Goal: Task Accomplishment & Management: Complete application form

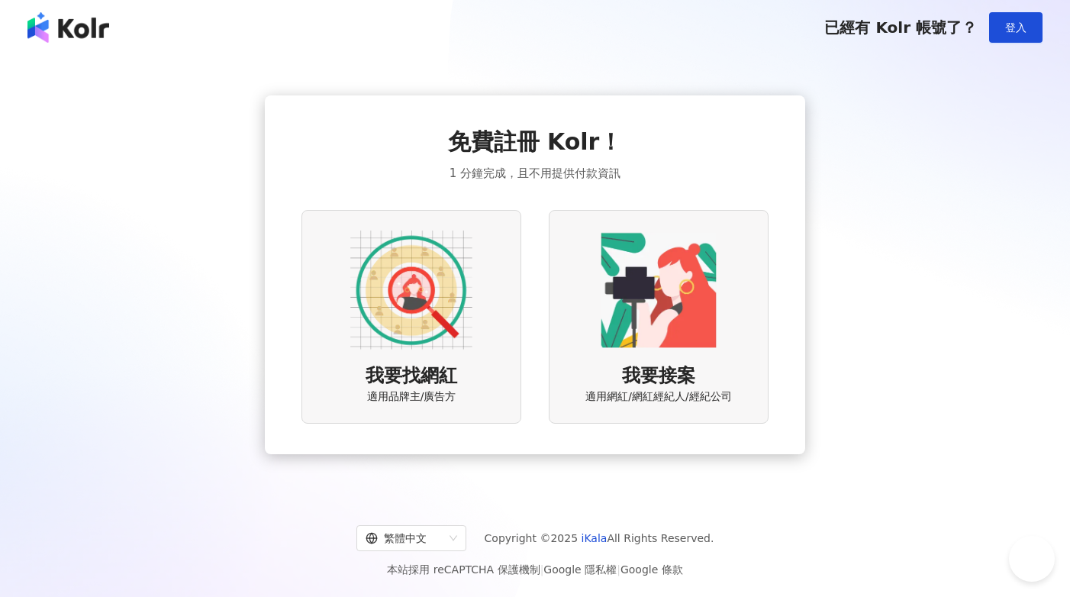
click at [447, 295] on img at bounding box center [411, 290] width 122 height 122
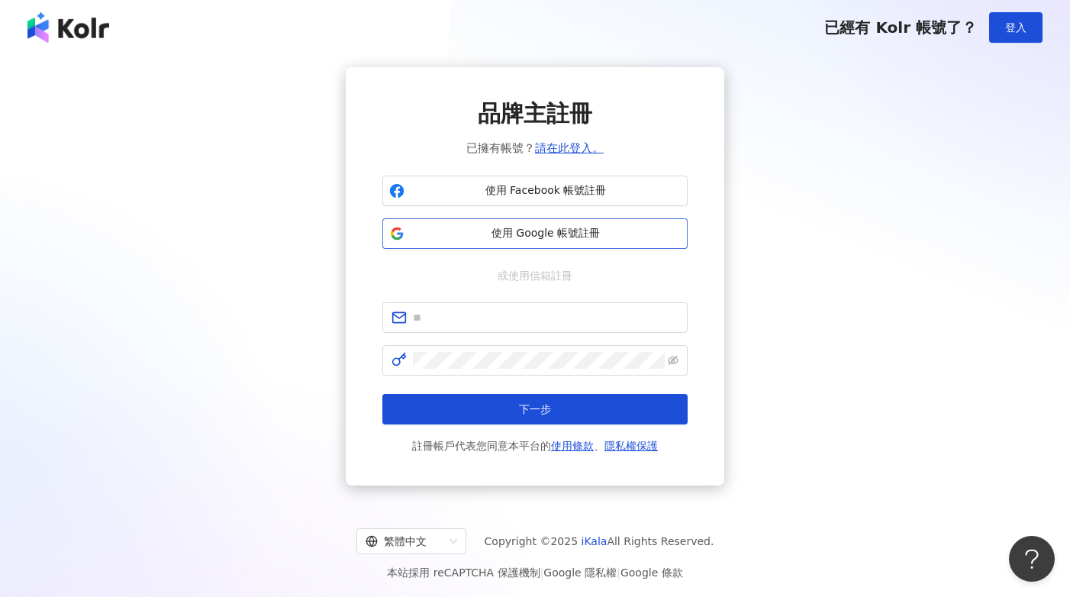
click at [548, 236] on span "使用 Google 帳號註冊" at bounding box center [546, 233] width 270 height 15
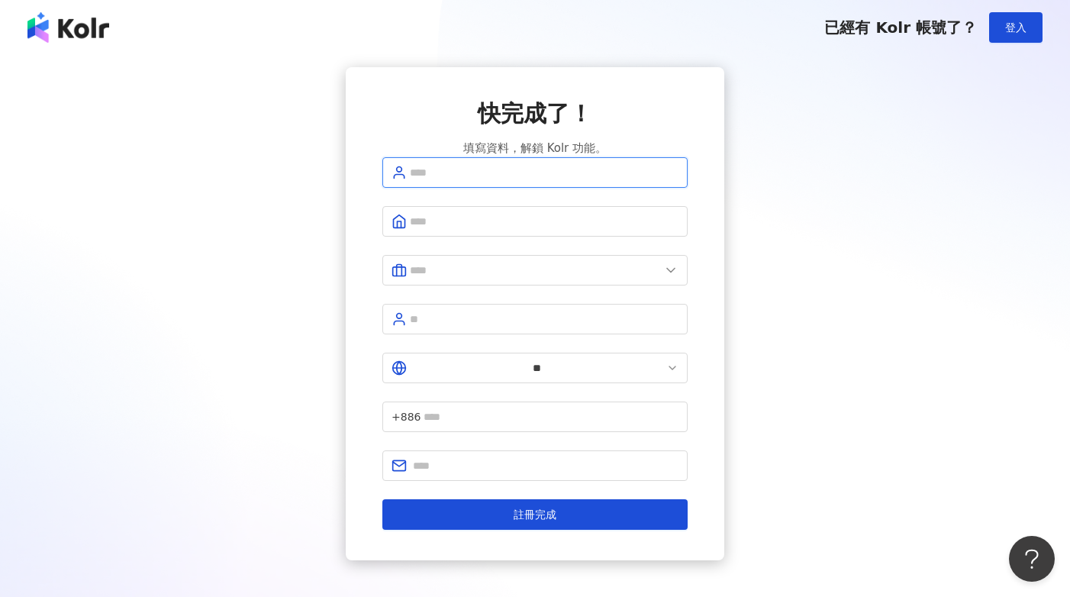
click at [454, 181] on input "text" at bounding box center [544, 172] width 269 height 17
type input "*"
type input "***"
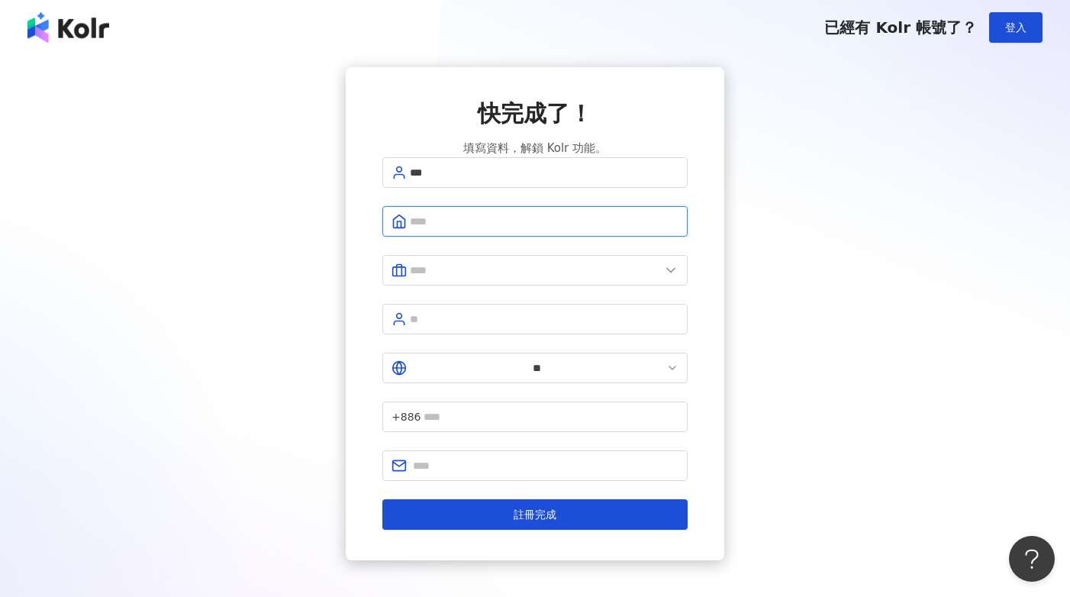
click at [443, 230] on input "text" at bounding box center [544, 221] width 269 height 17
type input "**********"
click at [502, 279] on input "text" at bounding box center [535, 270] width 250 height 17
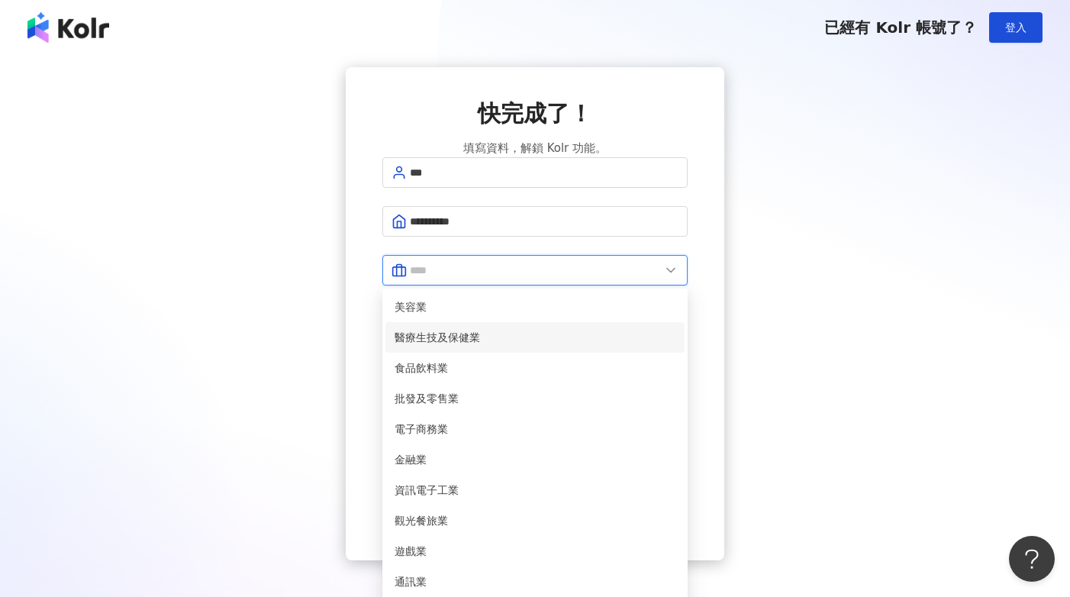
scroll to position [311, 0]
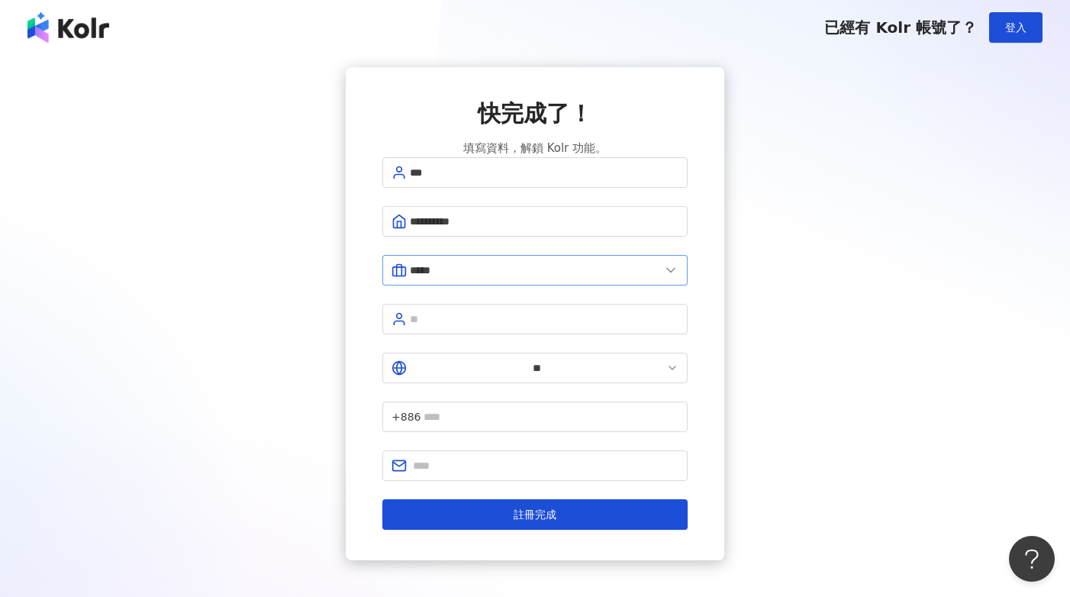
click at [446, 285] on span "*****" at bounding box center [534, 270] width 305 height 31
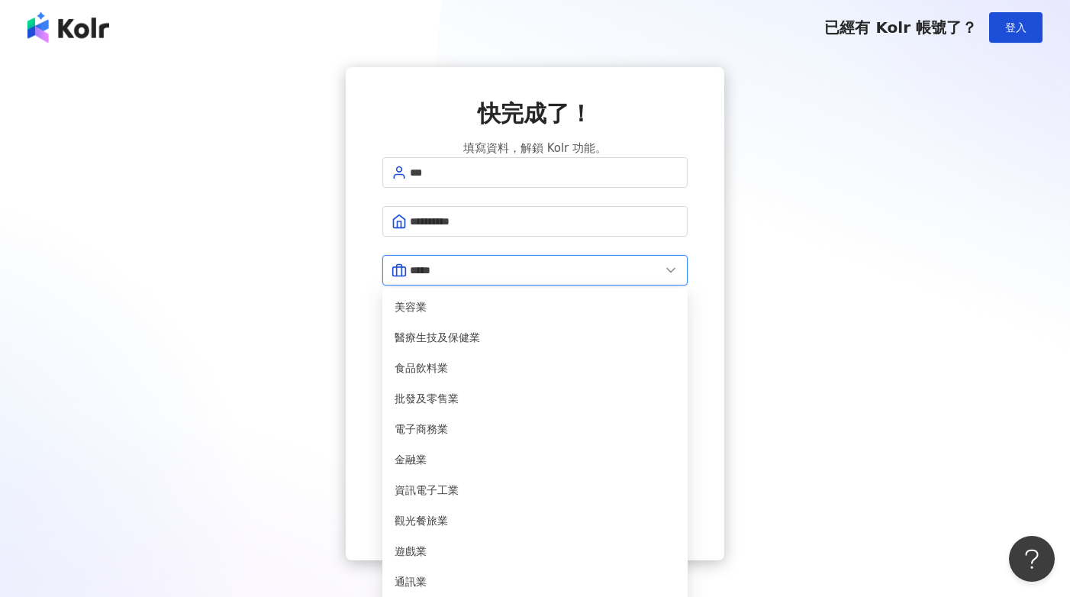
click at [452, 279] on input "*****" at bounding box center [535, 270] width 250 height 17
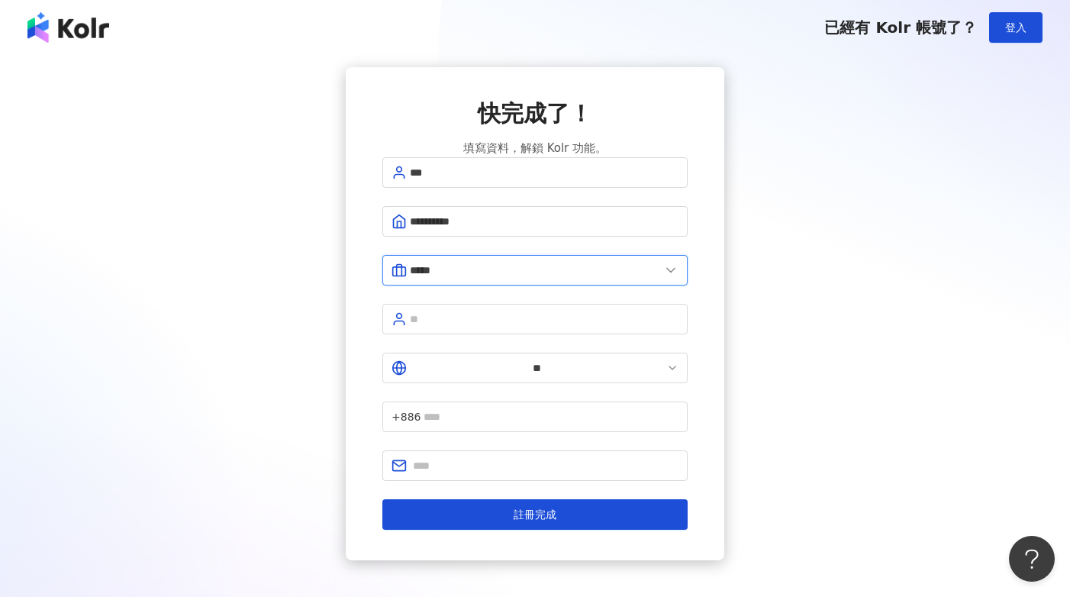
click at [456, 279] on input "*****" at bounding box center [535, 270] width 250 height 17
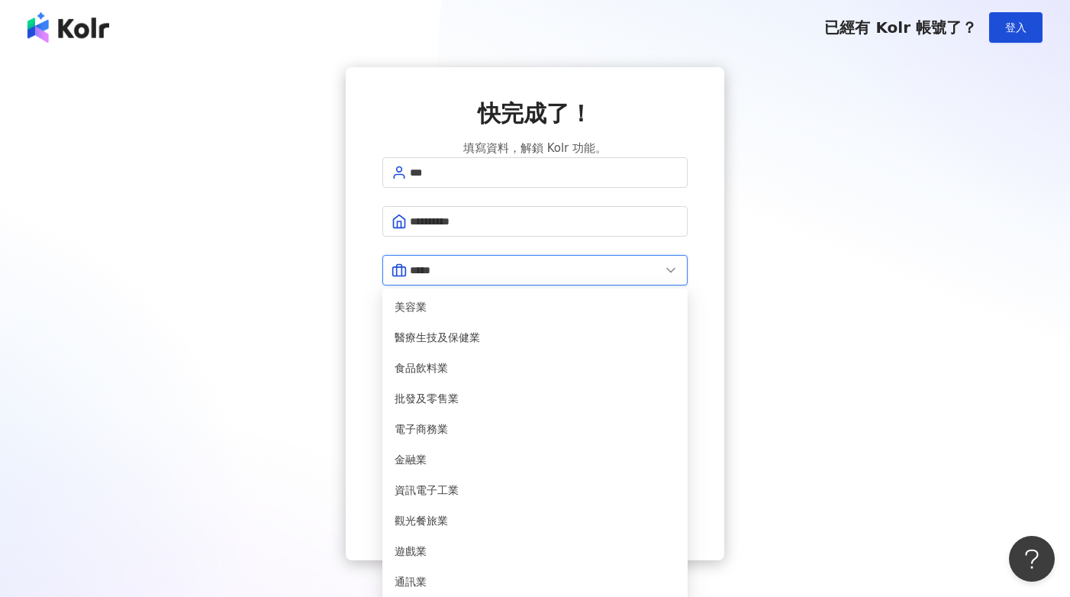
scroll to position [0, 0]
click at [449, 406] on span "批發及零售業" at bounding box center [535, 398] width 281 height 17
type input "******"
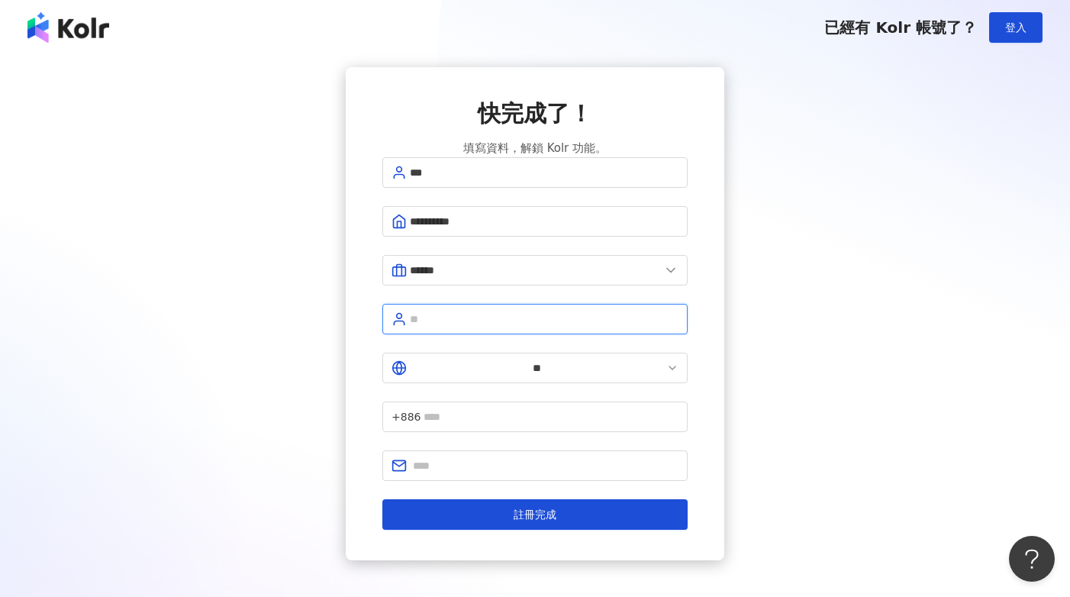
click at [450, 323] on input "text" at bounding box center [544, 319] width 269 height 17
type input "*"
type input "***"
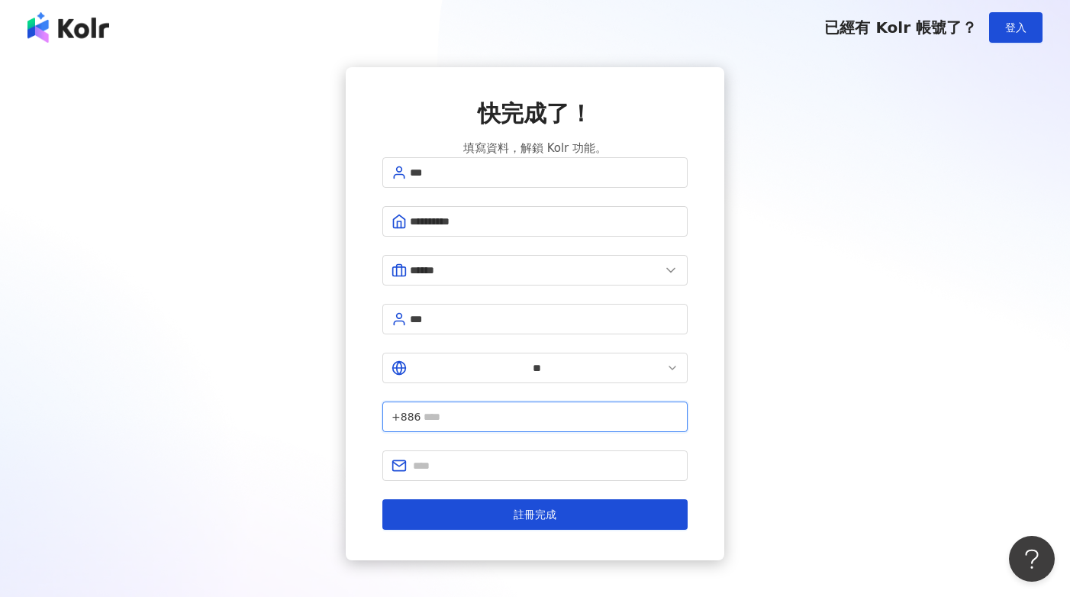
click at [567, 408] on input "text" at bounding box center [551, 416] width 255 height 17
type input "*"
type input "*********"
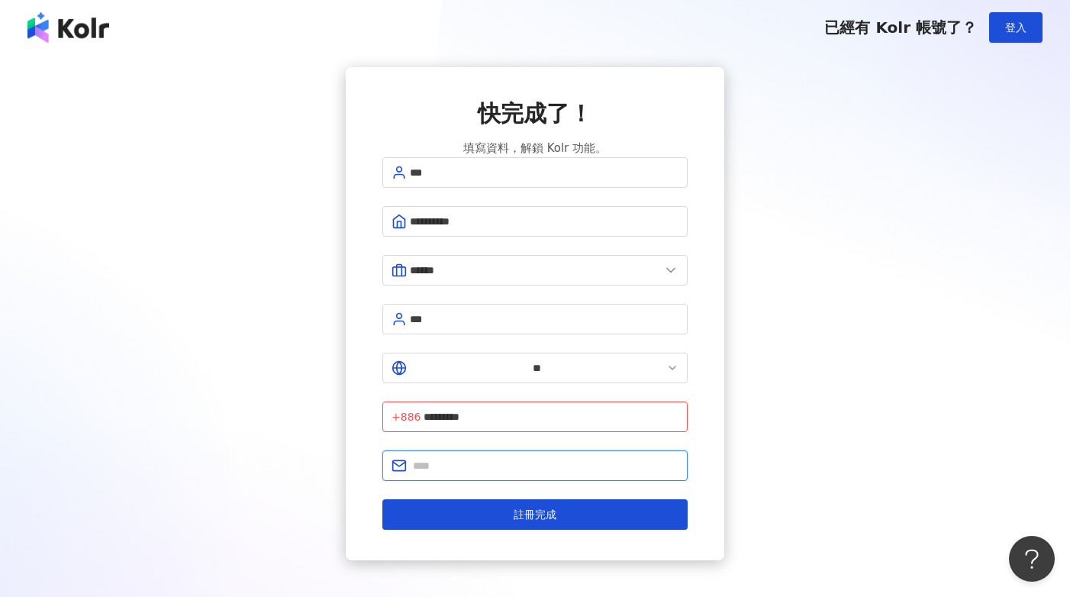
click at [530, 457] on input "text" at bounding box center [546, 465] width 266 height 17
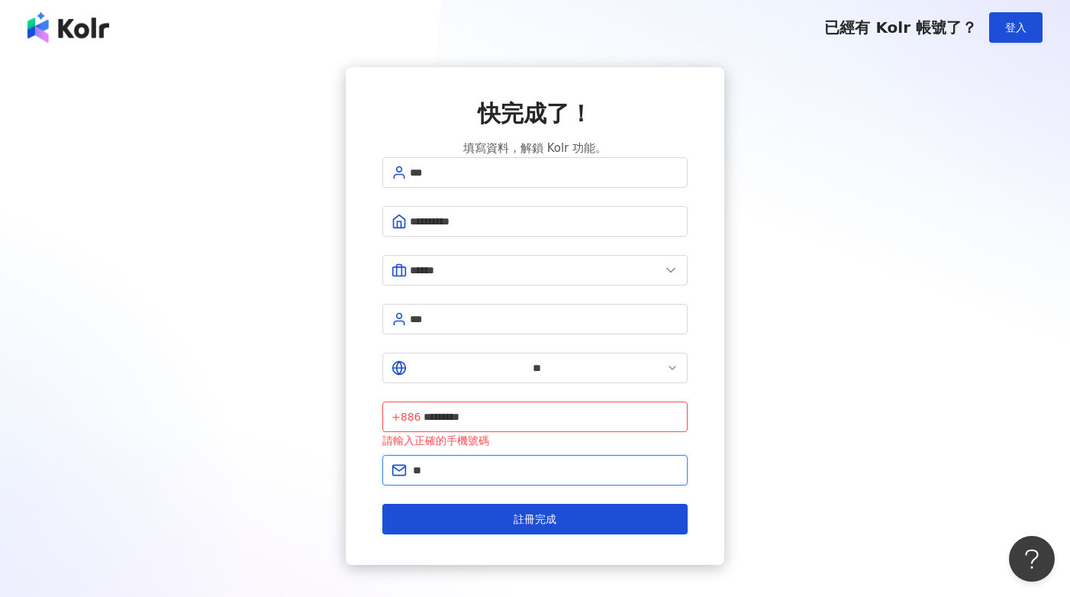
type input "**********"
click at [495, 408] on input "*********" at bounding box center [551, 416] width 255 height 17
type input "**********"
click at [517, 485] on div "**********" at bounding box center [535, 316] width 379 height 498
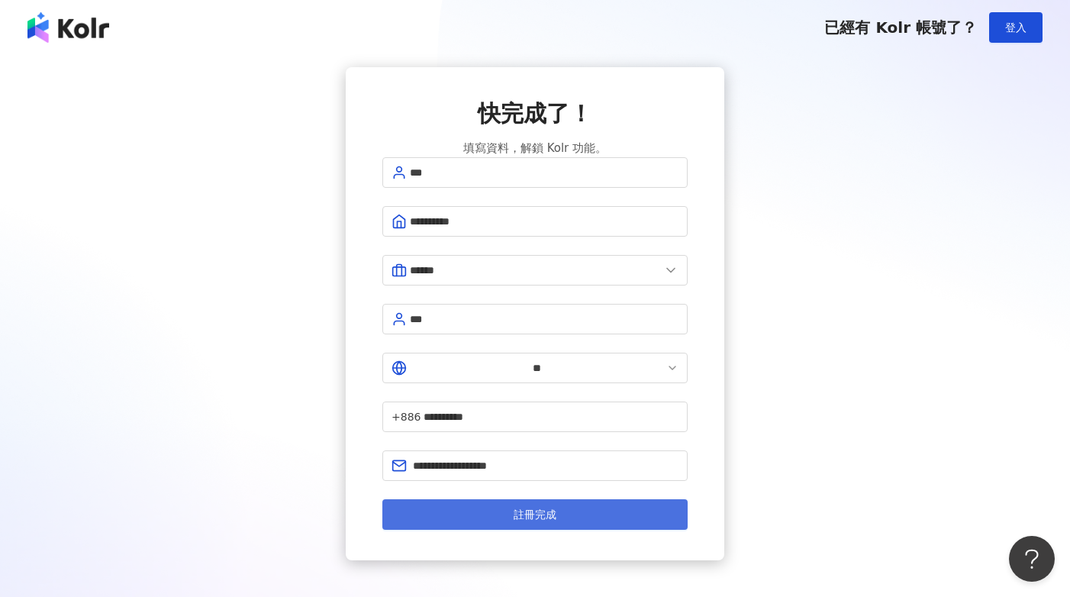
click at [608, 499] on button "註冊完成" at bounding box center [534, 514] width 305 height 31
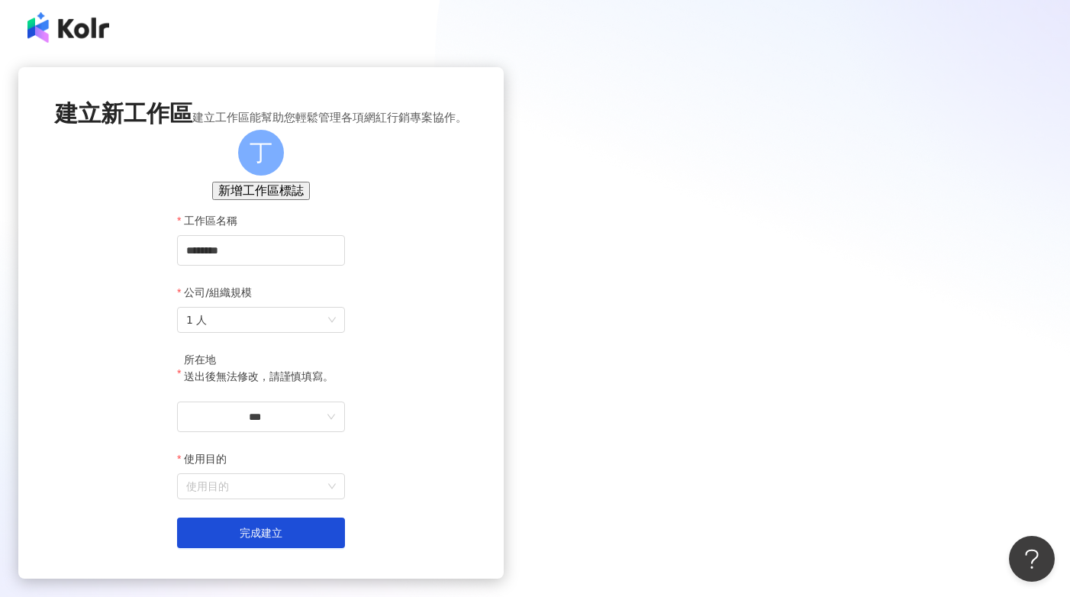
scroll to position [91, 0]
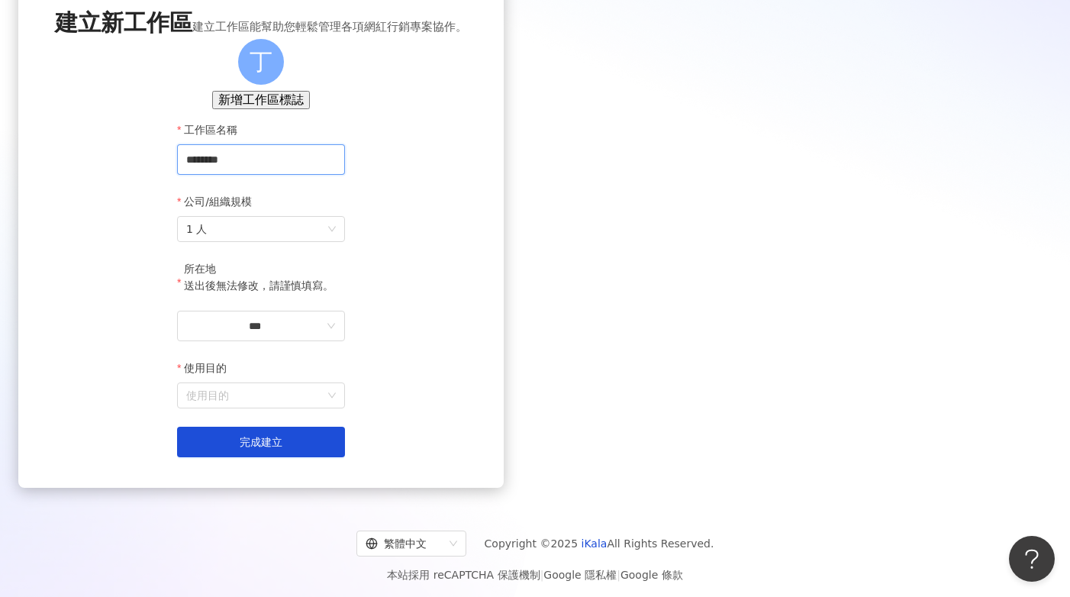
click at [345, 175] on input "********" at bounding box center [261, 159] width 168 height 31
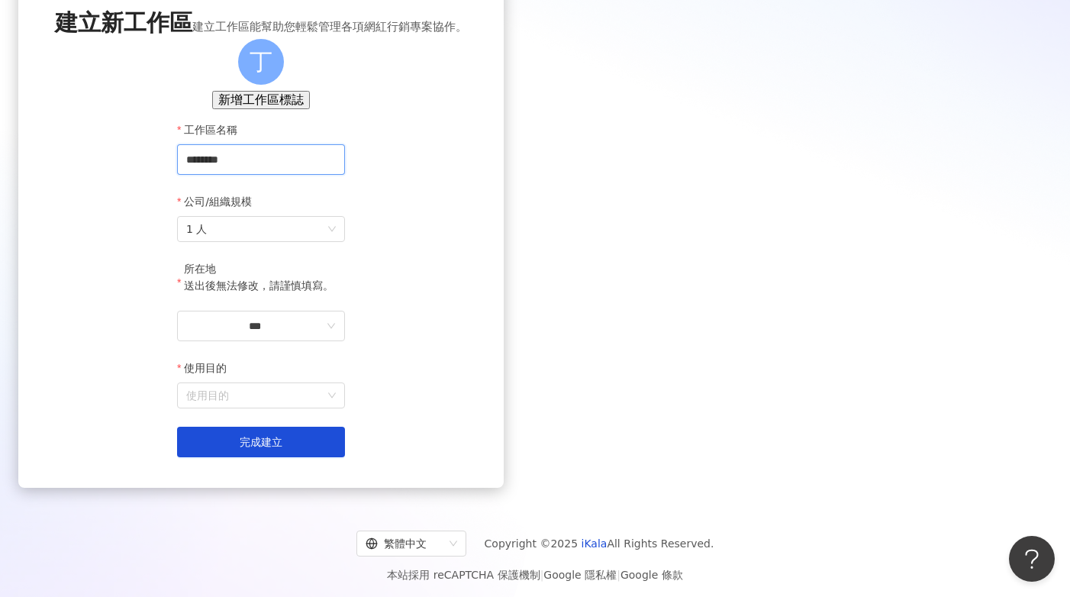
type input "*"
click at [336, 241] on span "1 人" at bounding box center [261, 229] width 150 height 24
type input "***"
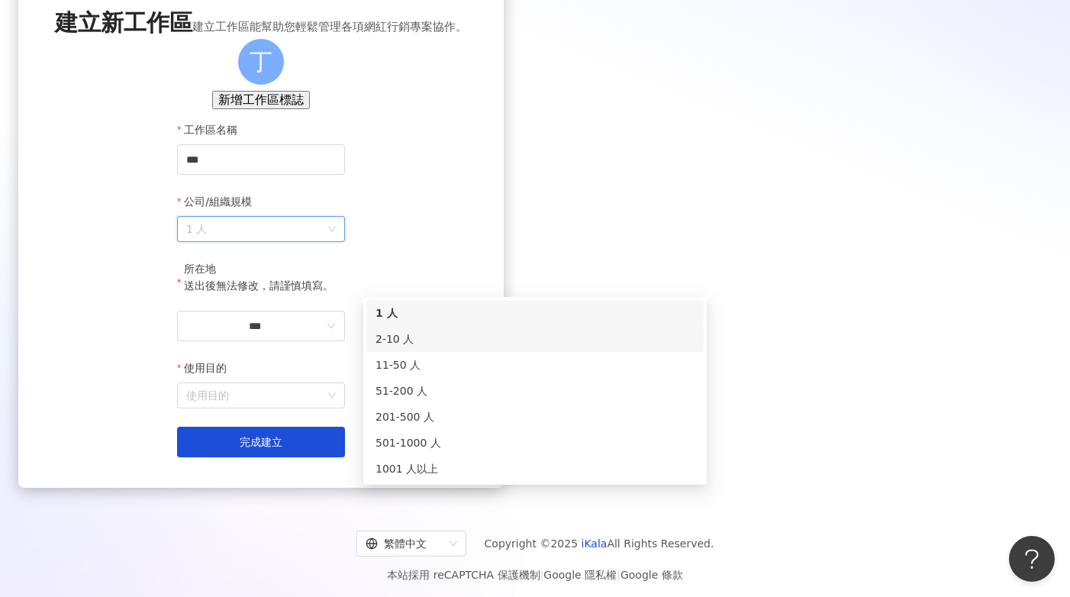
click at [415, 333] on div "2-10 人" at bounding box center [534, 338] width 319 height 17
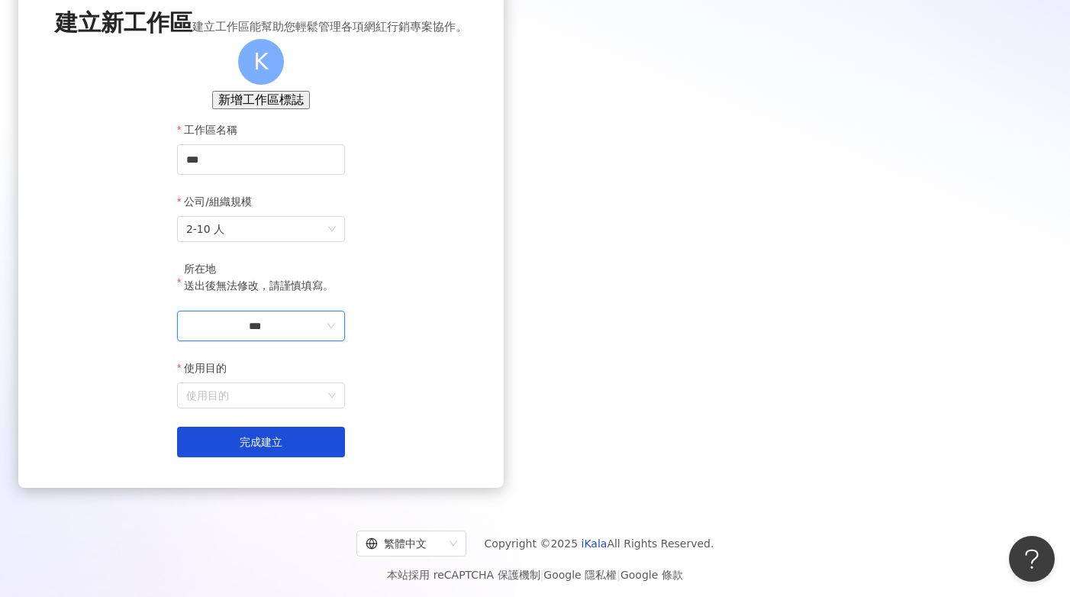
click at [324, 334] on input "***" at bounding box center [254, 325] width 137 height 17
click at [342, 297] on div "台灣" at bounding box center [331, 305] width 21 height 17
click at [336, 408] on input "使用目的" at bounding box center [261, 395] width 150 height 24
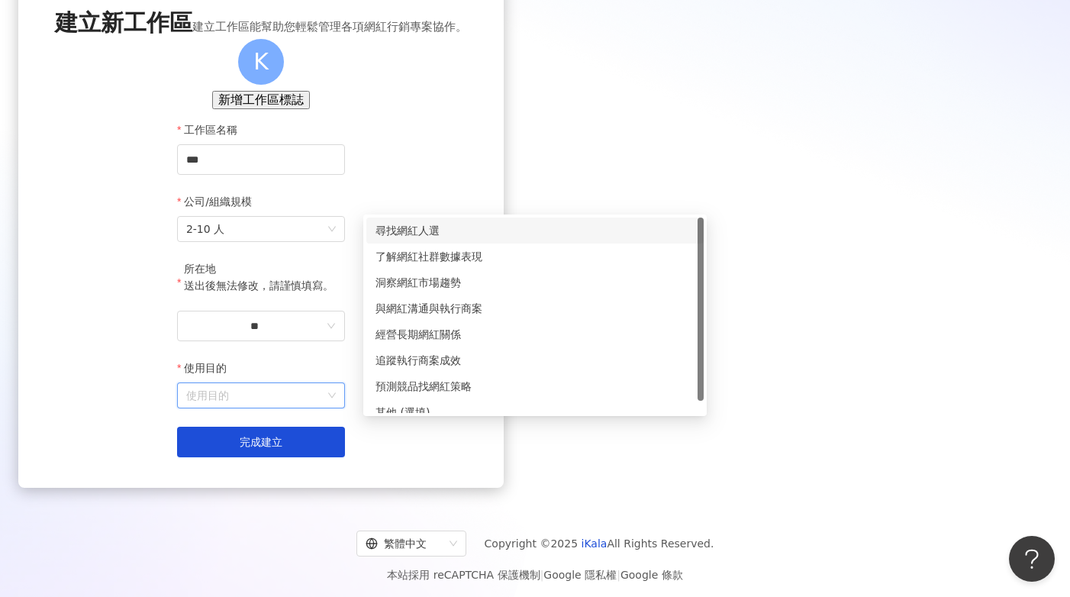
click at [461, 229] on div "尋找網紅人選" at bounding box center [534, 230] width 319 height 17
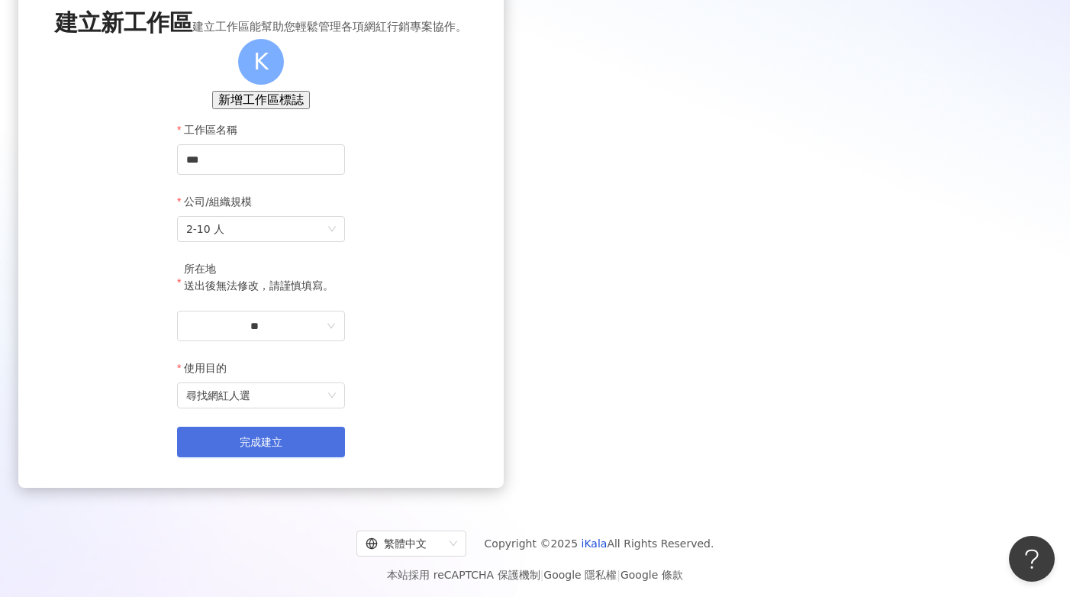
click at [345, 457] on button "完成建立" at bounding box center [261, 442] width 168 height 31
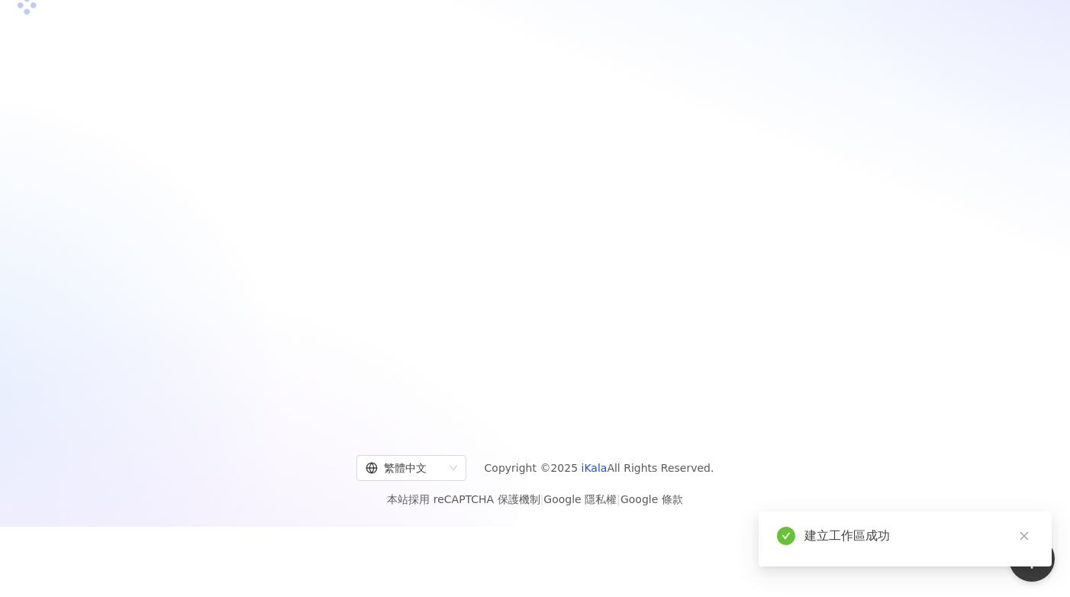
scroll to position [16, 0]
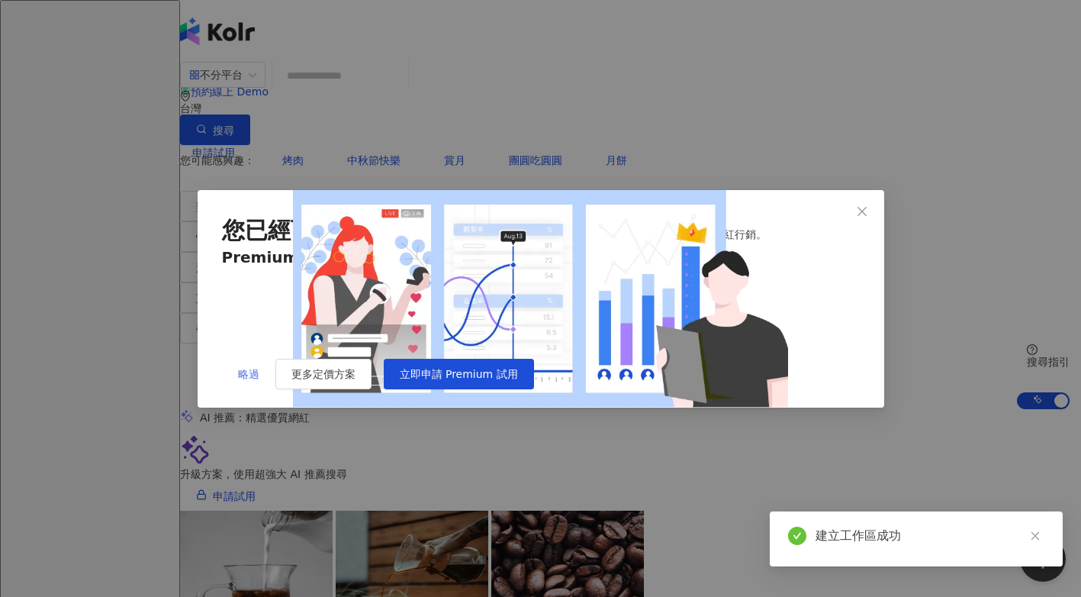
click at [253, 380] on span "略過" at bounding box center [248, 374] width 21 height 12
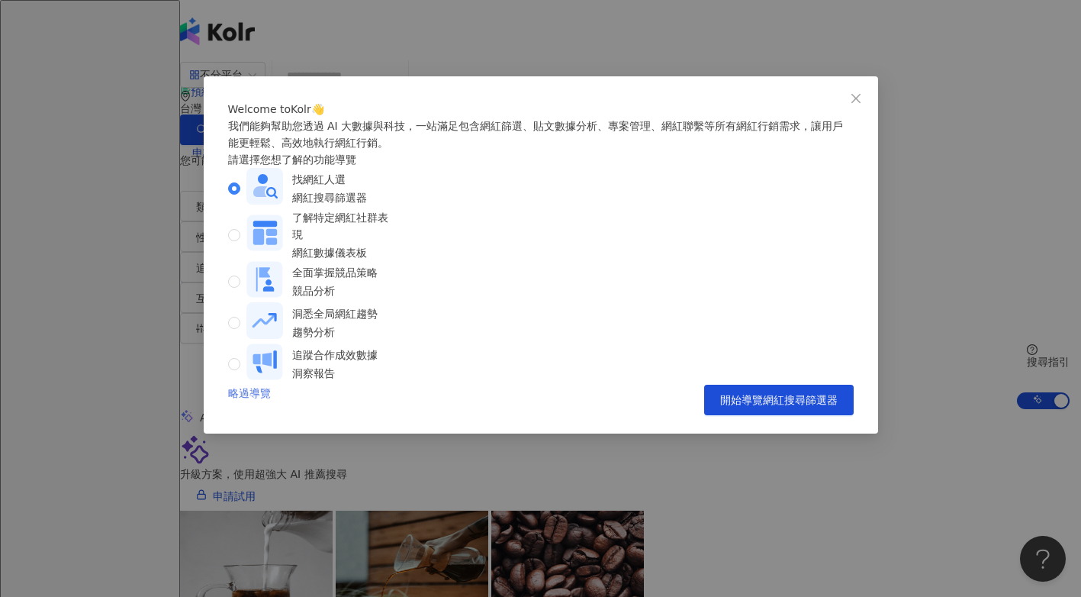
click at [268, 415] on link "略過導覽" at bounding box center [249, 400] width 43 height 31
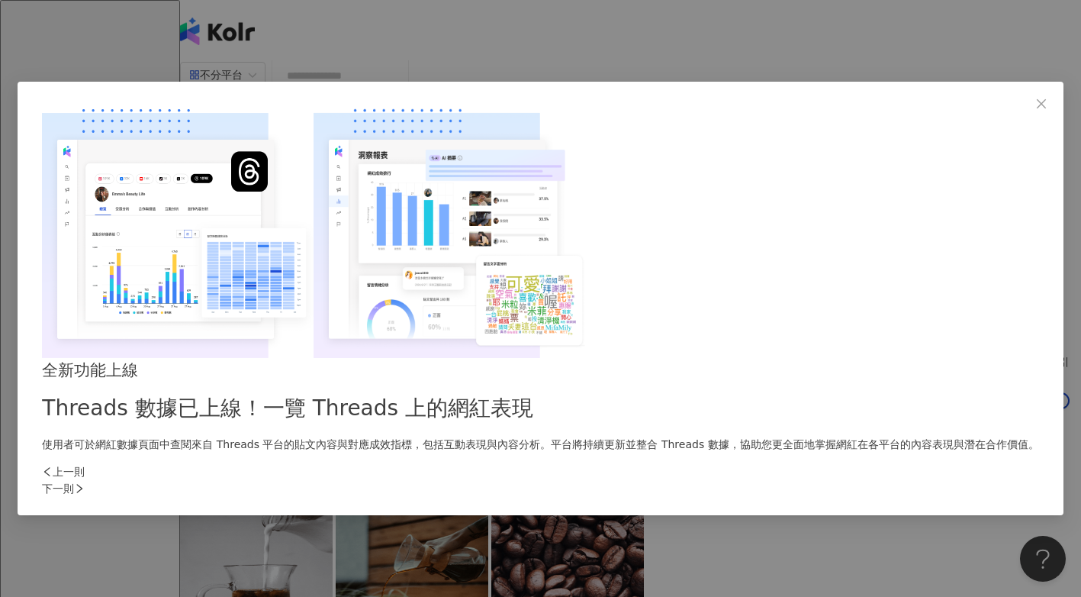
click at [773, 480] on div "下一則" at bounding box center [540, 488] width 997 height 17
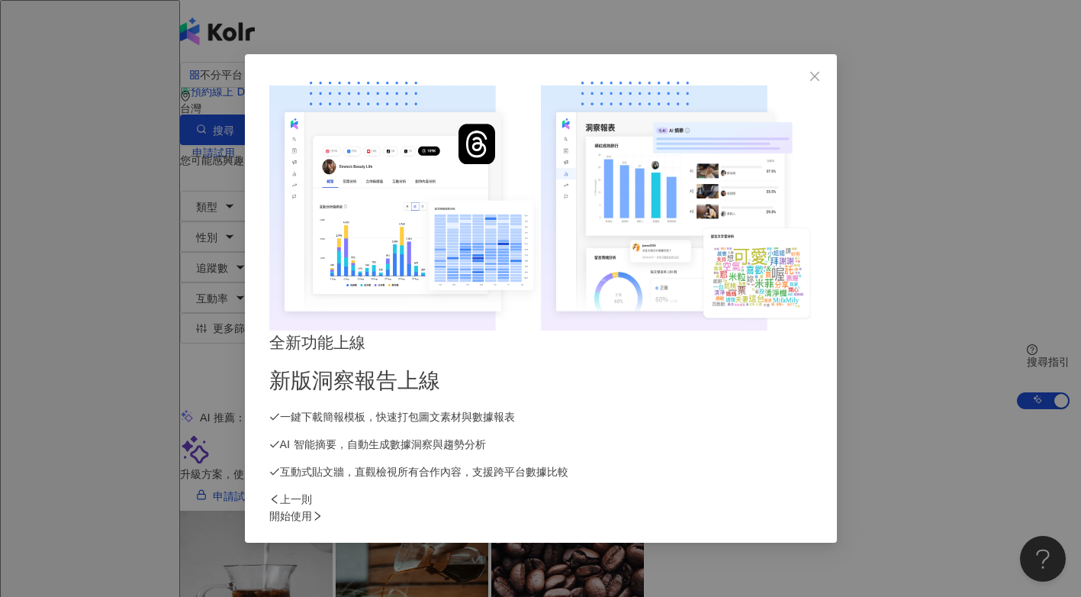
click at [786, 508] on div "開始使用" at bounding box center [540, 516] width 543 height 17
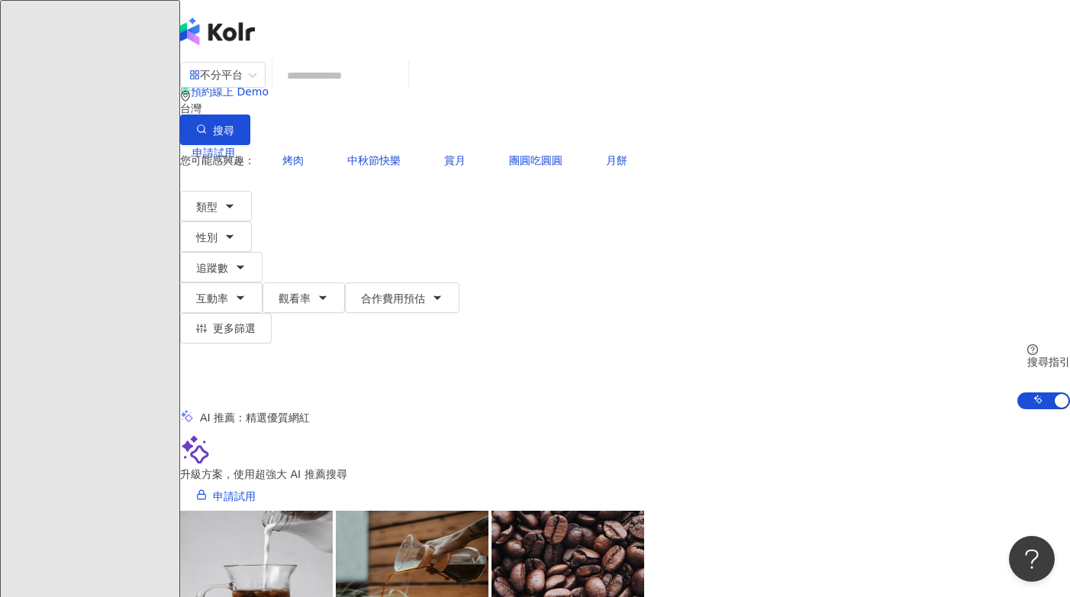
click at [362, 90] on input "search" at bounding box center [341, 75] width 124 height 29
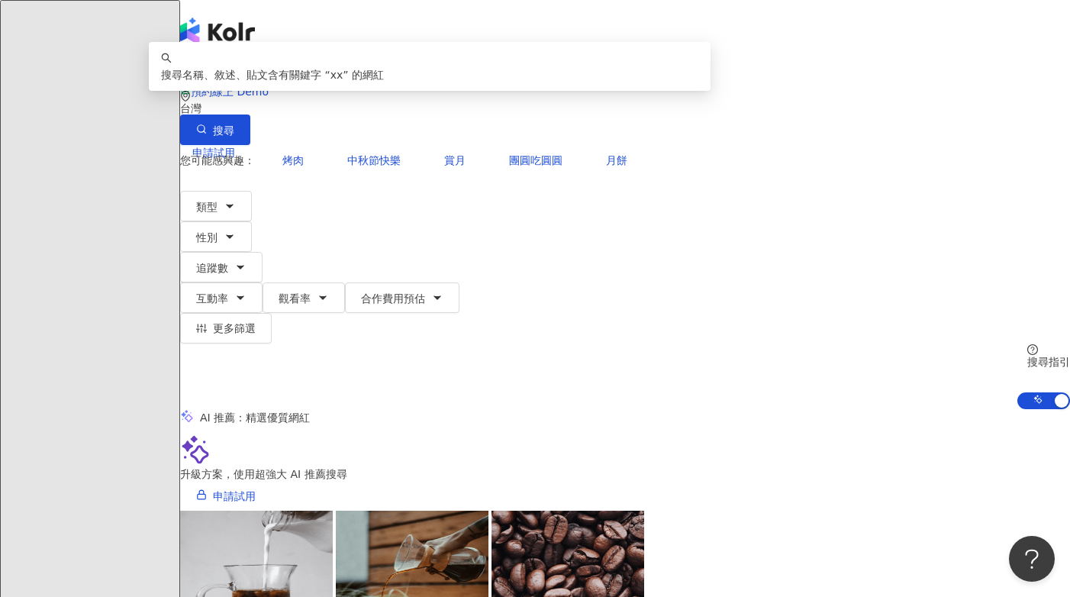
type input "*"
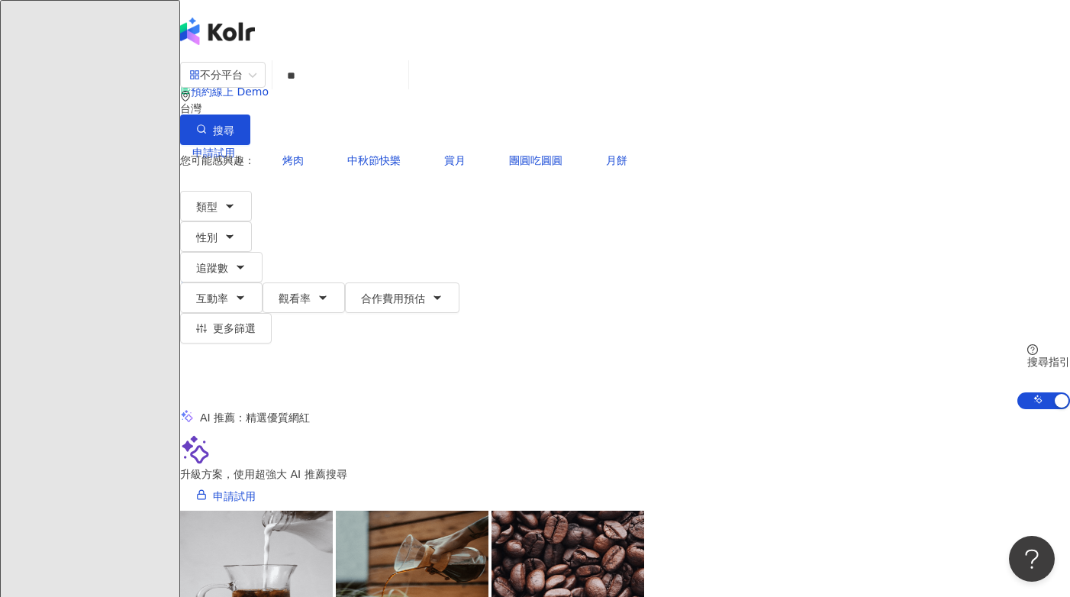
type input "**"
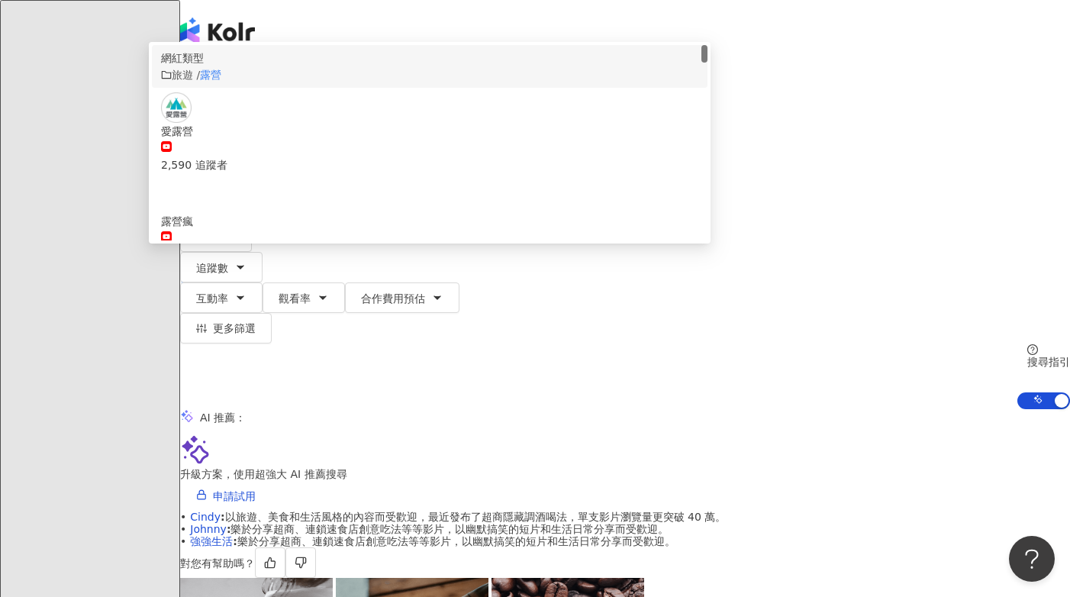
click at [556, 83] on div "旅遊 / 露營" at bounding box center [429, 74] width 537 height 17
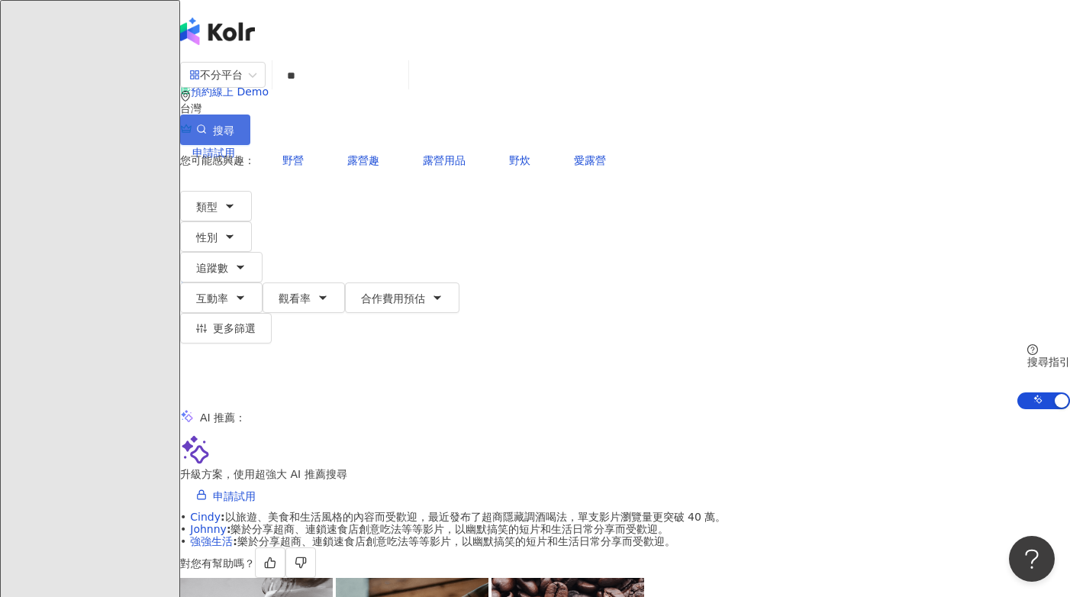
click at [250, 114] on button "搜尋" at bounding box center [215, 129] width 70 height 31
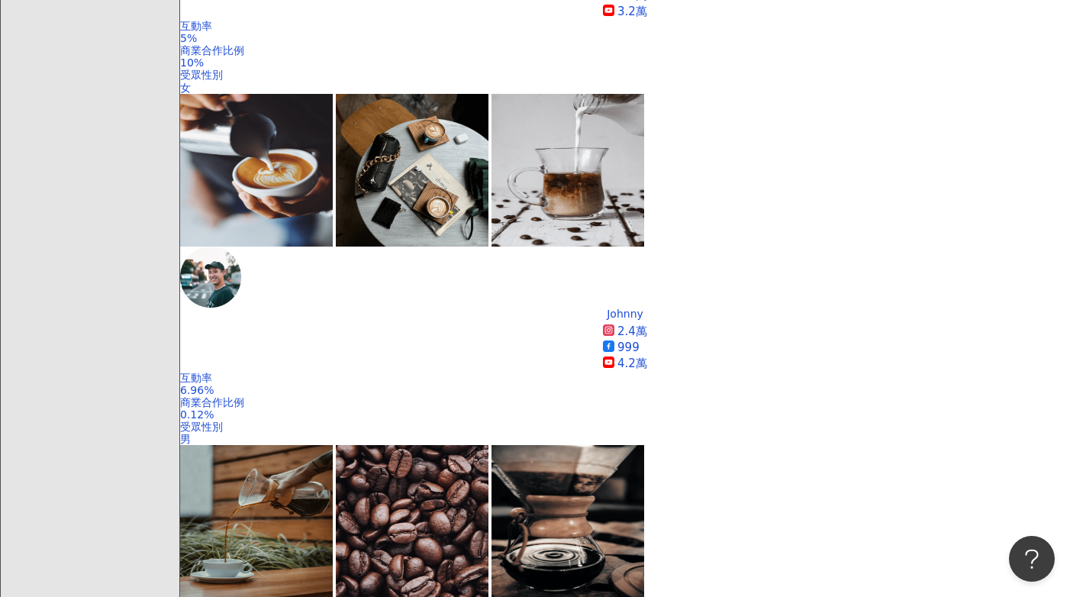
scroll to position [1009, 0]
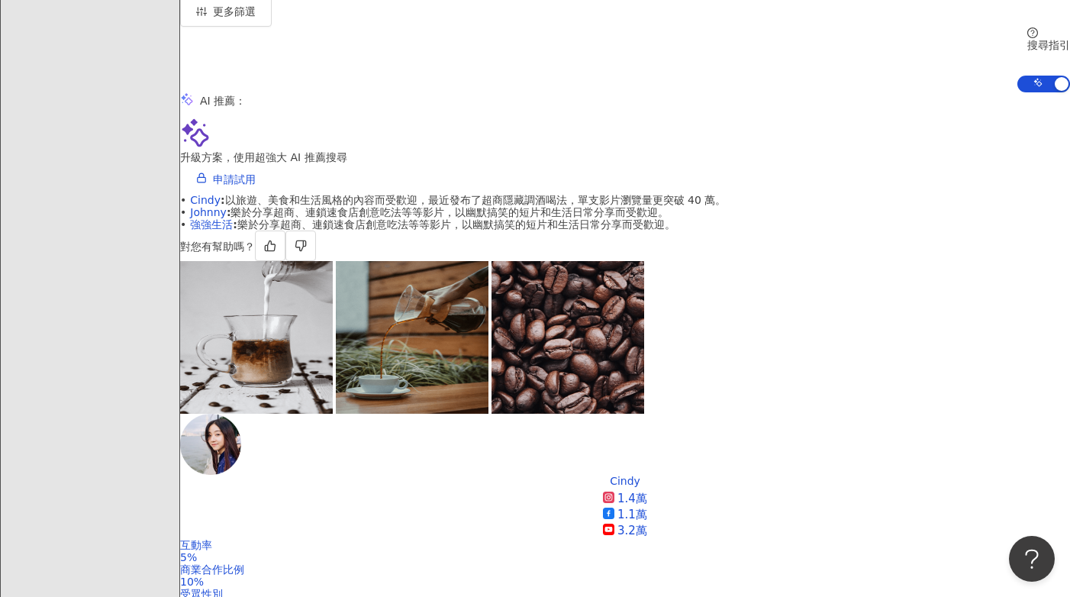
scroll to position [0, 0]
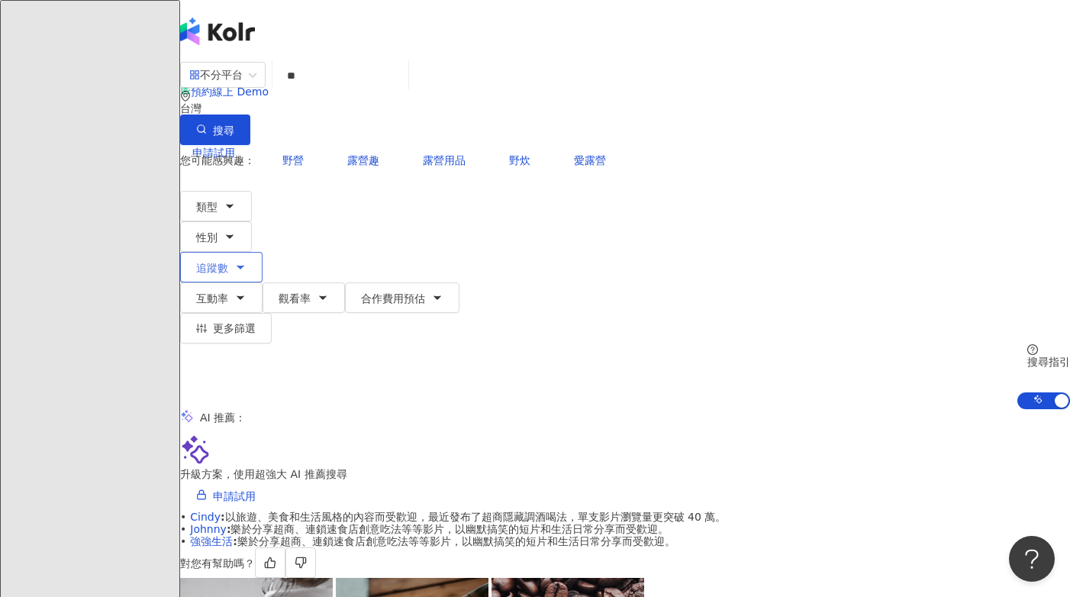
click at [228, 262] on span "追蹤數" at bounding box center [212, 268] width 32 height 12
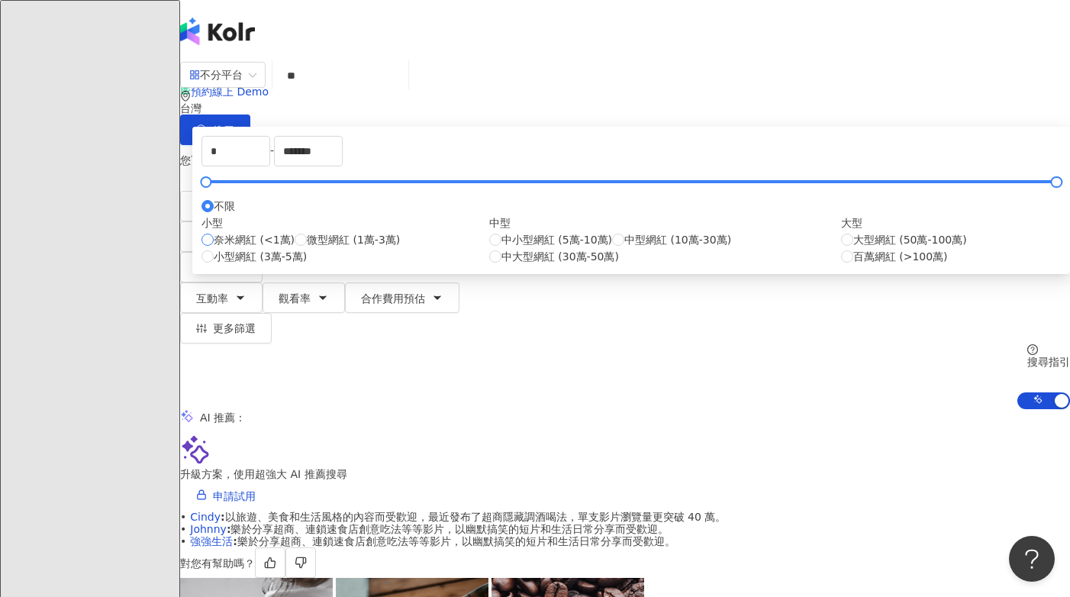
click at [295, 248] on span "奈米網紅 (<1萬)" at bounding box center [254, 239] width 81 height 17
type input "****"
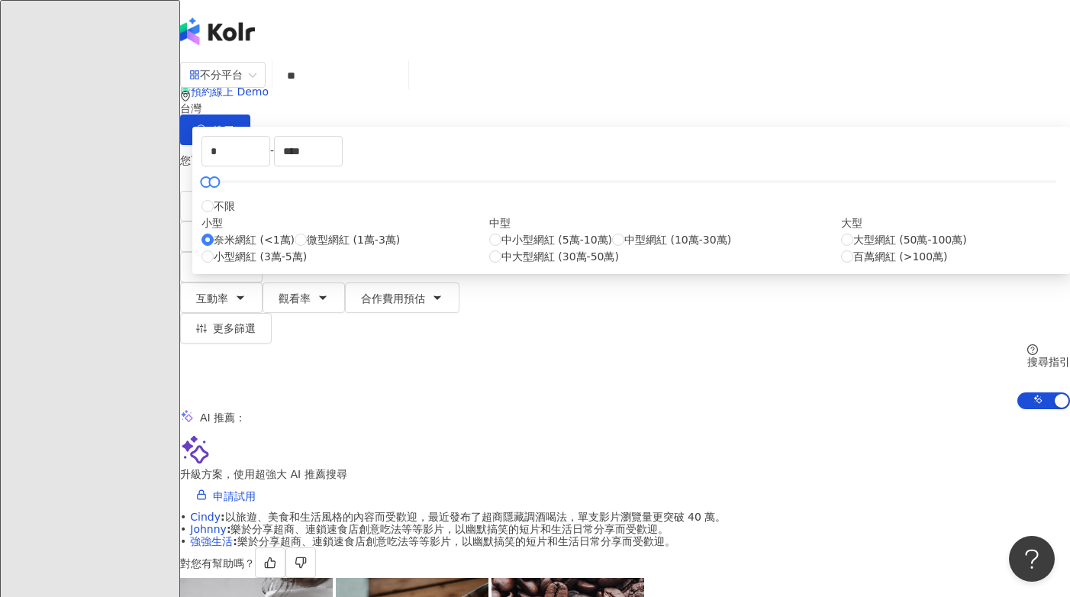
click at [827, 192] on div "不分平台 ** 台灣 搜尋 customizedTag 97018ddb-7fa6-4132-8f68-64e2c8e947a6 網紅類型 旅遊 / 露營 愛…" at bounding box center [625, 235] width 890 height 348
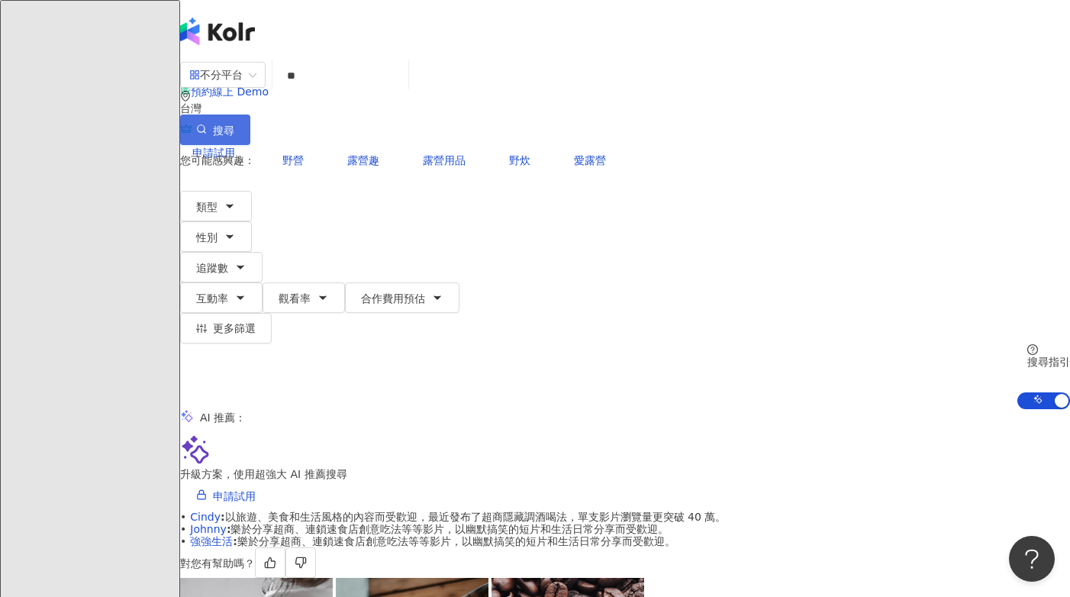
click at [250, 114] on button "搜尋" at bounding box center [215, 129] width 70 height 31
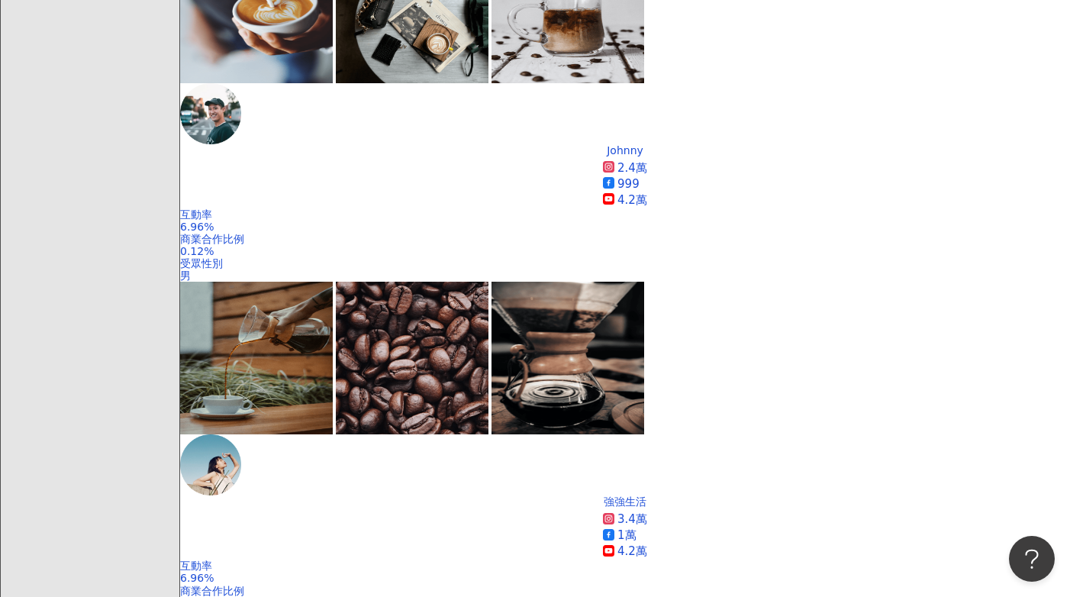
scroll to position [891, 0]
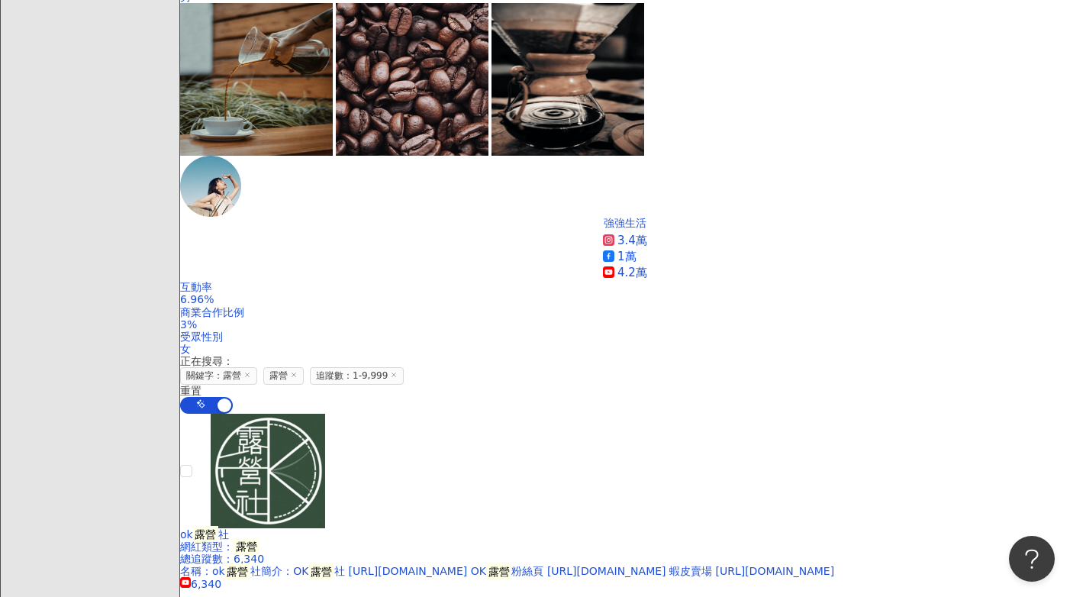
scroll to position [1291, 0]
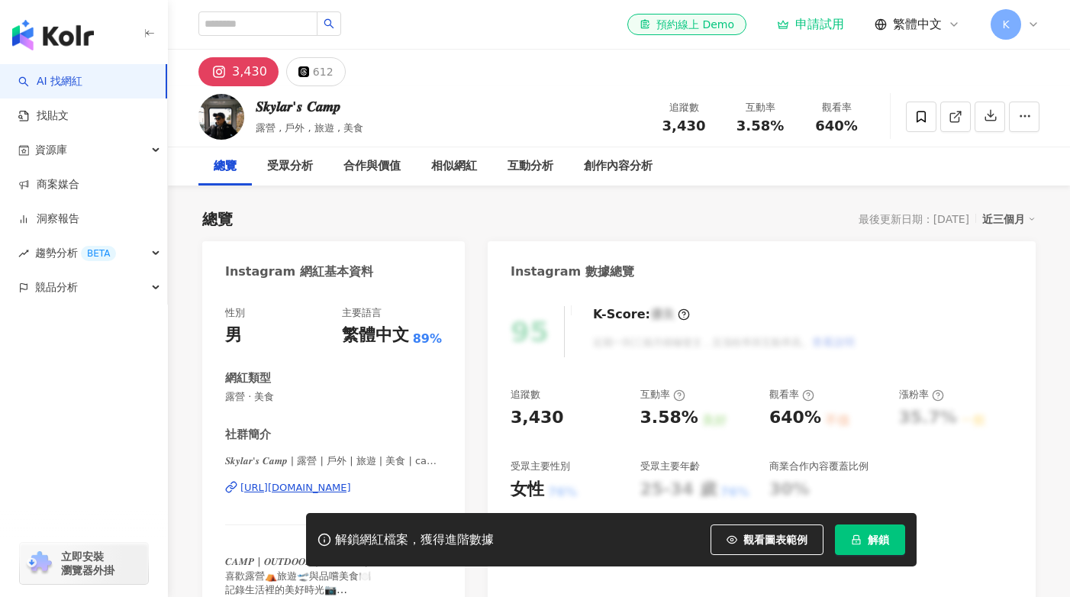
click at [257, 71] on div "3,430" at bounding box center [249, 71] width 35 height 21
click at [311, 112] on div "𝑺𝒌𝒚𝒍𝒂𝒓'𝒔 𝑪𝒂𝒎𝒑" at bounding box center [310, 106] width 108 height 19
click at [337, 484] on div "https://www.instagram.com/camp_life_sky/" at bounding box center [295, 488] width 111 height 14
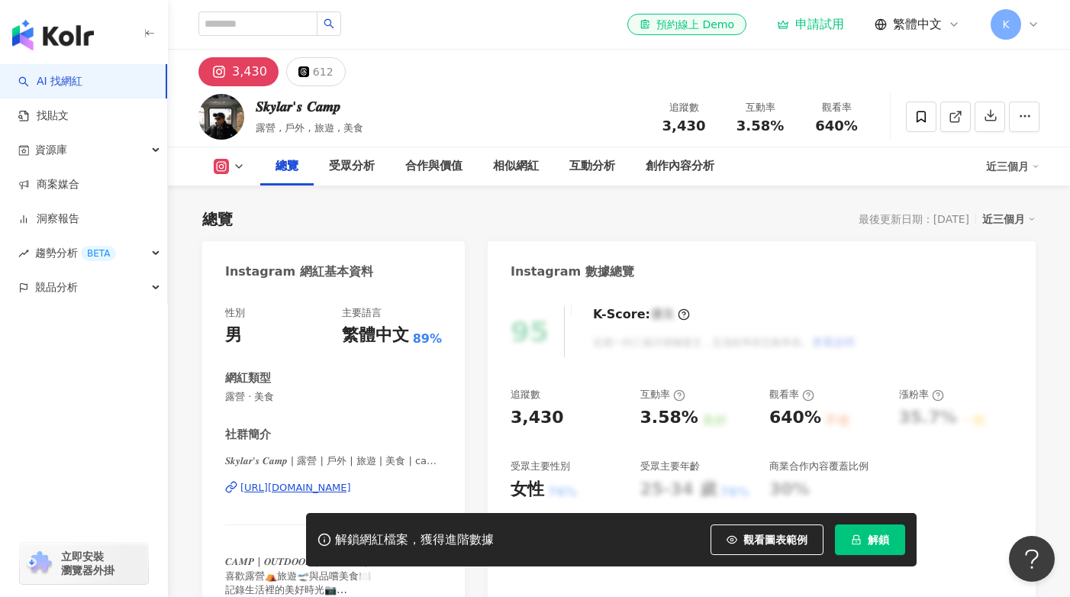
scroll to position [79, 0]
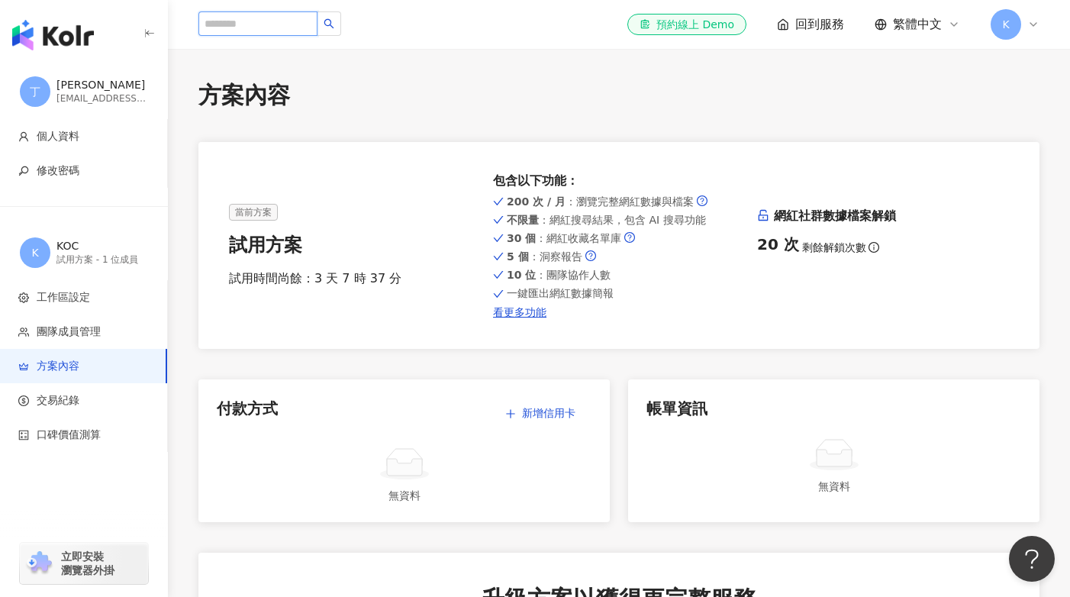
click at [284, 21] on input "search" at bounding box center [257, 23] width 119 height 24
type input "**"
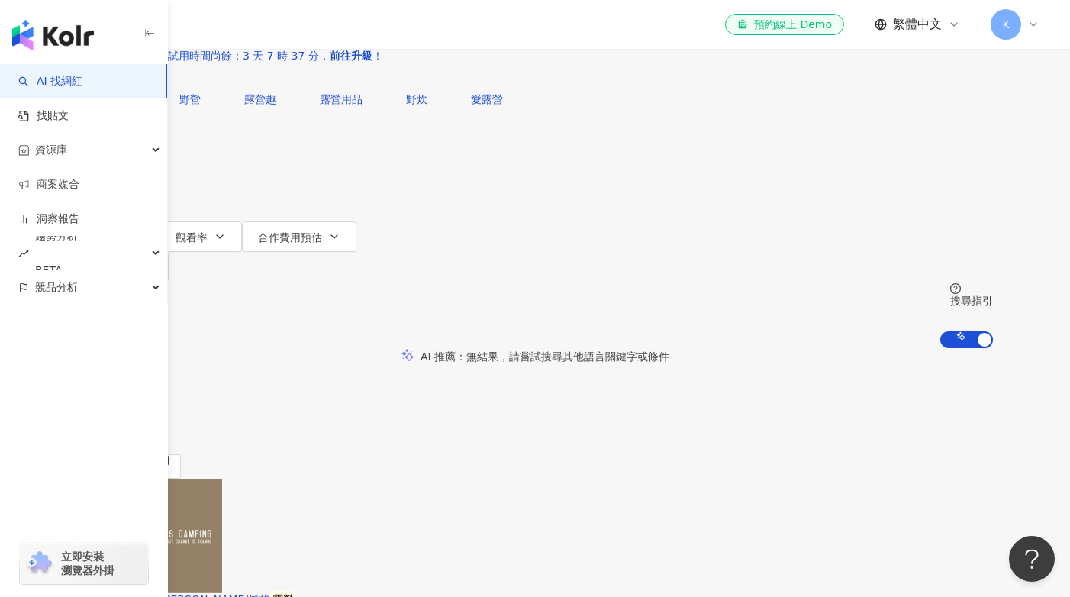
click at [160, 205] on button "追蹤數" at bounding box center [118, 206] width 82 height 31
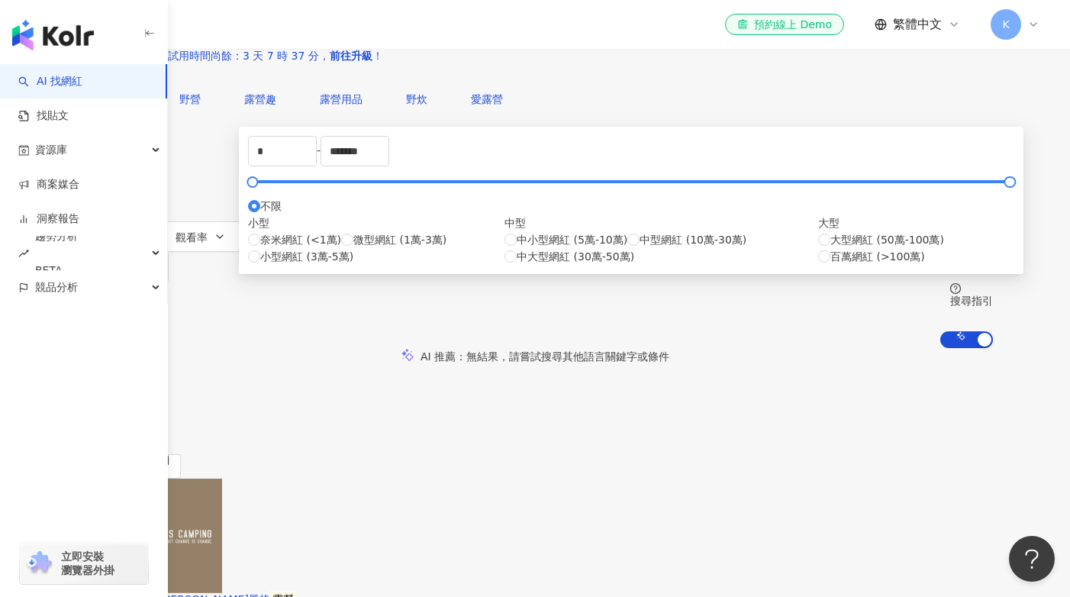
click at [437, 265] on div "奈米網紅 (<1萬) 微型網紅 (1萬-3萬) 小型網紅 (3萬-5萬)" at bounding box center [376, 248] width 256 height 34
click at [341, 248] on span "奈米網紅 (<1萬)" at bounding box center [300, 239] width 81 height 17
type input "****"
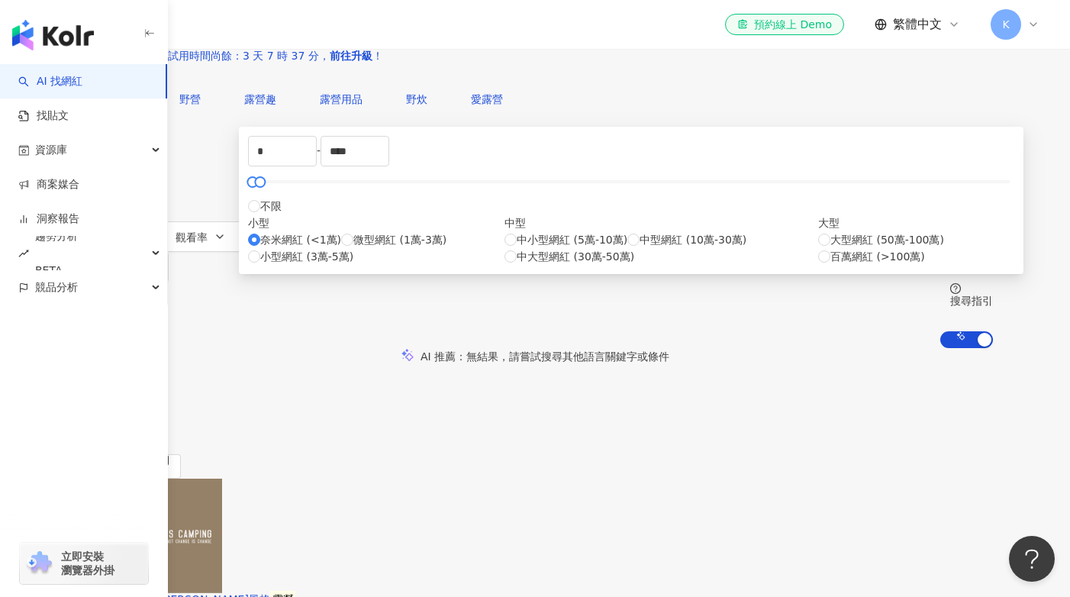
click at [830, 348] on div "AI 推薦 ： 無結果，請嘗試搜尋其他語言關鍵字或條件" at bounding box center [535, 356] width 916 height 16
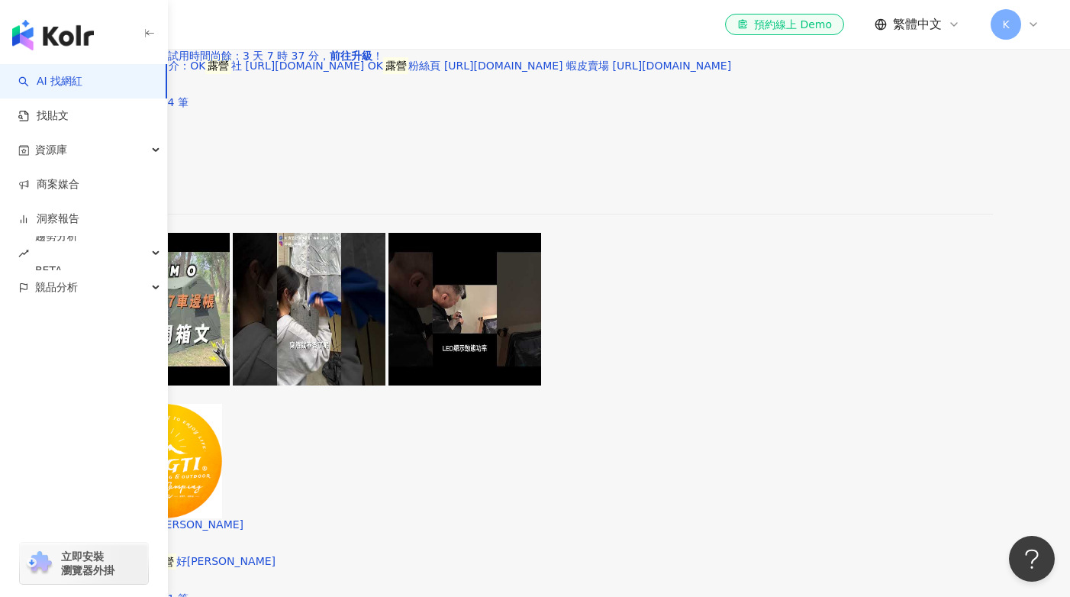
scroll to position [1033, 0]
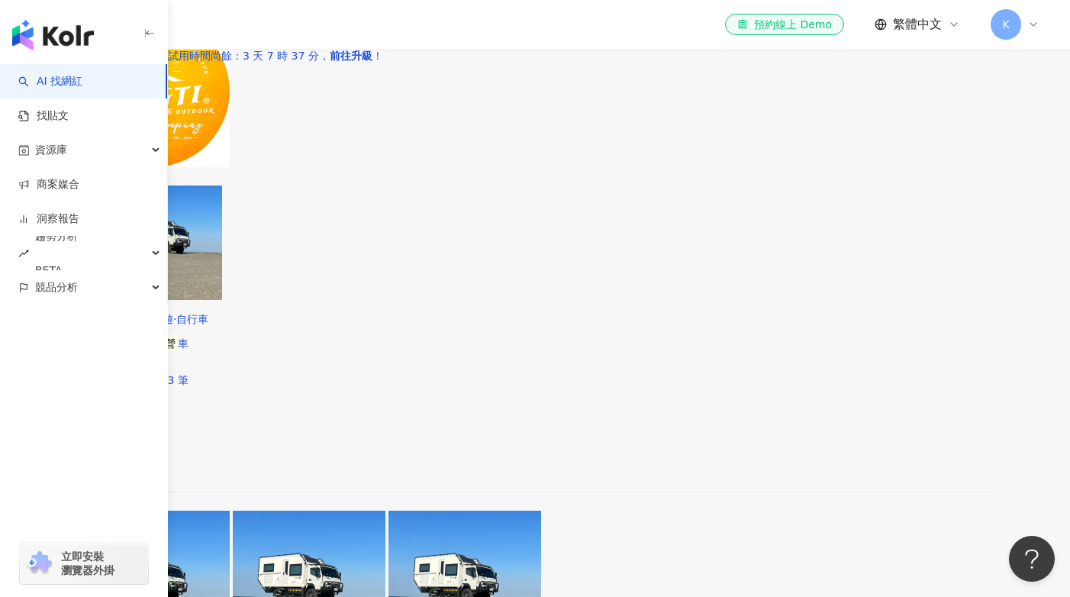
scroll to position [1796, 0]
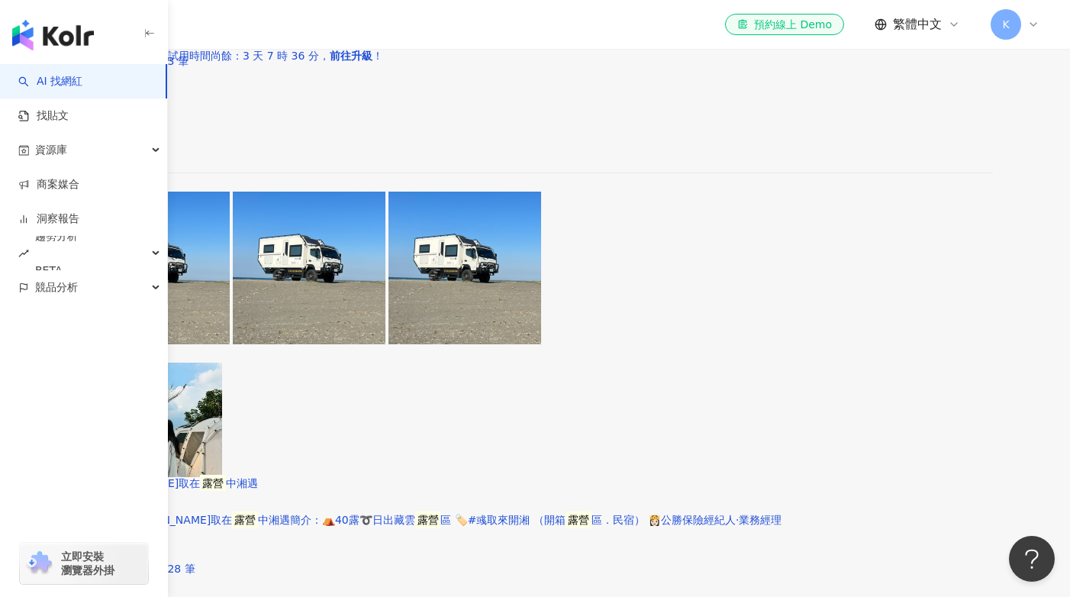
scroll to position [2225, 0]
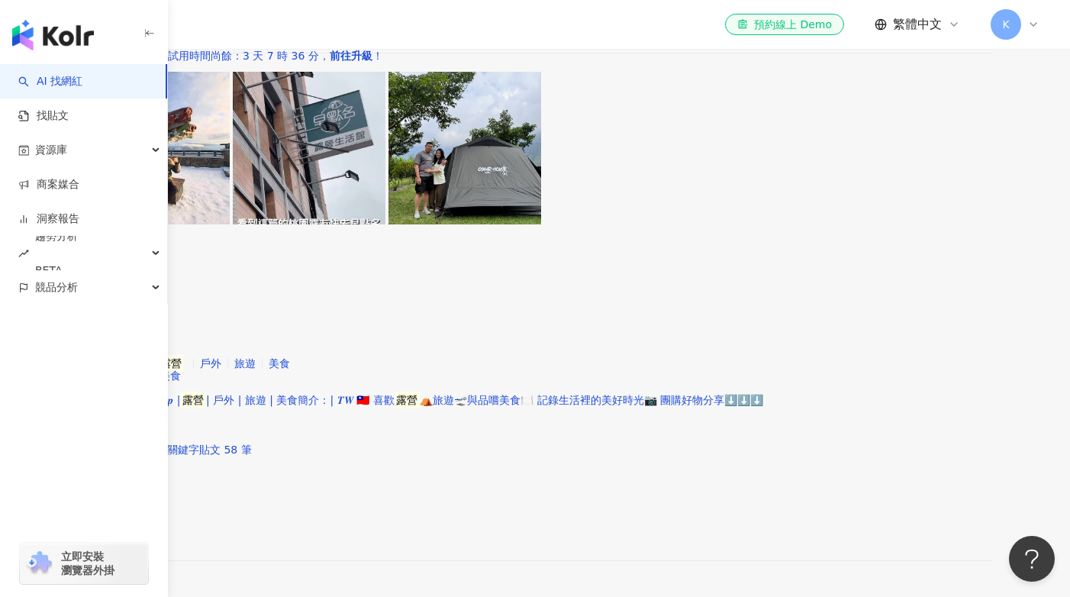
scroll to position [2888, 0]
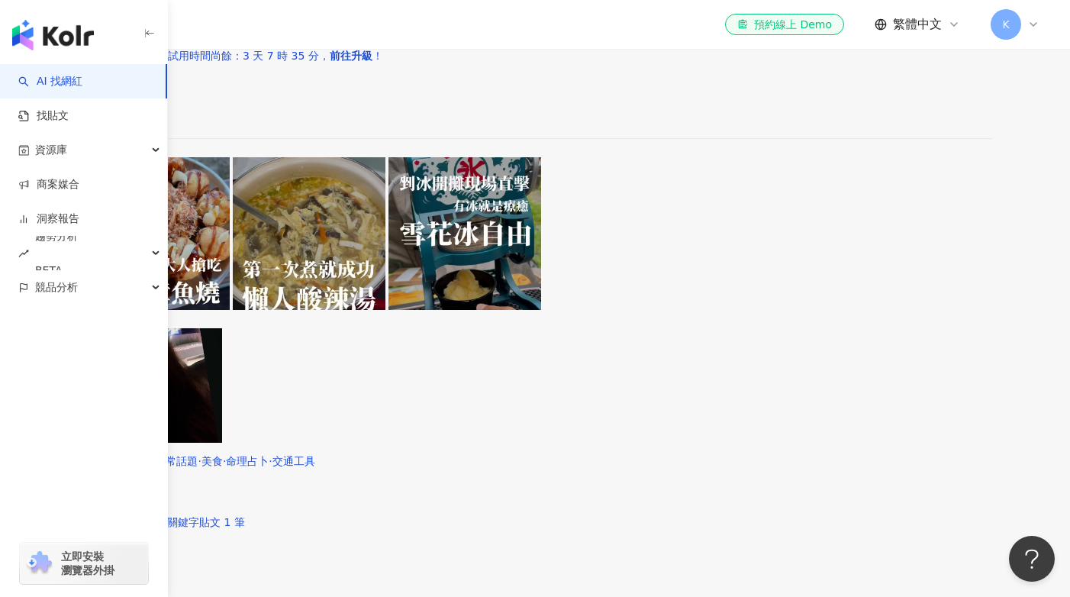
scroll to position [2973, 0]
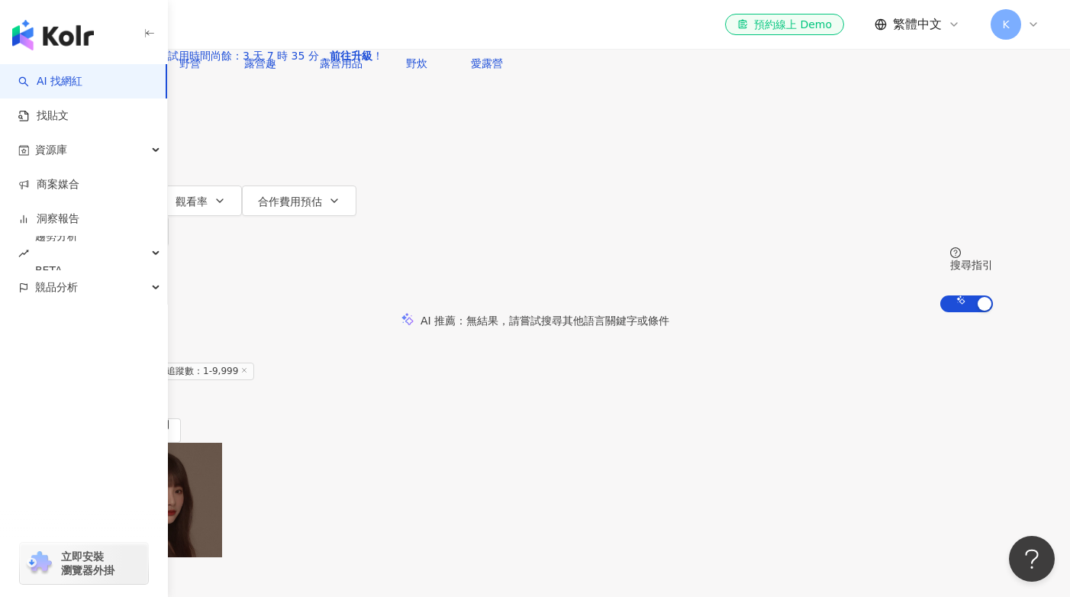
scroll to position [0, 0]
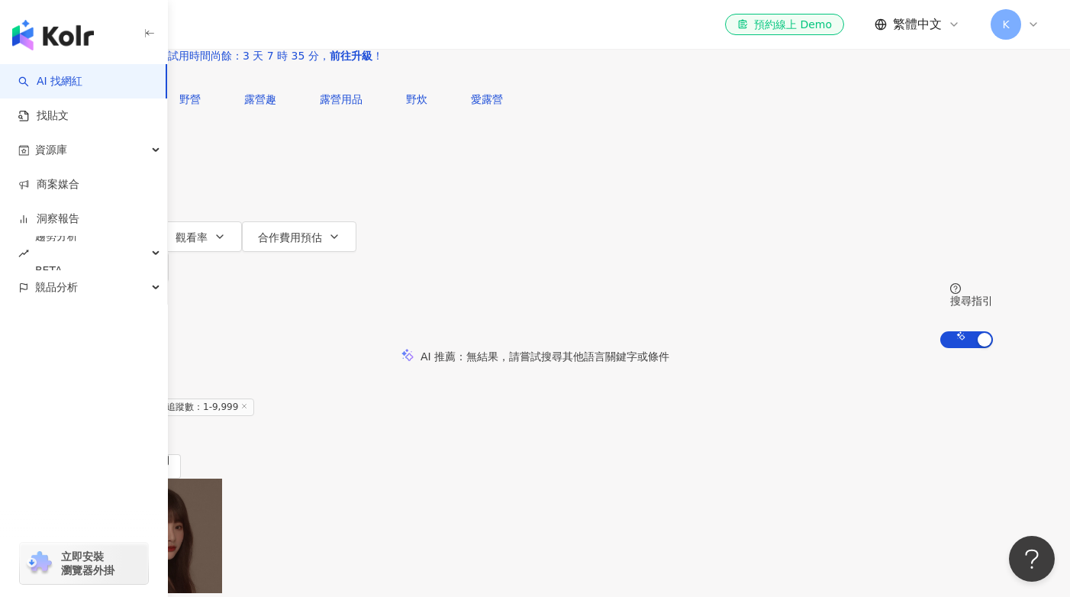
click at [114, 152] on span "類型" at bounding box center [103, 146] width 21 height 12
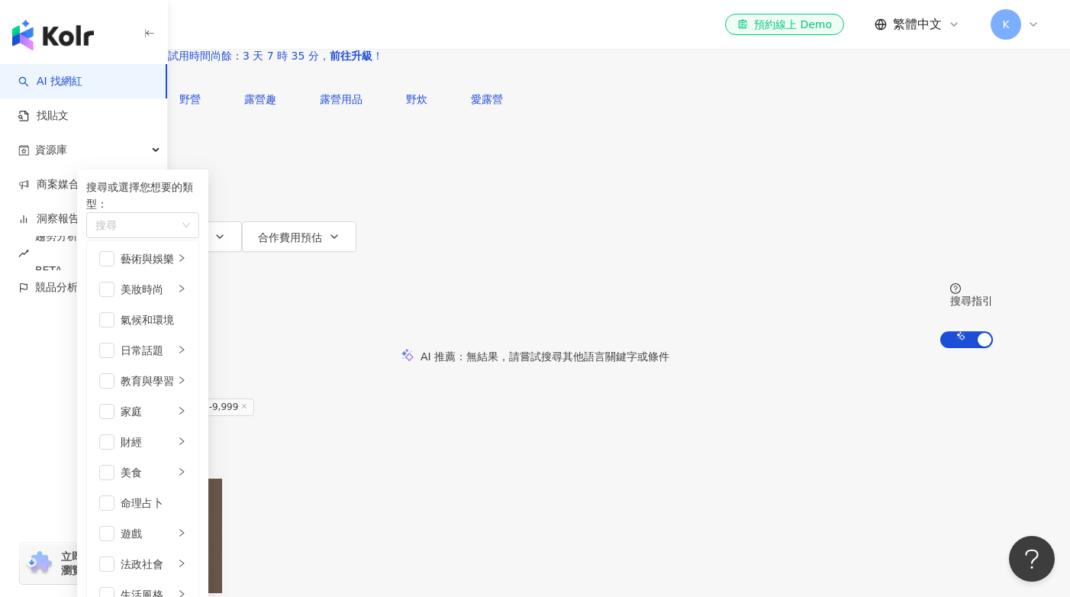
click at [711, 348] on div "AI 推薦 ： 無結果，請嘗試搜尋其他語言關鍵字或條件" at bounding box center [535, 356] width 1070 height 16
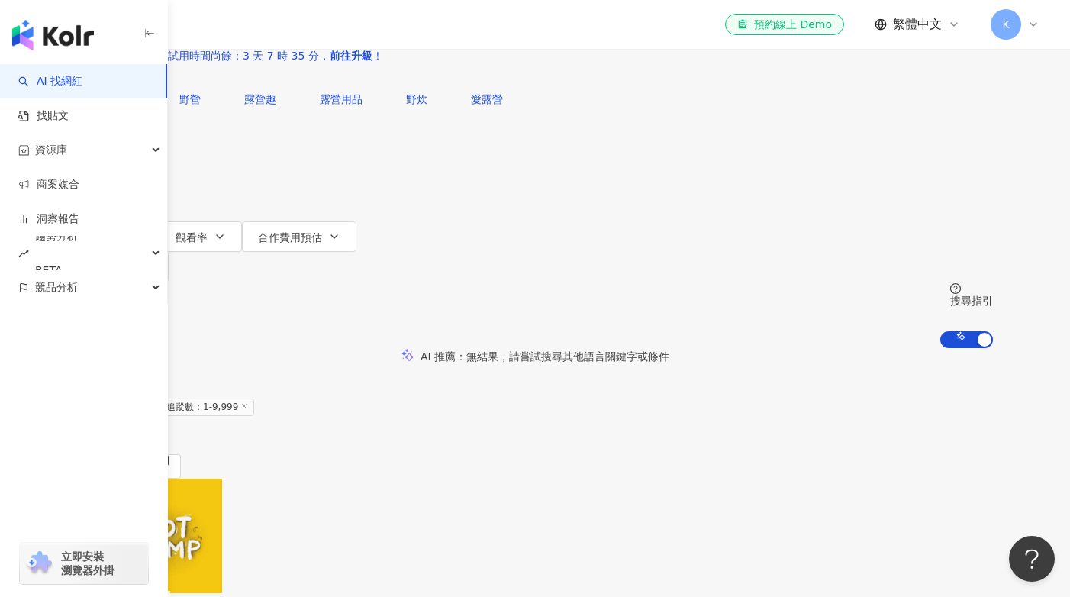
click at [254, 398] on span "追蹤數：1-9,999" at bounding box center [207, 407] width 94 height 18
click at [649, 373] on div "共 10,000+ 筆 條件 ： 關鍵字：露營 追蹤數：1-9,999 重置 排序： 關聯性" at bounding box center [535, 425] width 916 height 105
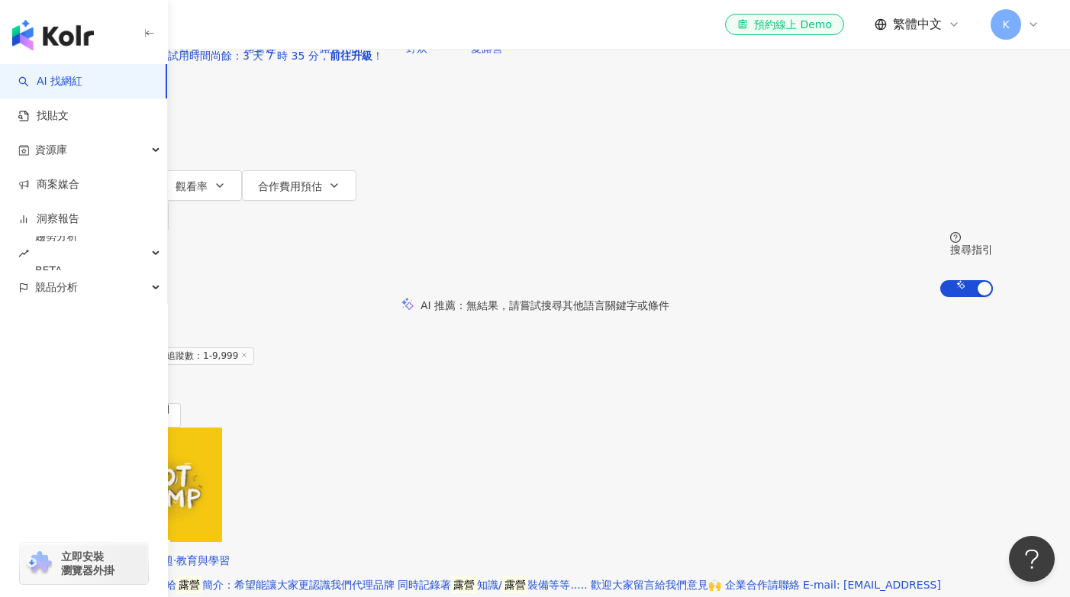
scroll to position [57, 0]
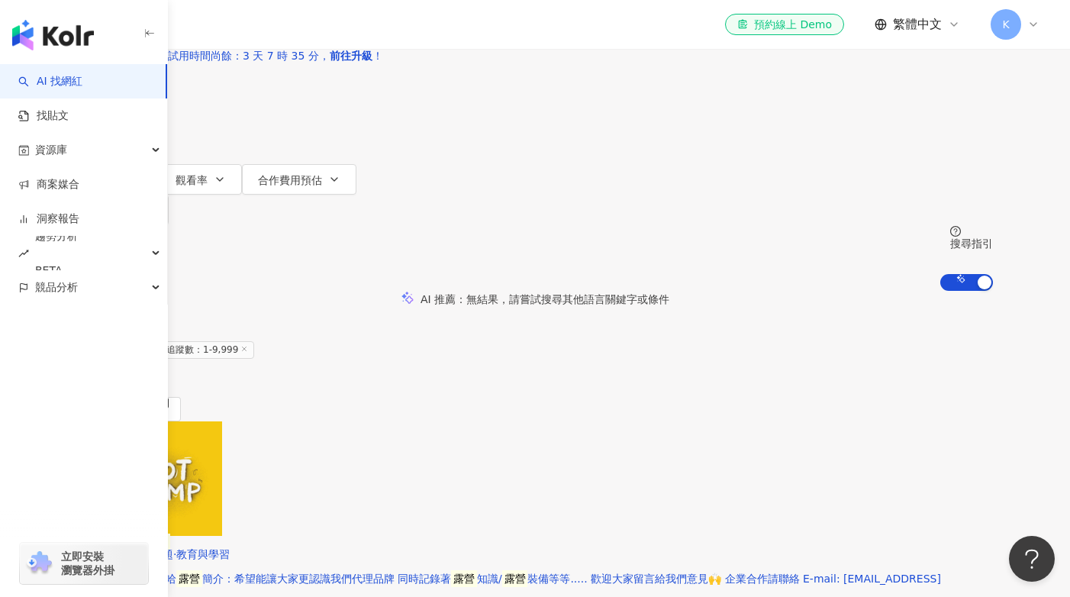
click at [524, 359] on div "重置" at bounding box center [535, 365] width 916 height 12
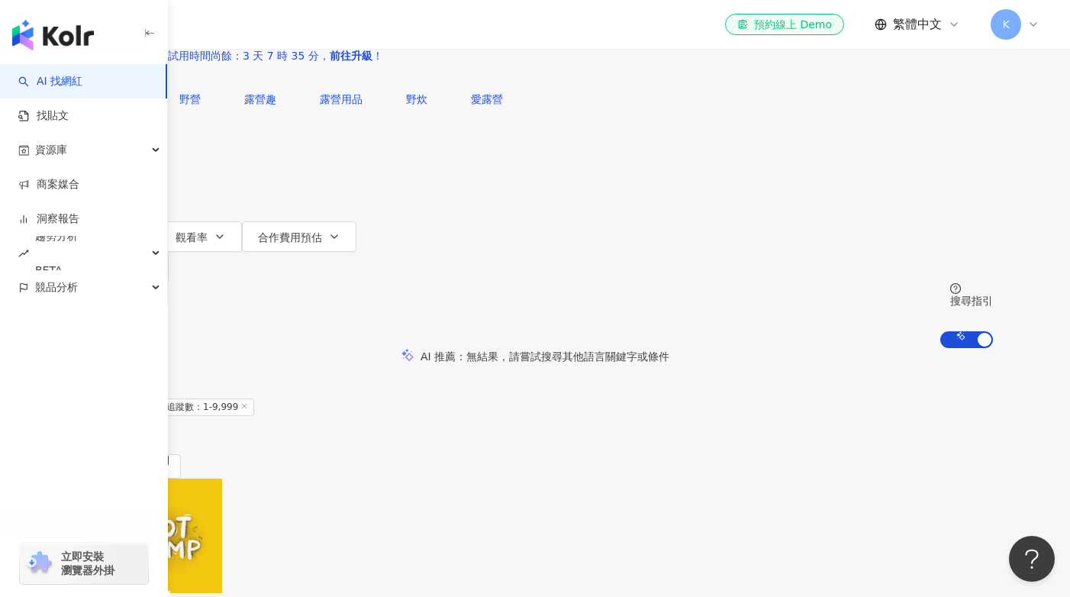
click at [499, 373] on div "共 10,000+ 筆 條件 ： 關鍵字：露營 追蹤數：1-9,999 重置 排序： 關聯性" at bounding box center [535, 425] width 916 height 105
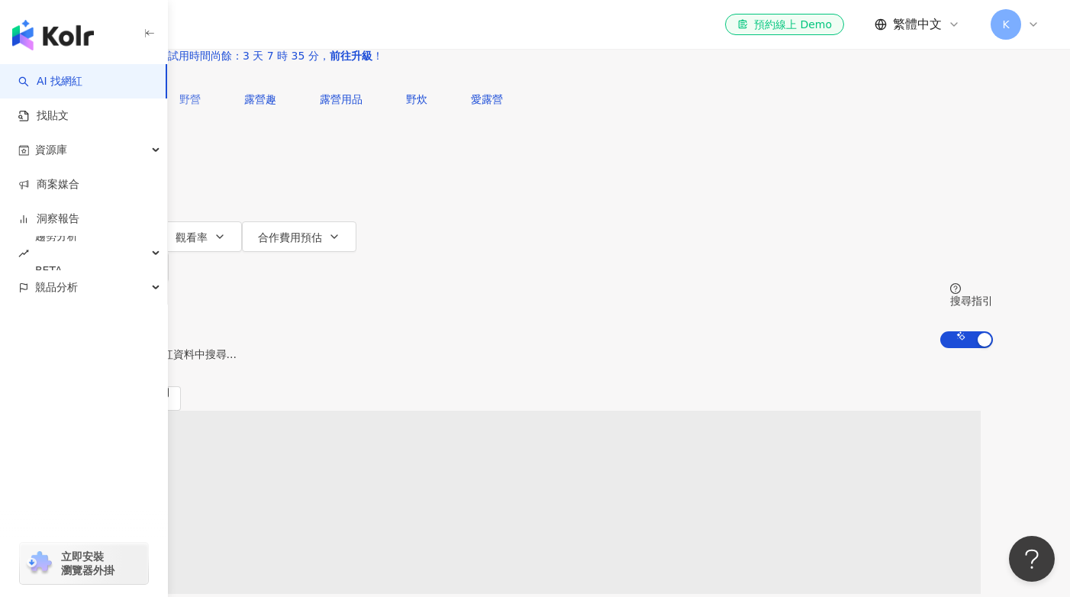
click at [201, 105] on span "野營" at bounding box center [189, 99] width 21 height 12
type input "**"
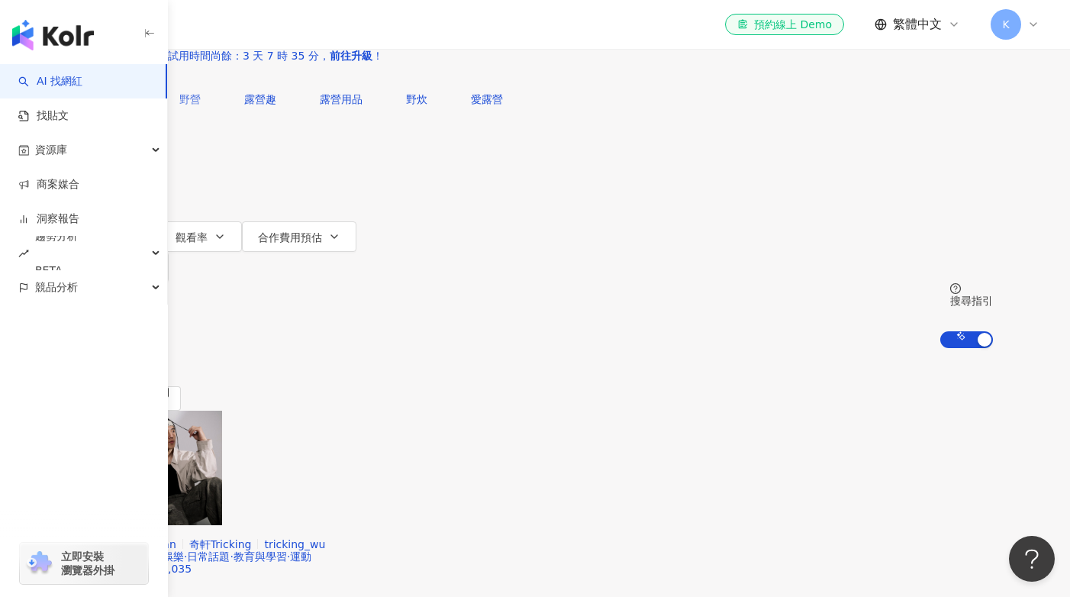
click at [201, 105] on span "野營" at bounding box center [189, 99] width 21 height 12
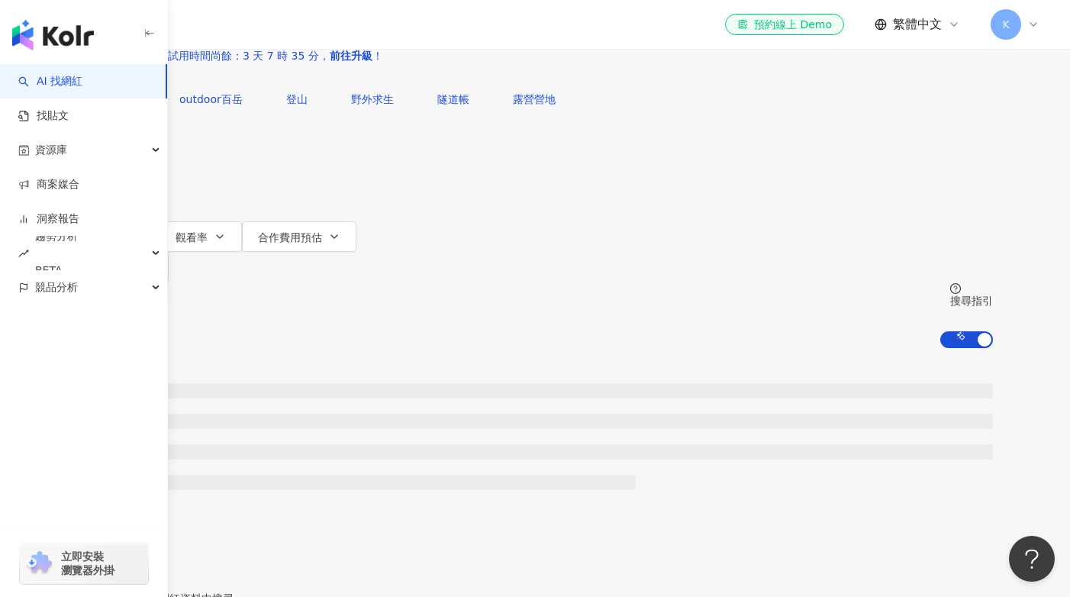
click at [149, 191] on button "性別" at bounding box center [113, 175] width 72 height 31
click at [133, 182] on icon "button" at bounding box center [127, 175] width 12 height 12
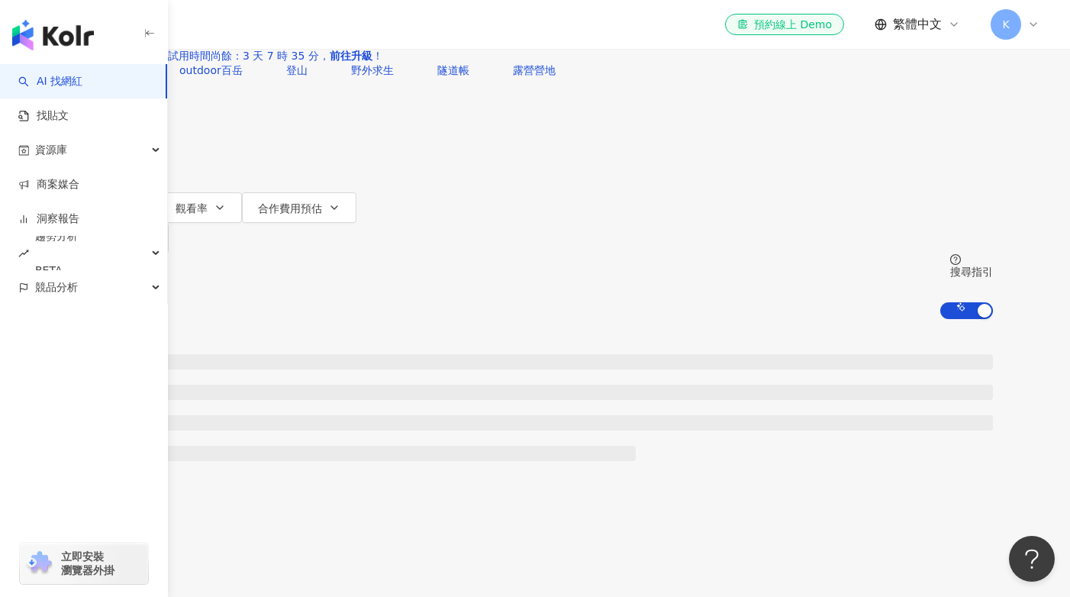
scroll to position [34, 0]
click at [133, 118] on icon "button" at bounding box center [127, 111] width 12 height 12
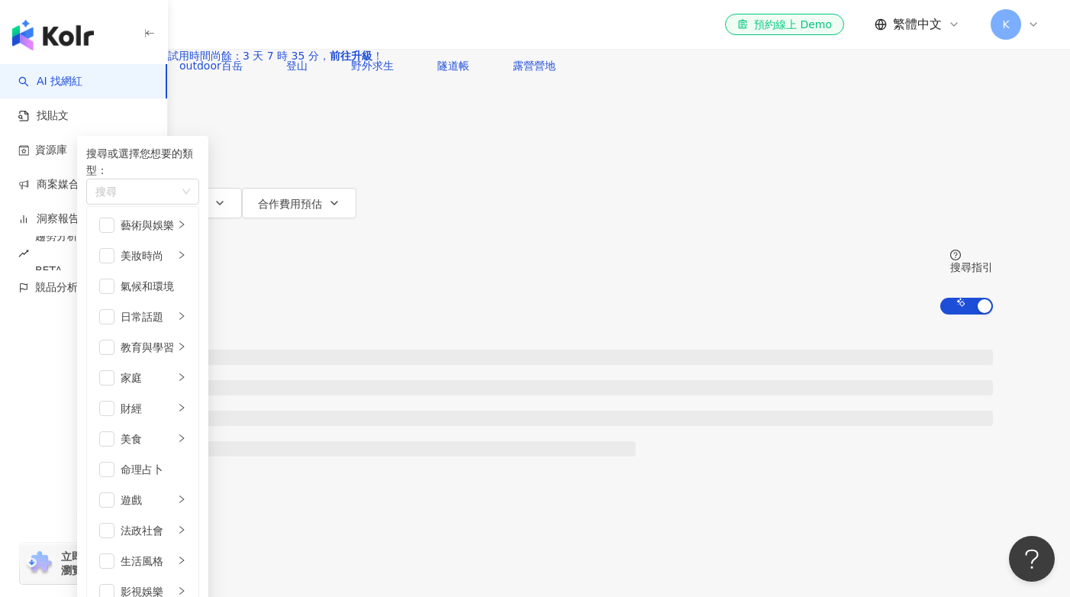
click at [424, 181] on div "不分平台 ** 台灣 搜尋 您可能感興趣： outdoor百岳 登山 野外求生 隧道帳 露營營地 類型 搜尋或選擇您想要的類型： 搜尋 藝術與娛樂 美妝時尚 …" at bounding box center [535, 140] width 1070 height 348
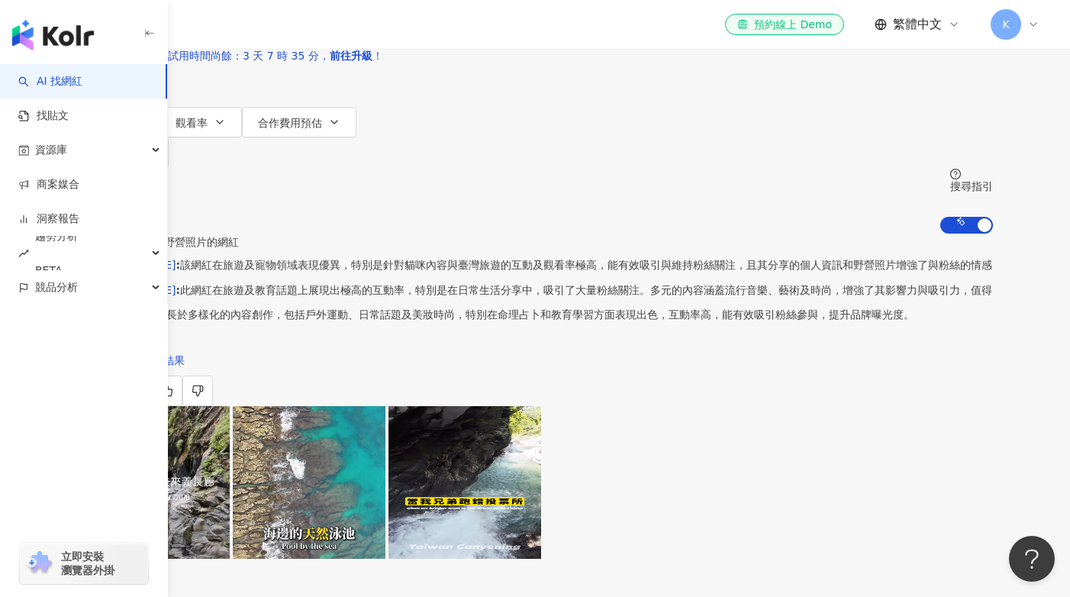
scroll to position [0, 0]
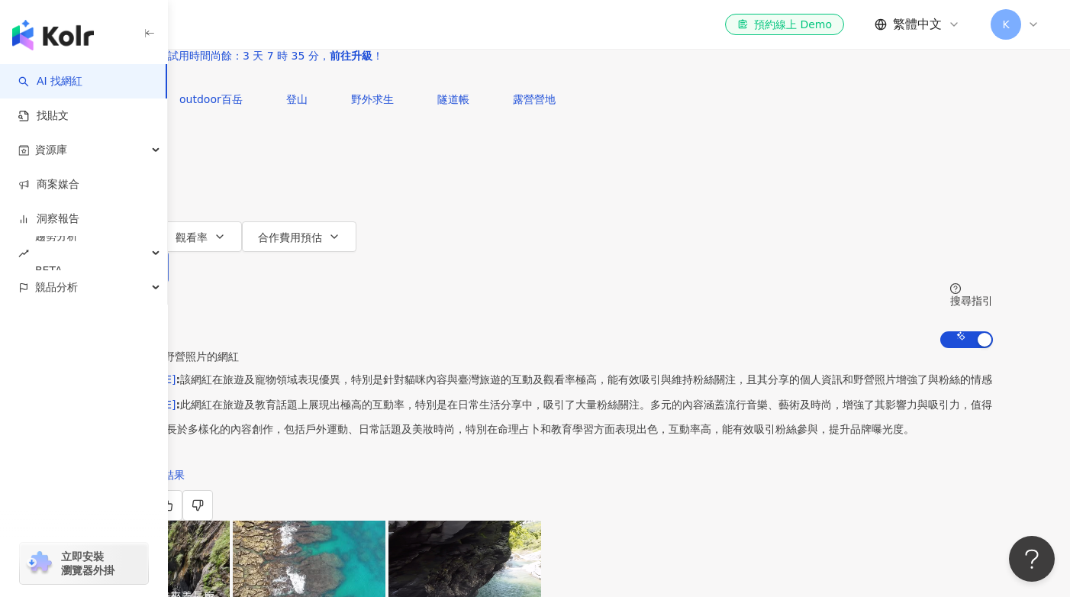
click at [153, 261] on span "更多篩選" at bounding box center [131, 267] width 43 height 12
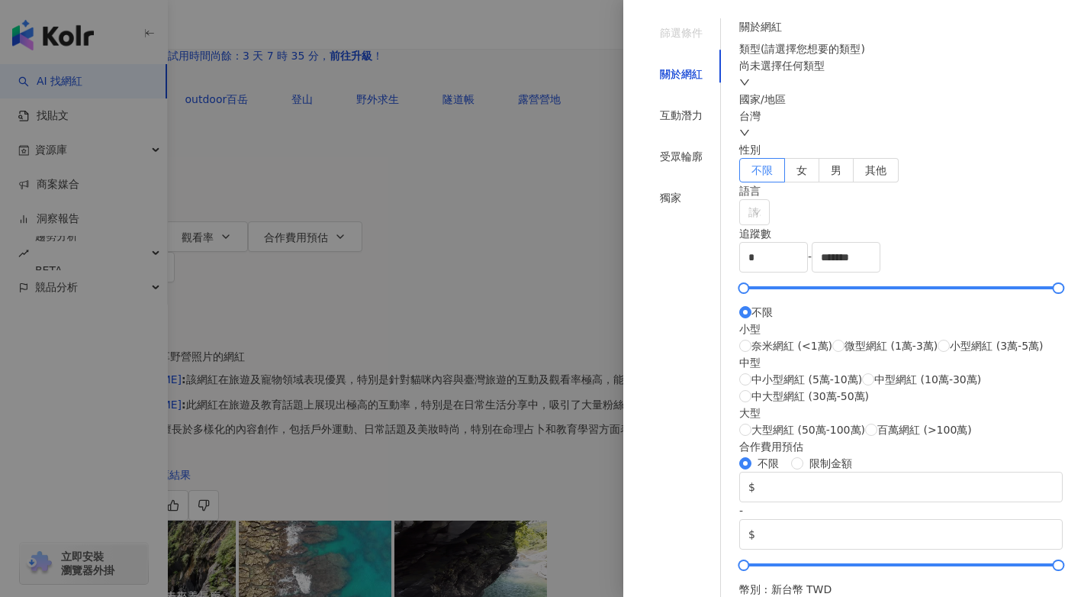
click at [495, 246] on div at bounding box center [540, 298] width 1081 height 597
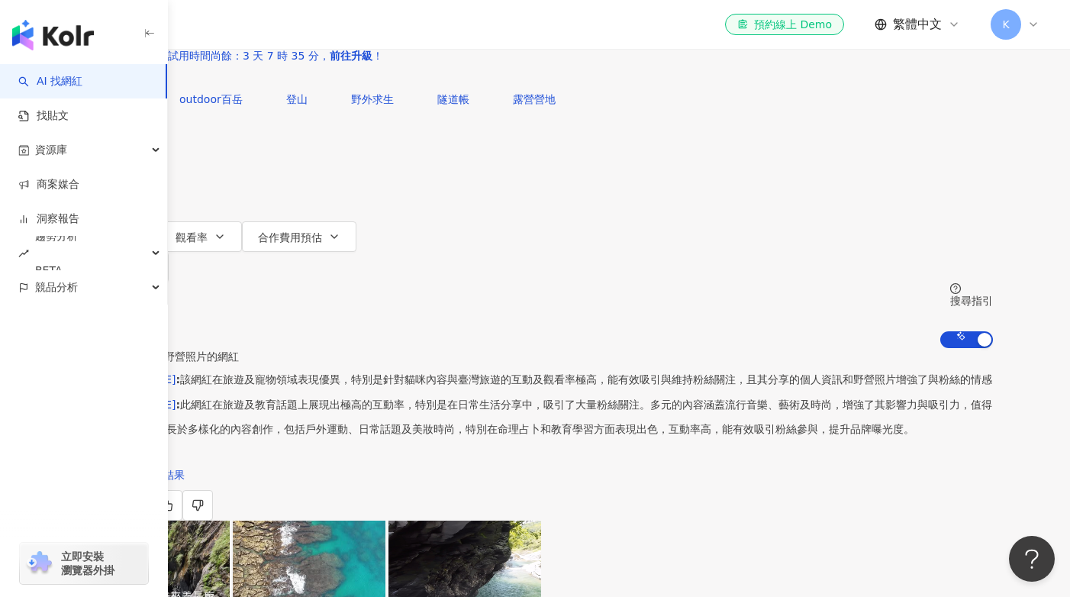
click at [140, 26] on div "不分平台" at bounding box center [112, 14] width 53 height 24
click at [273, 191] on div "Instagram" at bounding box center [253, 184] width 76 height 17
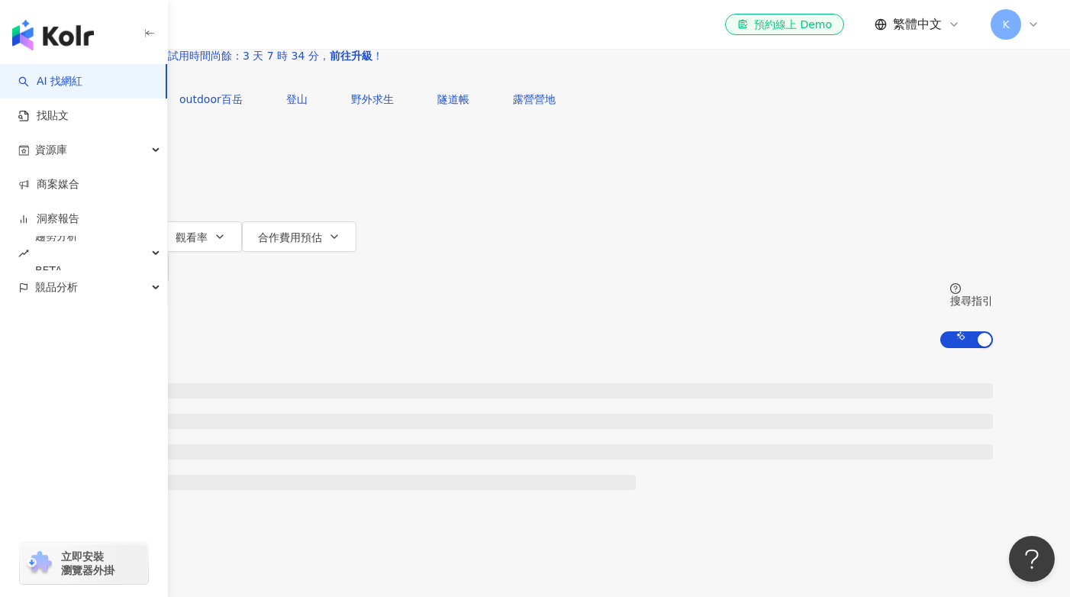
click at [143, 200] on icon "button" at bounding box center [137, 206] width 12 height 12
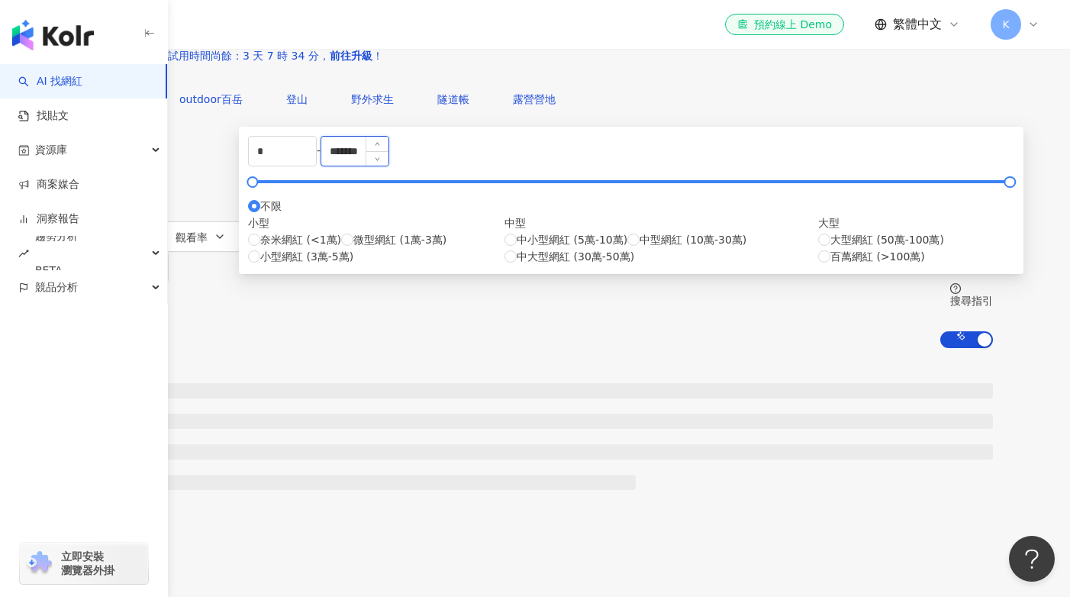
click at [388, 166] on input "*******" at bounding box center [354, 151] width 67 height 29
click at [341, 248] on span "奈米網紅 (<1萬)" at bounding box center [300, 239] width 81 height 17
type input "****"
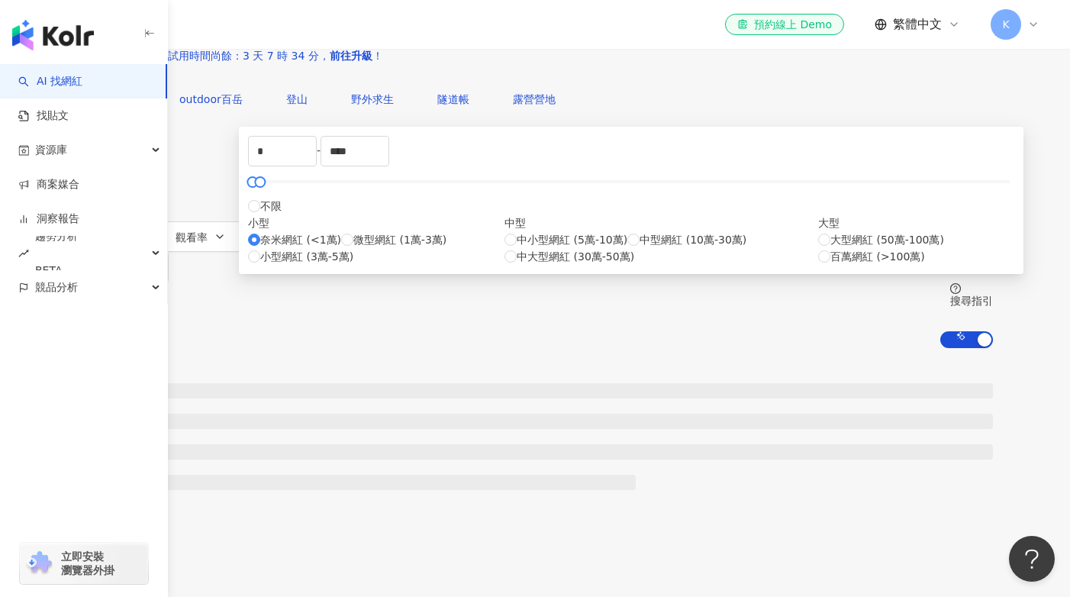
click at [823, 348] on div at bounding box center [535, 470] width 977 height 244
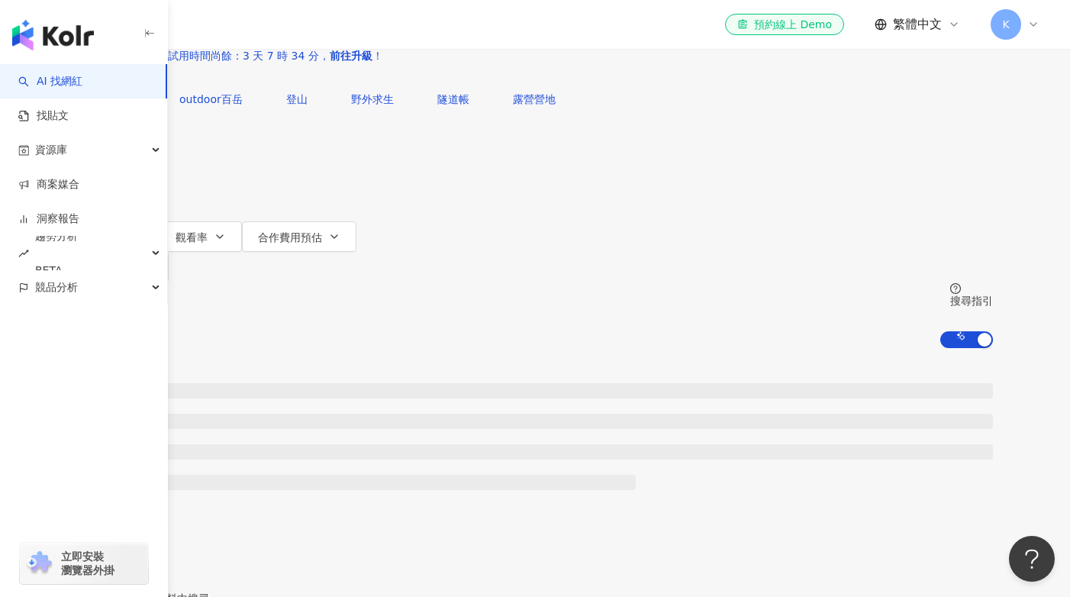
click at [104, 74] on icon "button" at bounding box center [98, 68] width 11 height 11
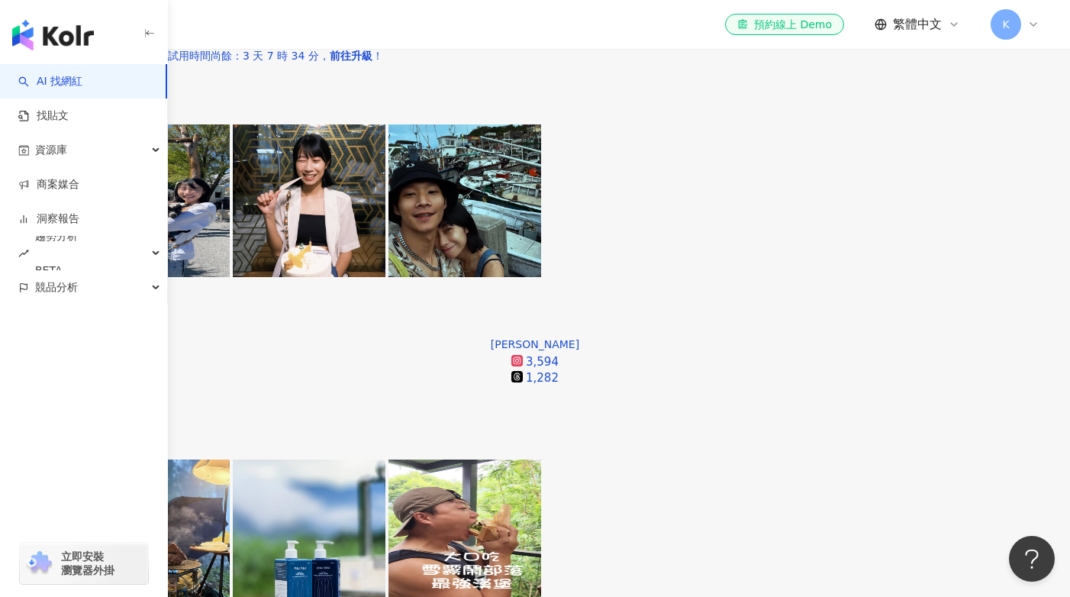
scroll to position [708, 0]
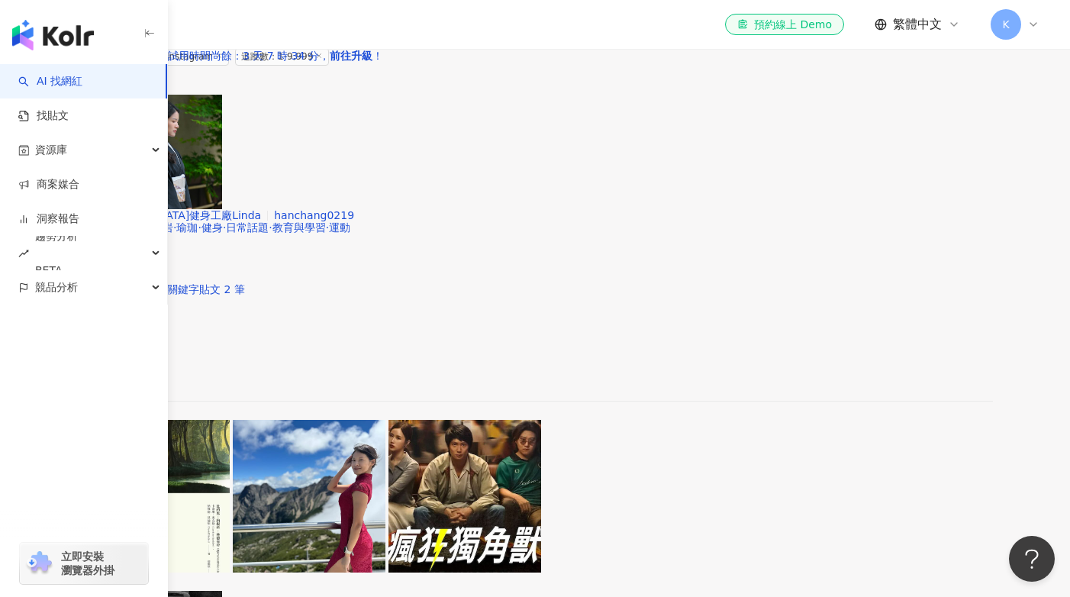
scroll to position [1558, 0]
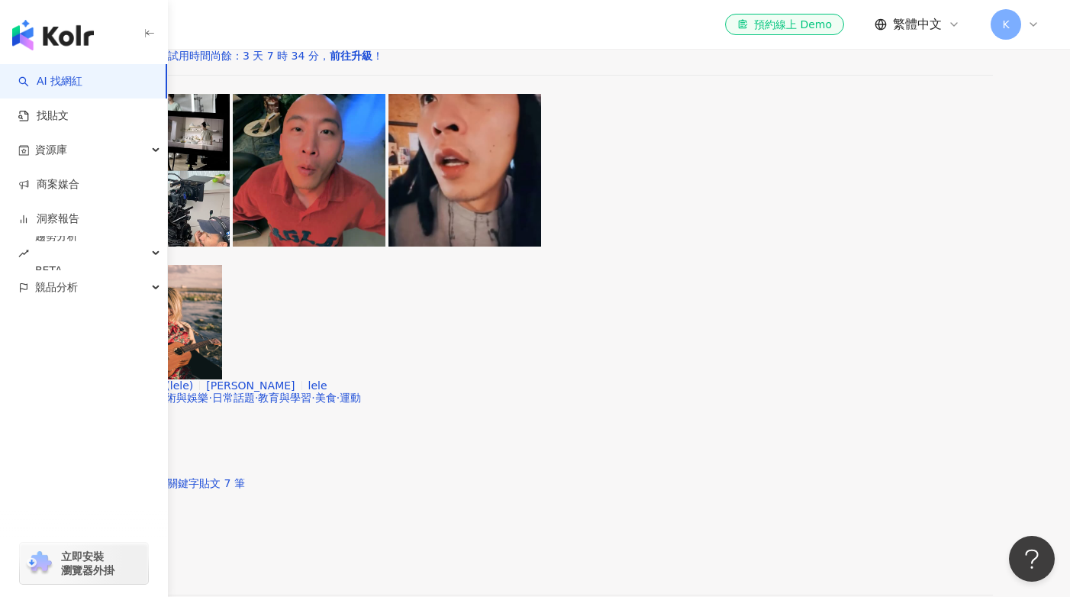
scroll to position [2397, 0]
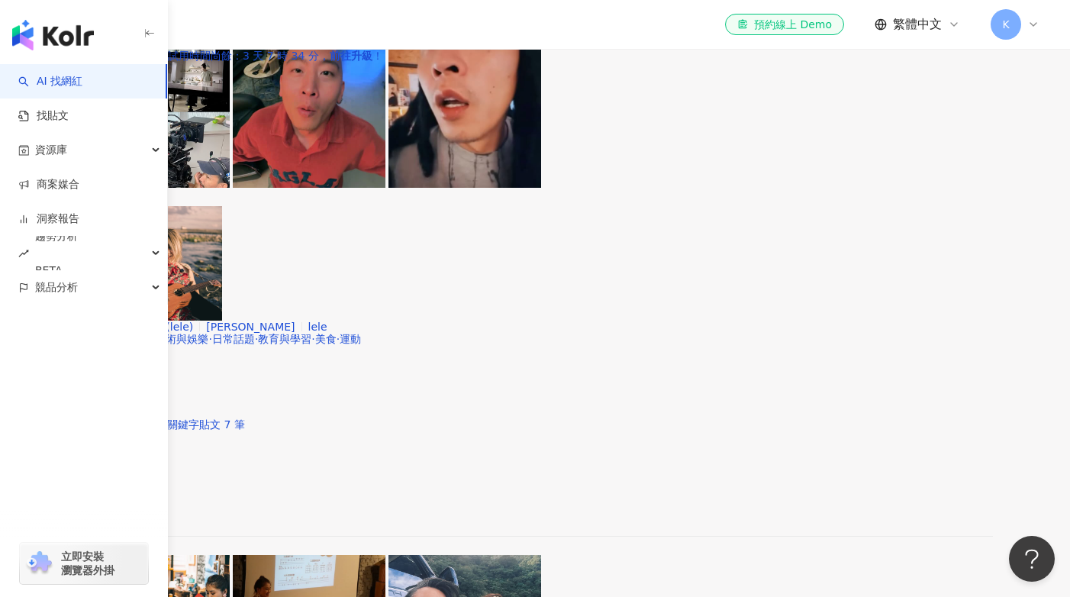
scroll to position [2658, 0]
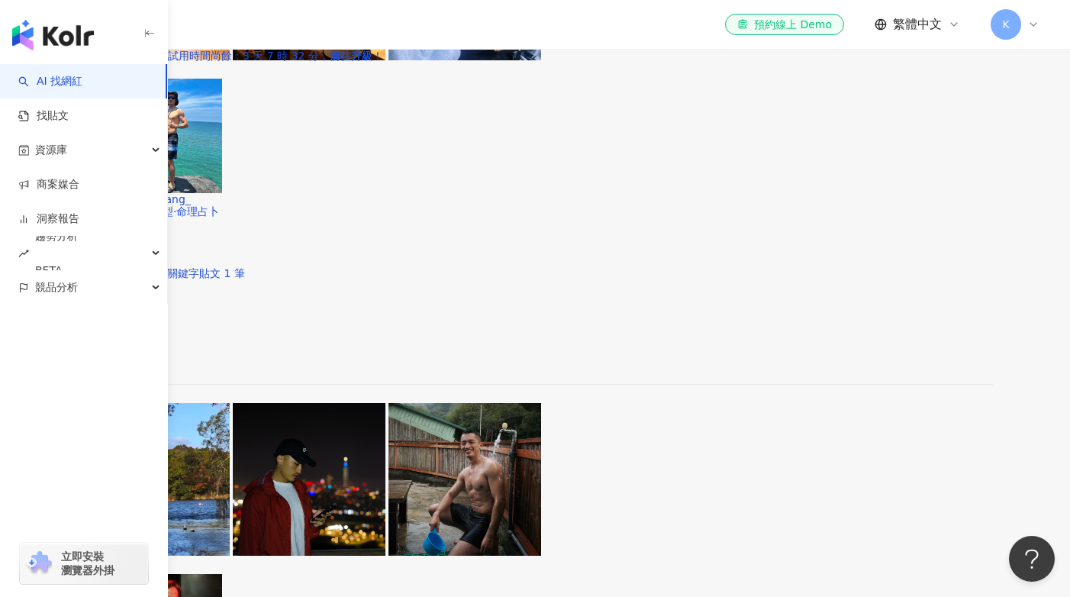
scroll to position [3162, 0]
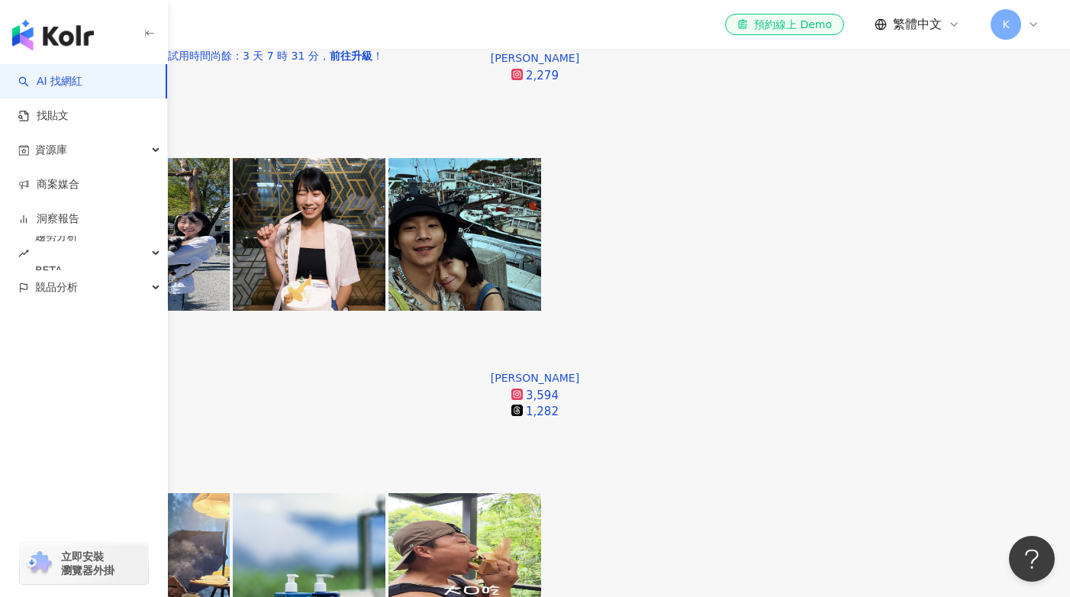
scroll to position [683, 0]
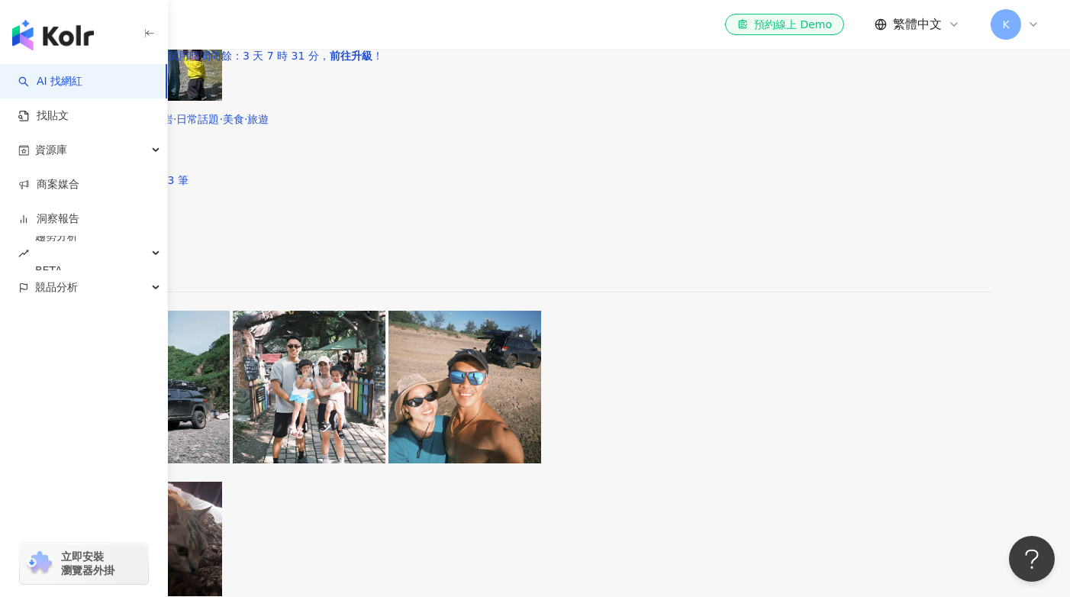
scroll to position [2138, 0]
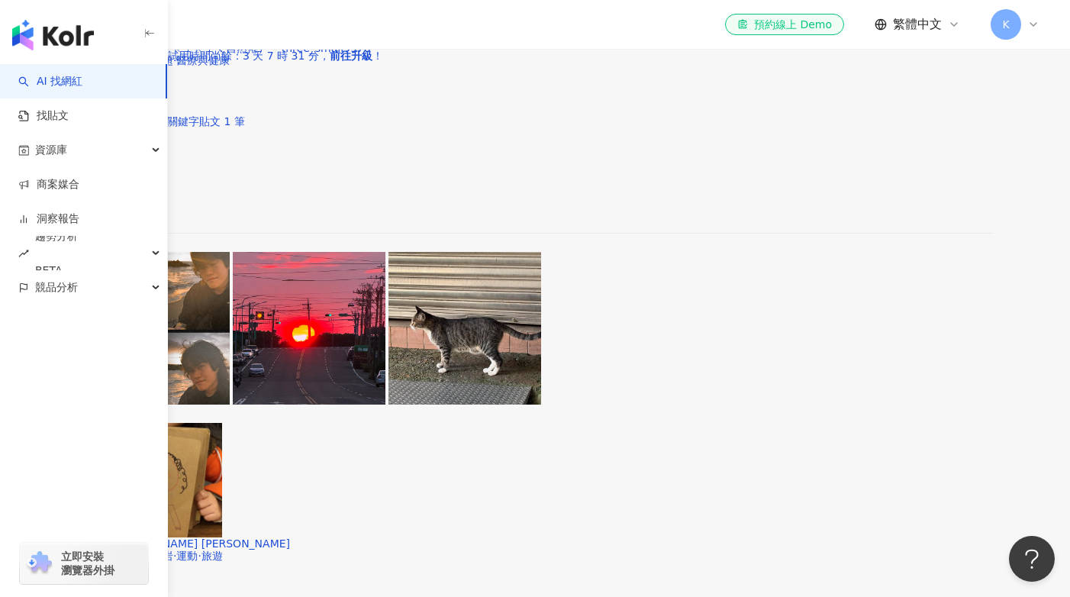
scroll to position [2689, 0]
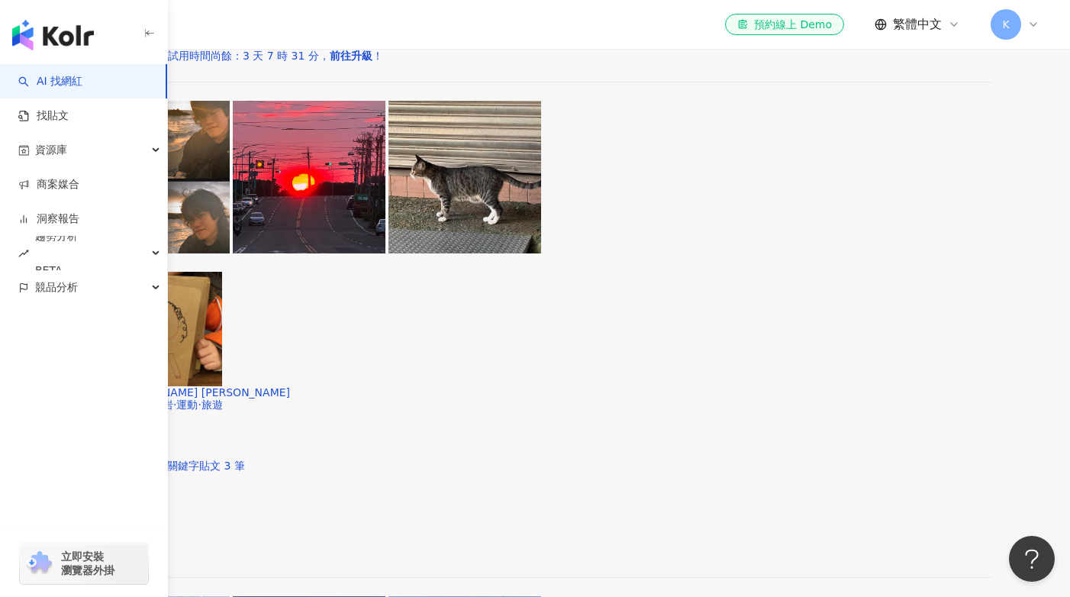
scroll to position [2976, 0]
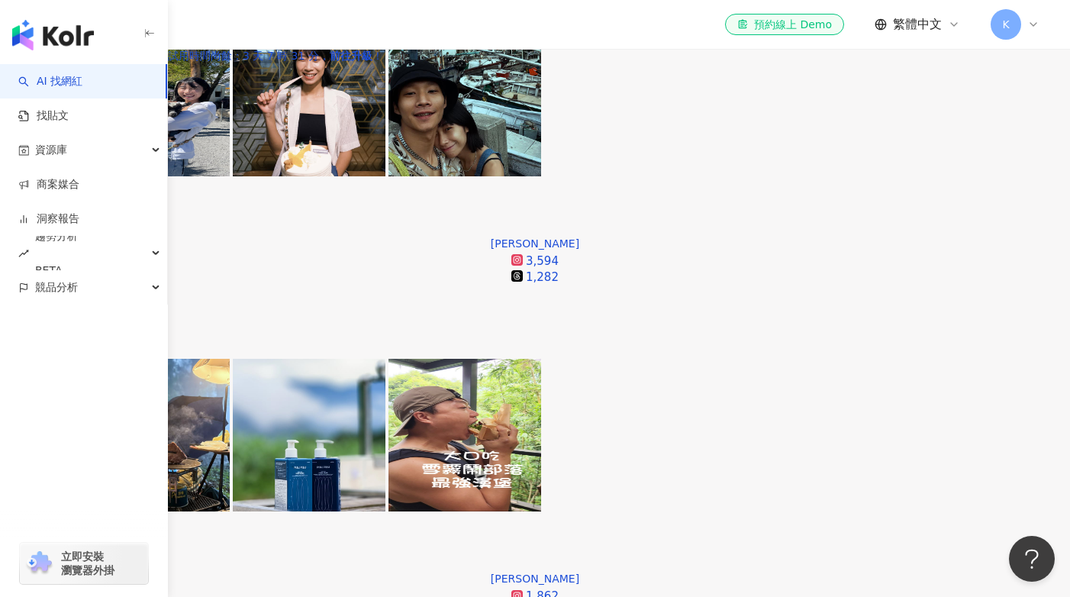
scroll to position [806, 0]
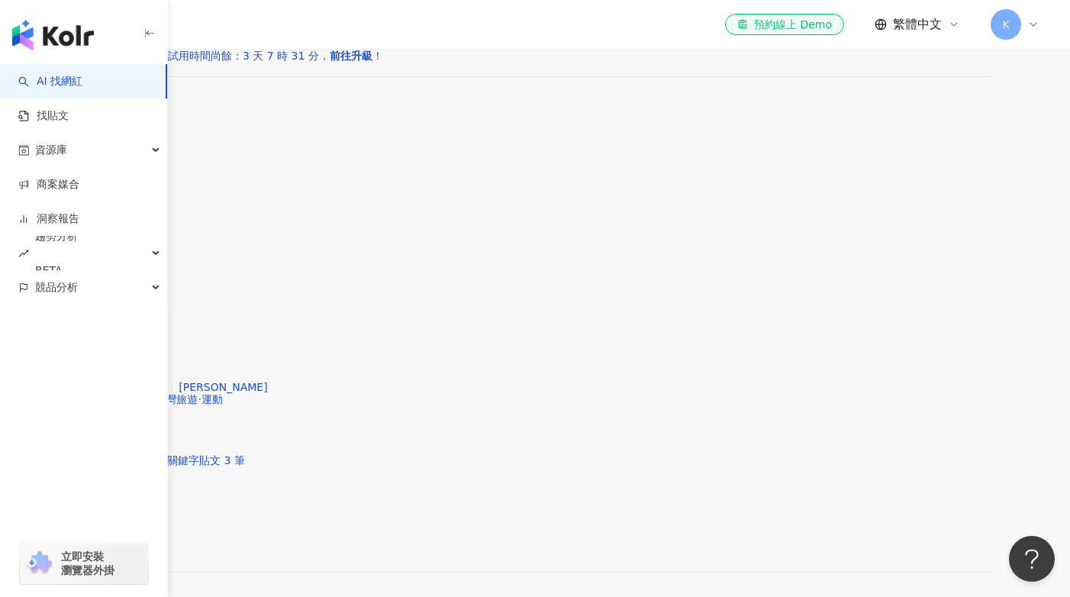
scroll to position [2216, 0]
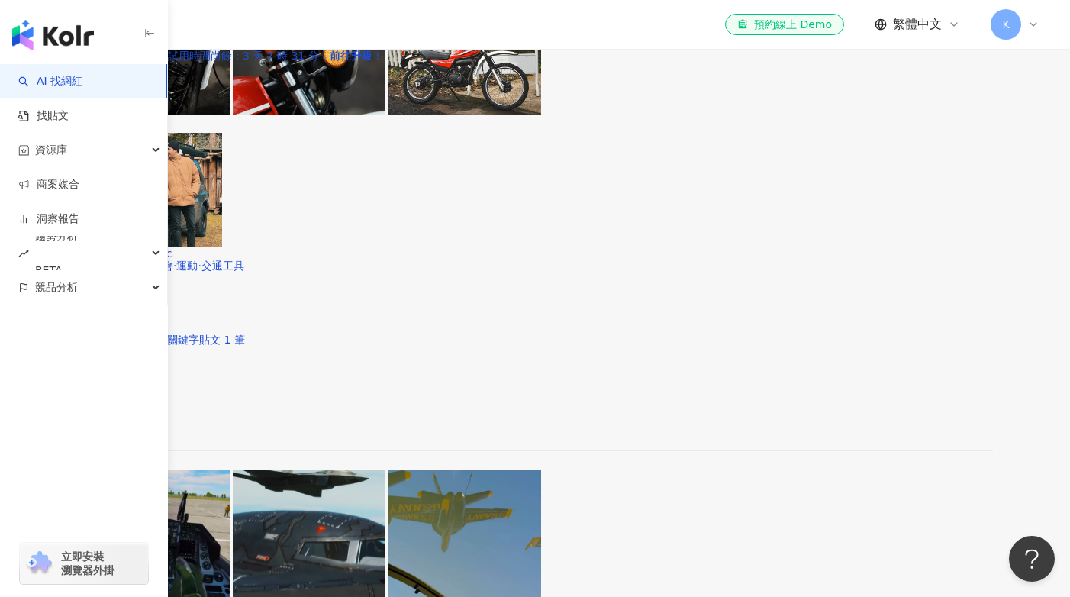
scroll to position [3091, 0]
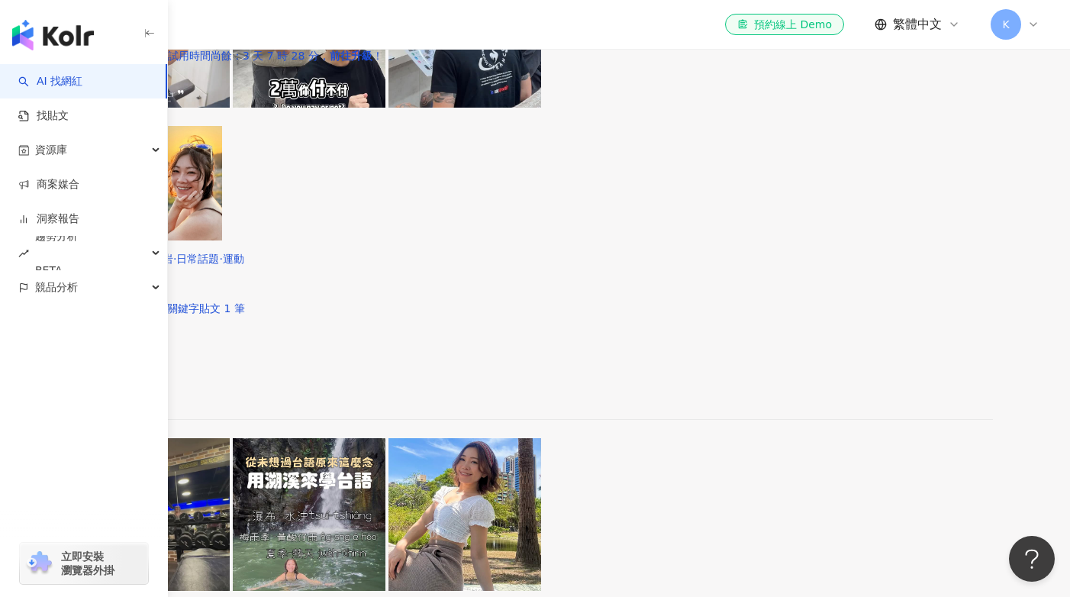
scroll to position [3075, 0]
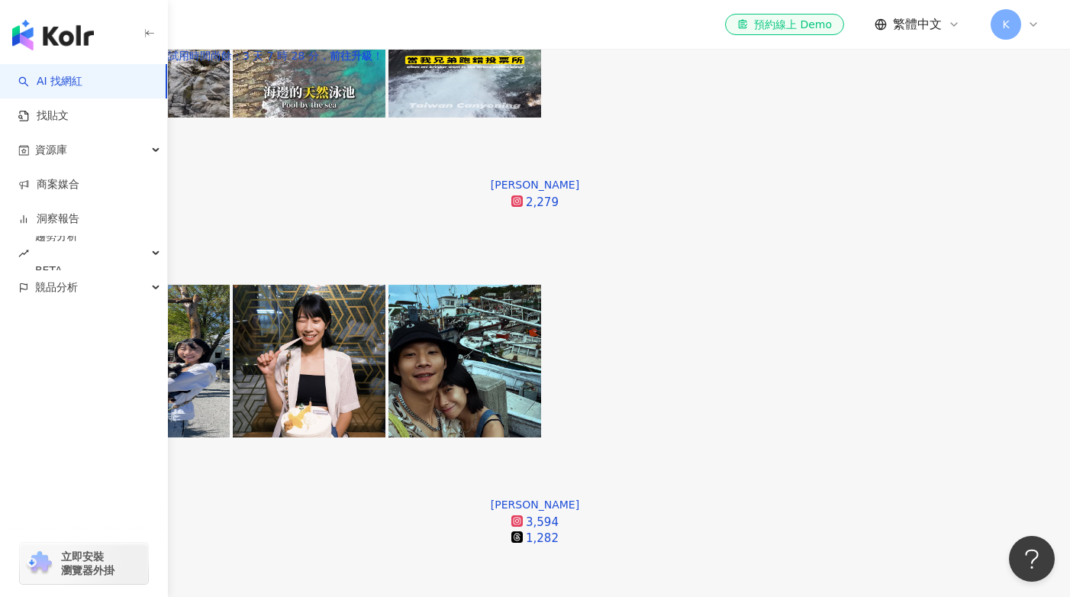
scroll to position [532, 0]
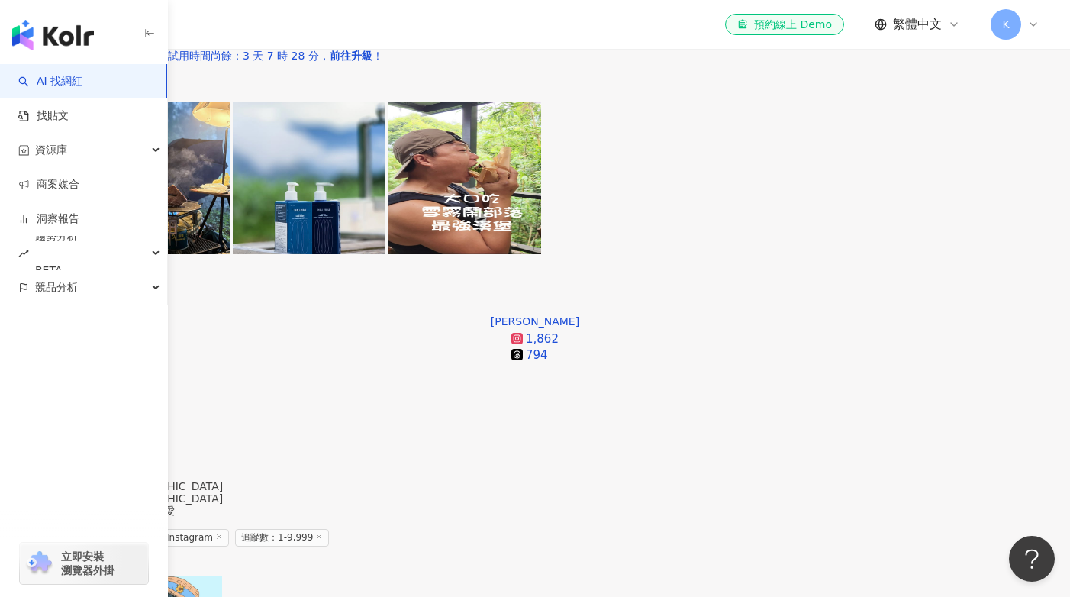
scroll to position [1150, 0]
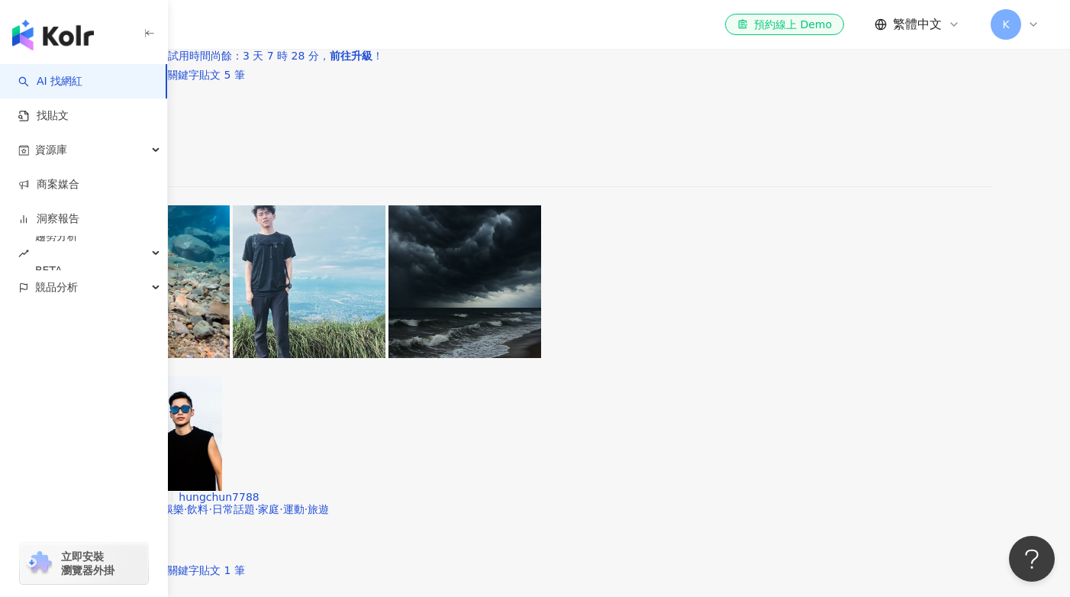
scroll to position [1924, 0]
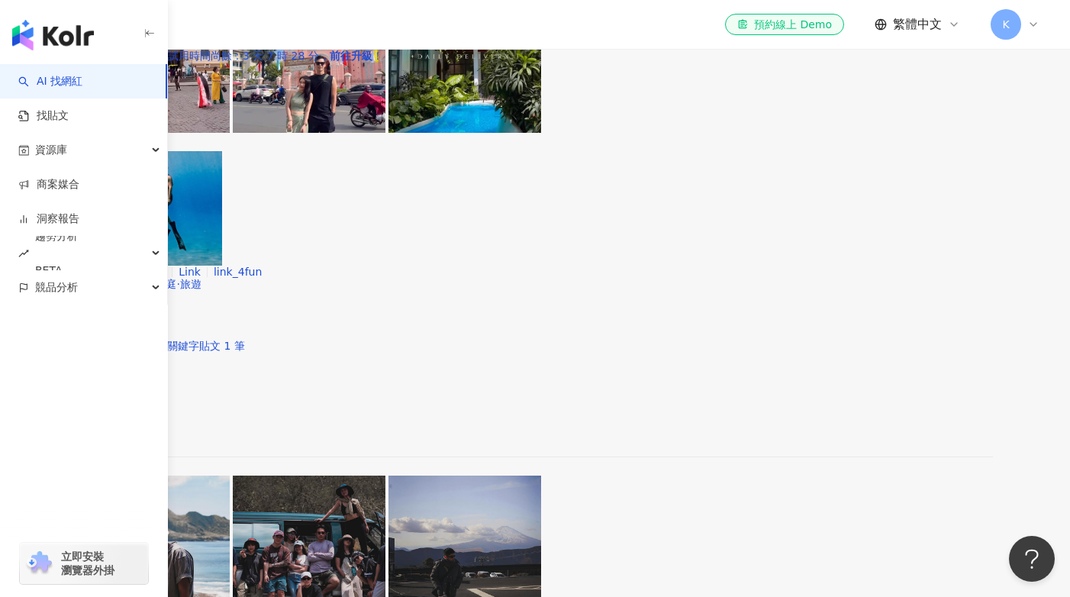
scroll to position [3221, 0]
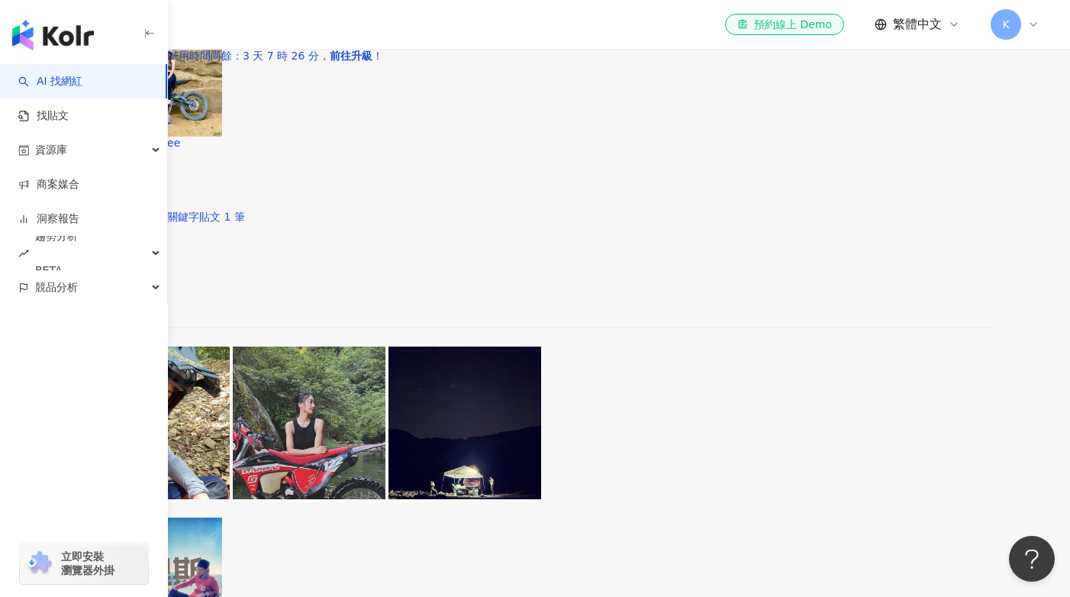
scroll to position [3133, 0]
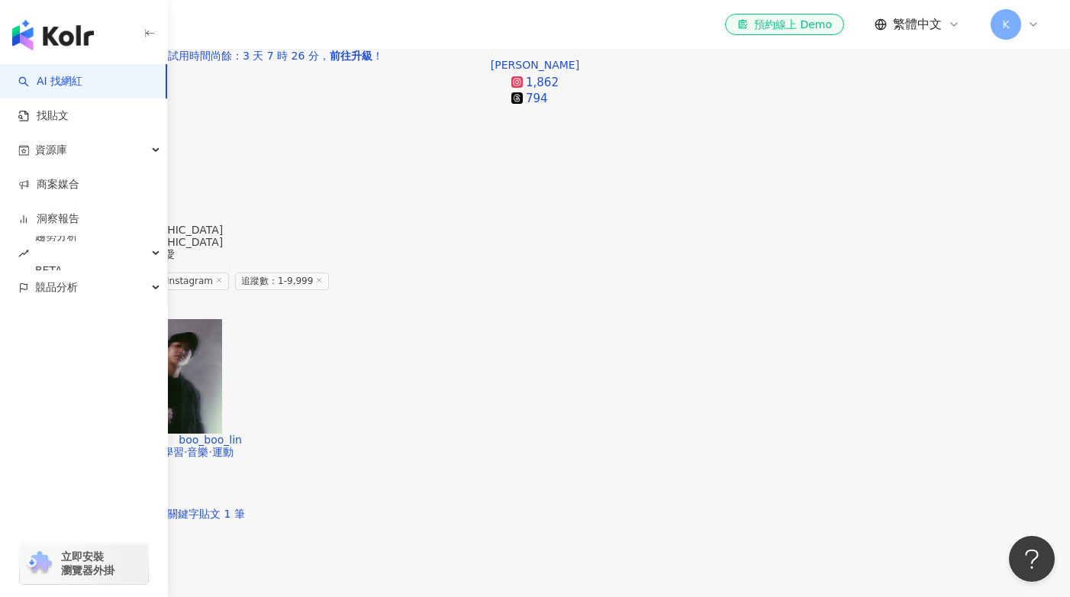
scroll to position [1343, 0]
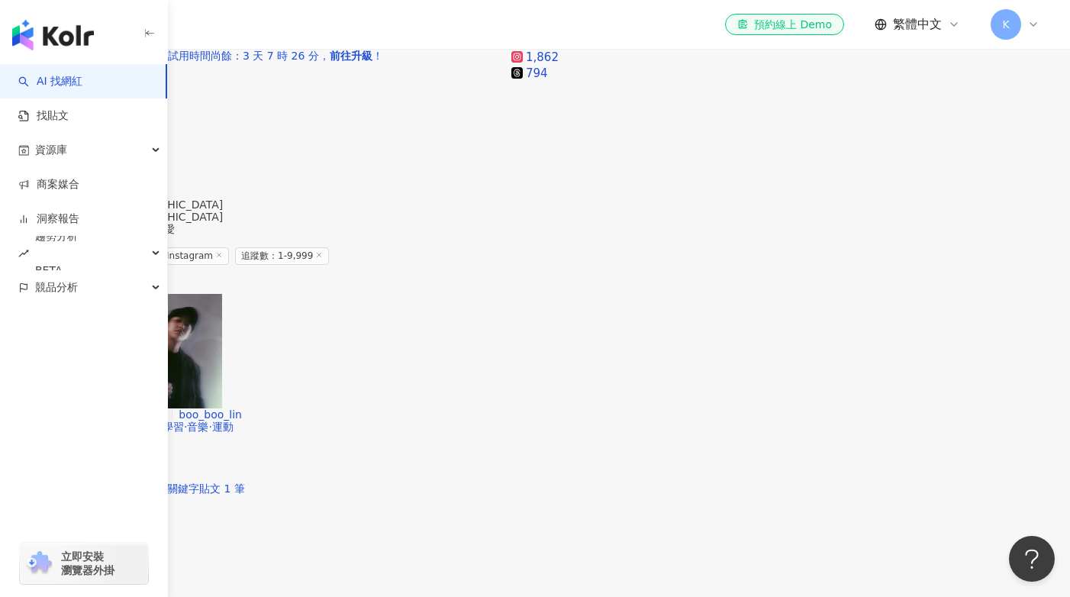
drag, startPoint x: 514, startPoint y: 206, endPoint x: 479, endPoint y: 219, distance: 38.1
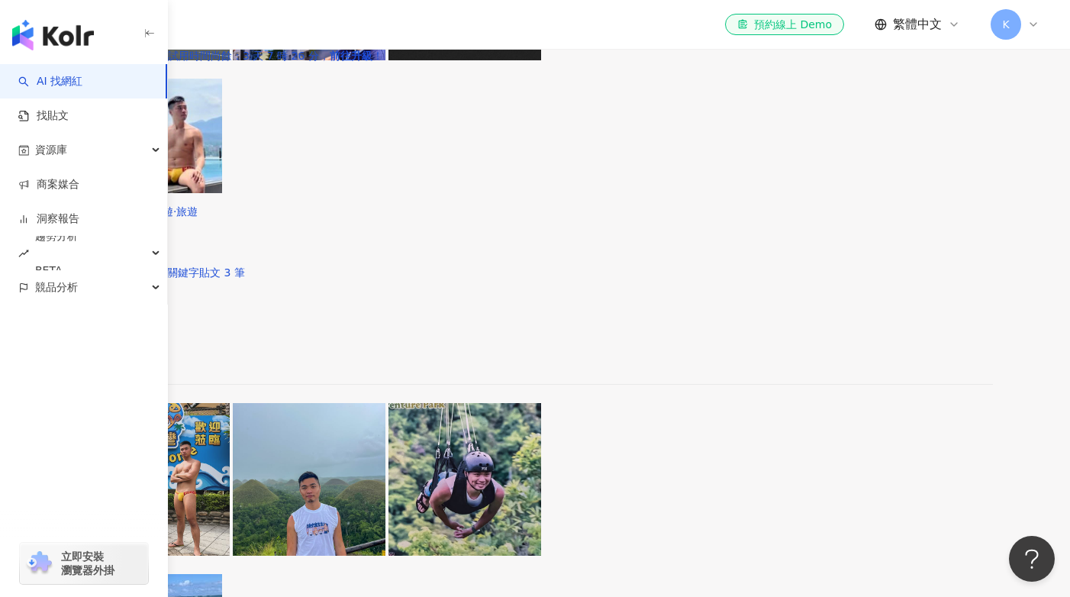
scroll to position [2020, 0]
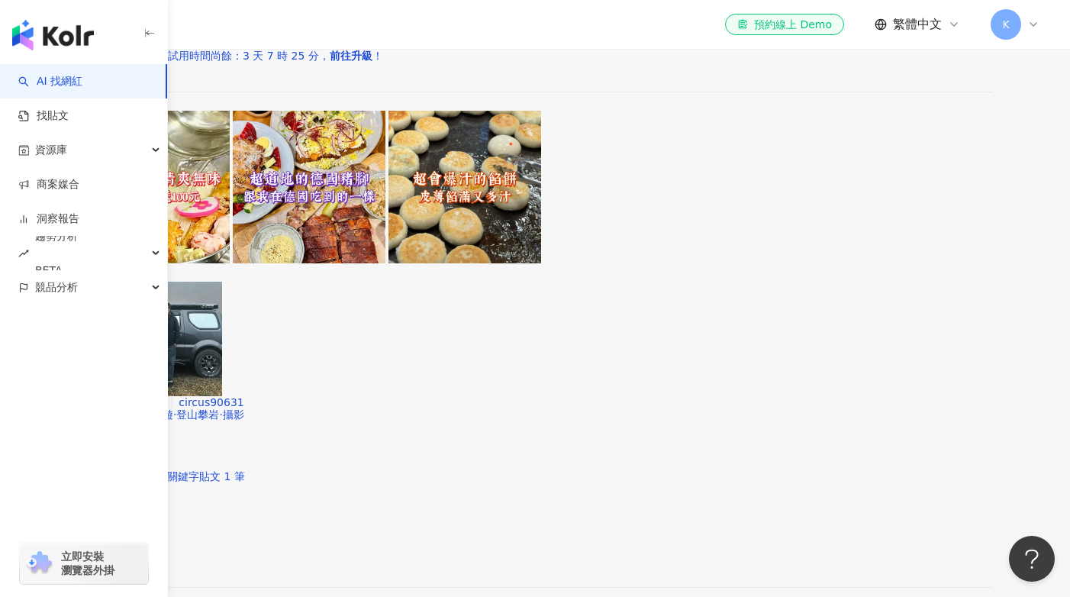
scroll to position [3337, 0]
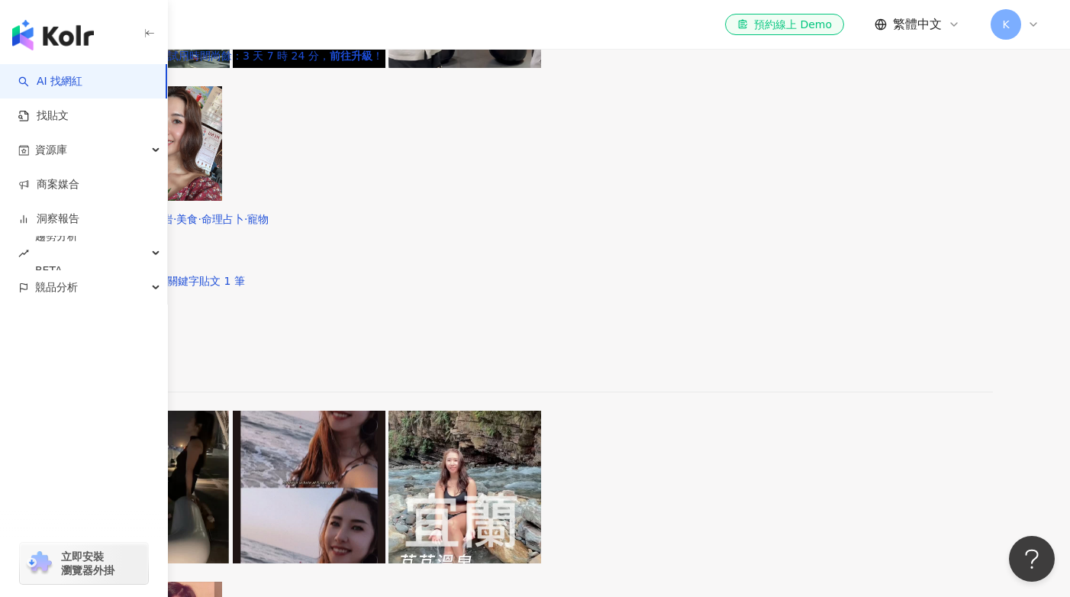
scroll to position [3127, 0]
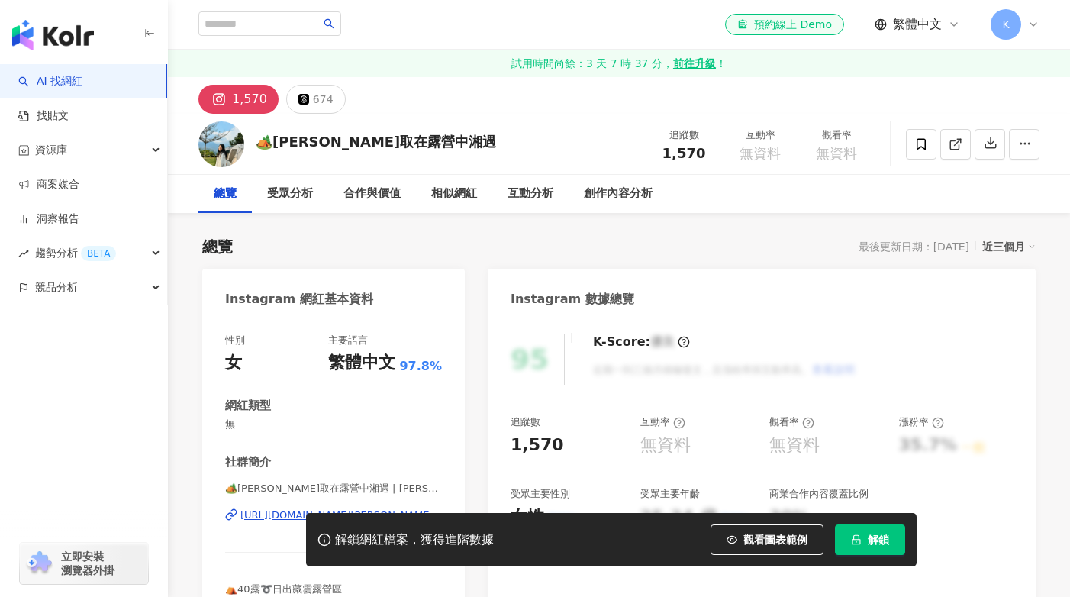
click at [223, 135] on img at bounding box center [221, 144] width 46 height 46
click at [255, 516] on div "解鎖網紅檔案，獲得進階數據 觀看圖表範例 解鎖" at bounding box center [535, 539] width 1070 height 53
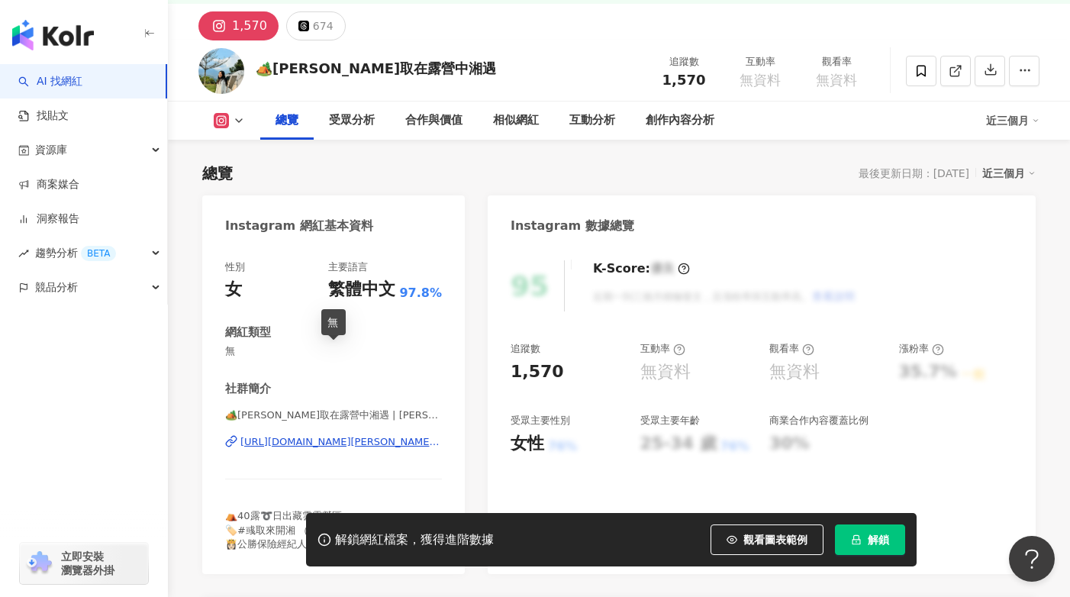
scroll to position [87, 0]
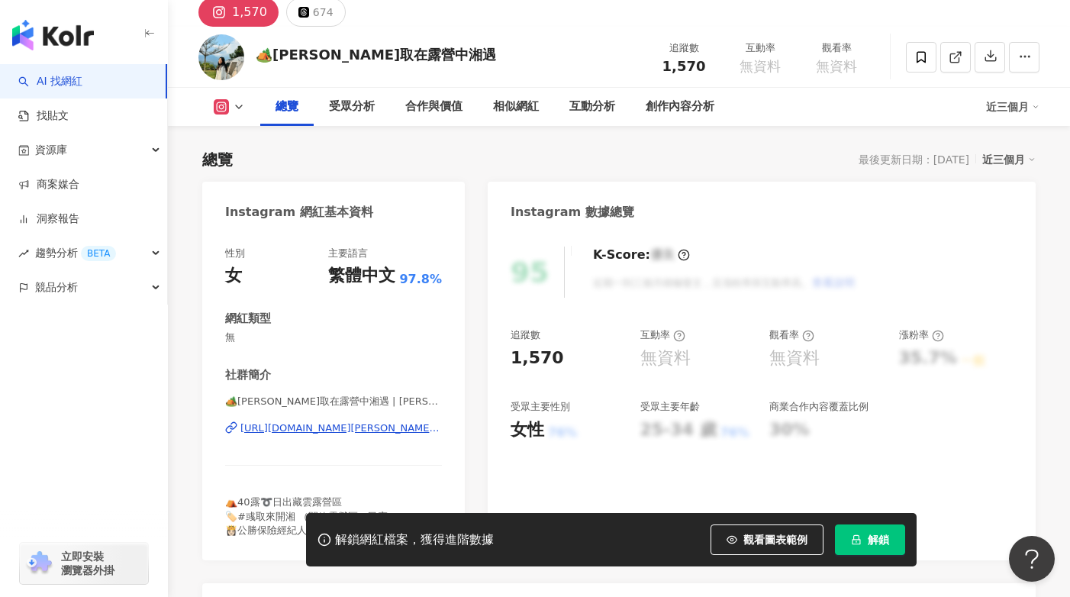
click at [343, 424] on div "https://www.instagram.com/lin.xiang.yu.camp/" at bounding box center [340, 428] width 201 height 14
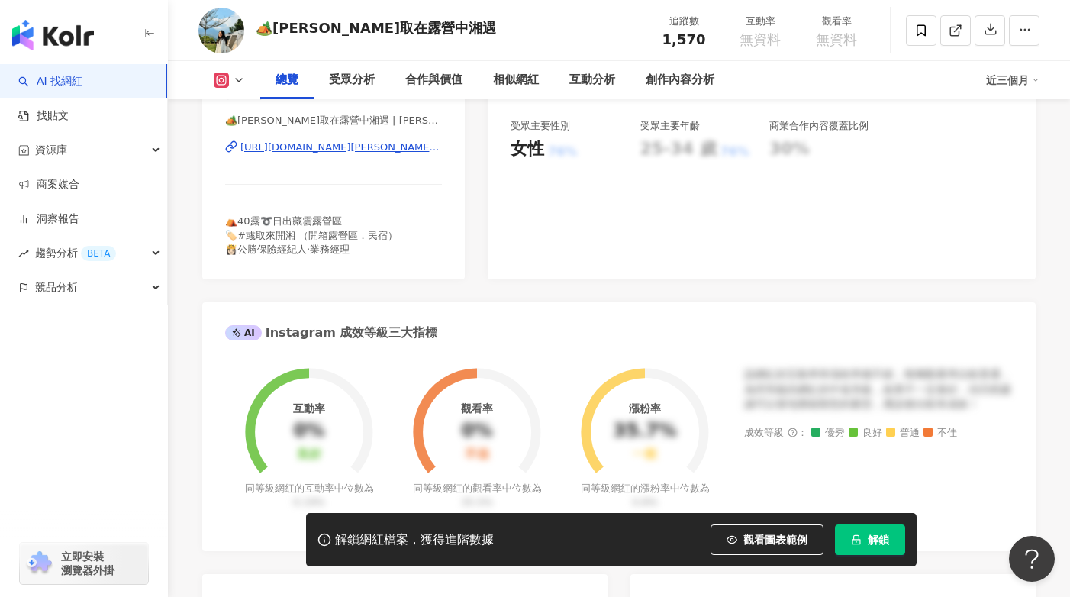
scroll to position [395, 0]
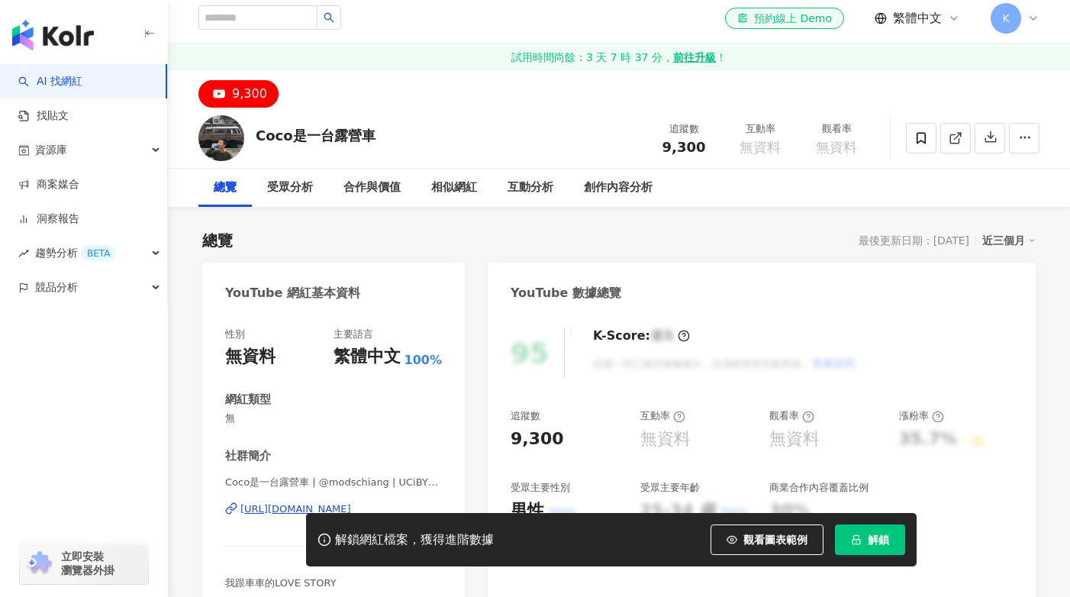
scroll to position [185, 0]
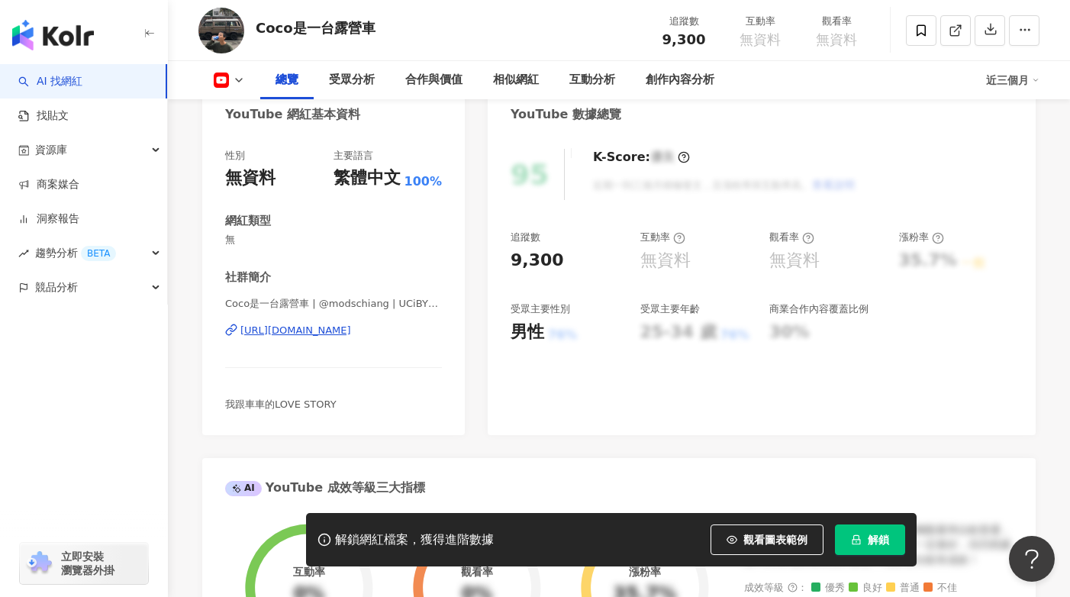
click at [327, 324] on div "[URL][DOMAIN_NAME]" at bounding box center [295, 331] width 111 height 14
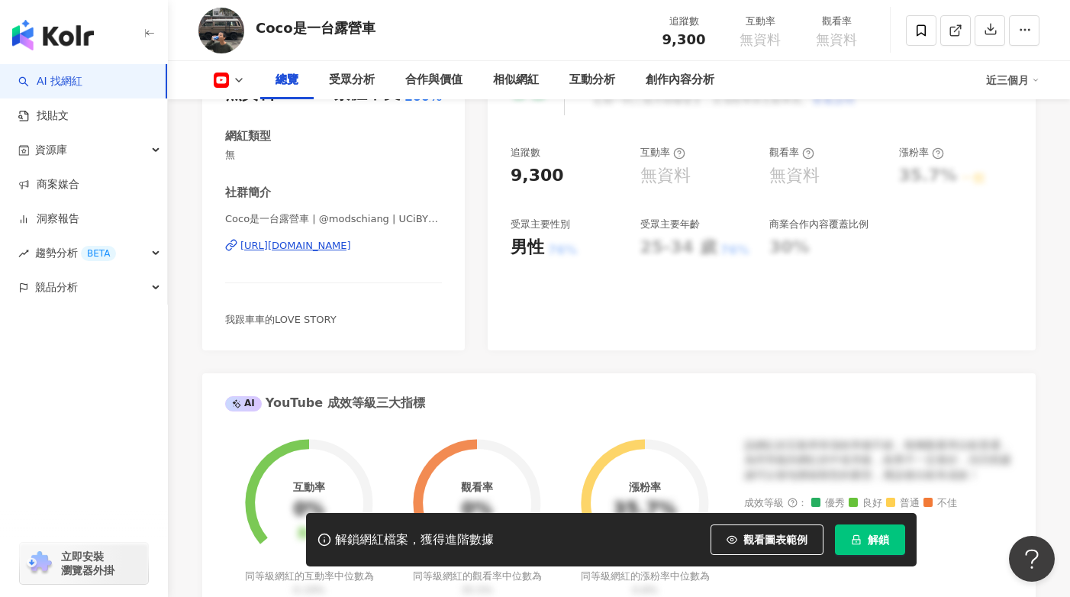
scroll to position [445, 0]
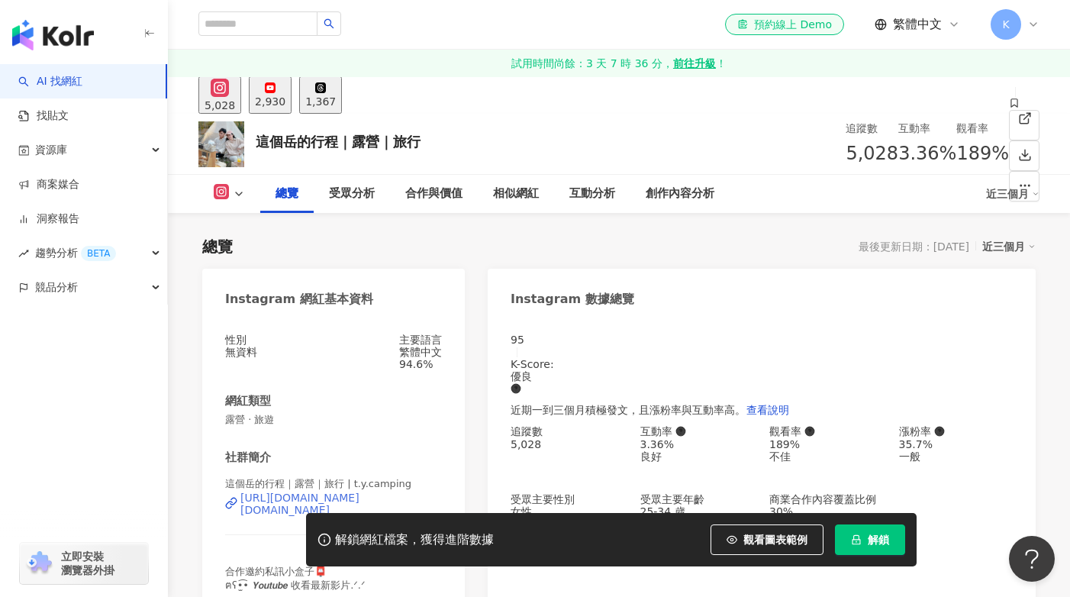
scroll to position [125, 0]
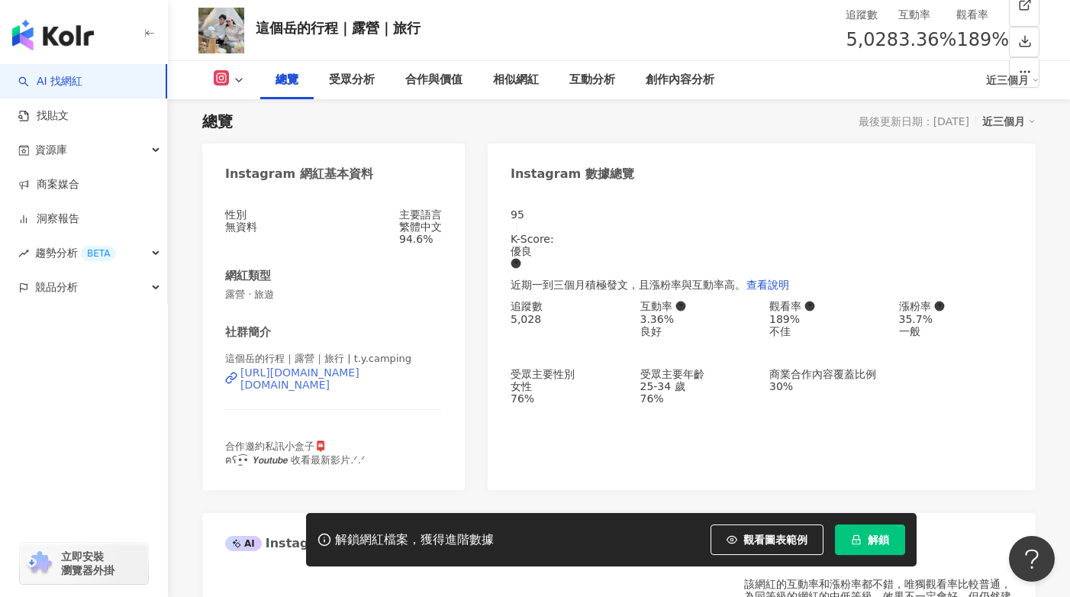
click at [413, 391] on div "[URL][DOMAIN_NAME][DOMAIN_NAME]" at bounding box center [340, 378] width 201 height 24
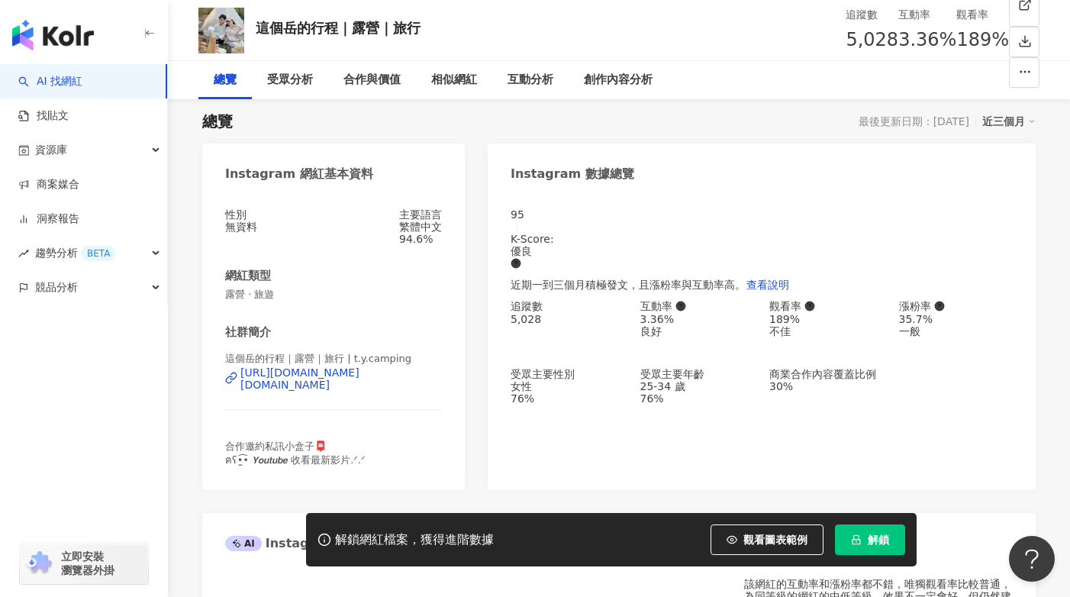
scroll to position [0, 0]
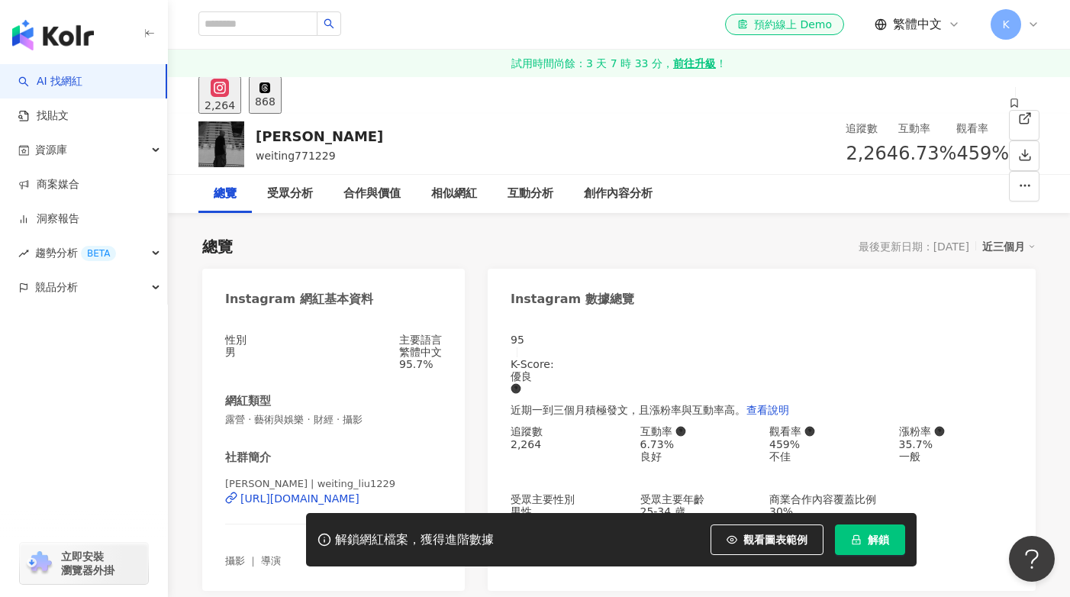
scroll to position [256, 0]
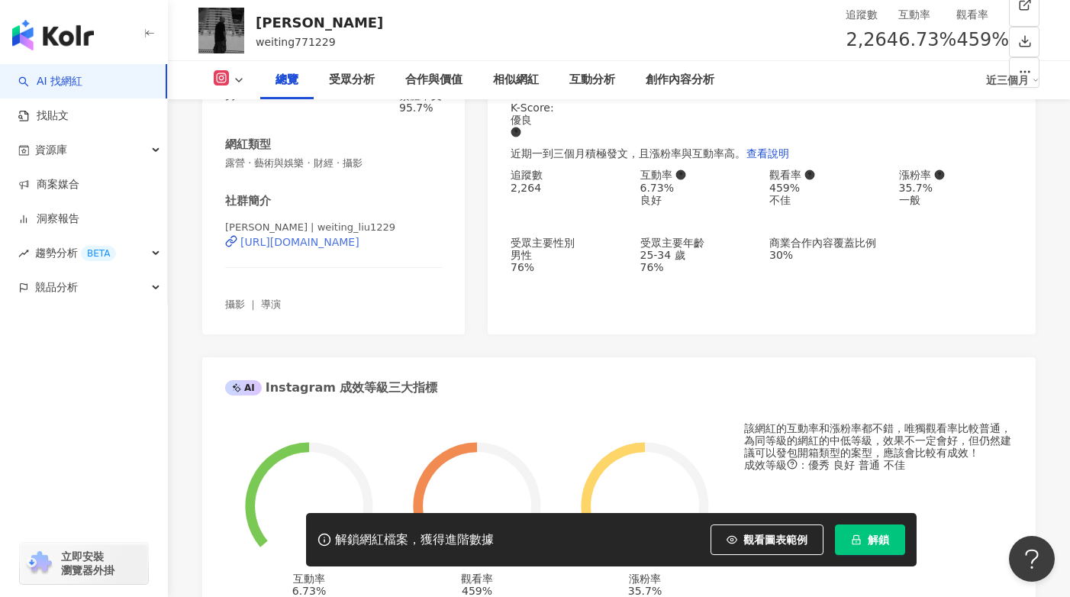
click at [356, 248] on div "https://www.instagram.com/weiting_liu1229/" at bounding box center [299, 242] width 119 height 12
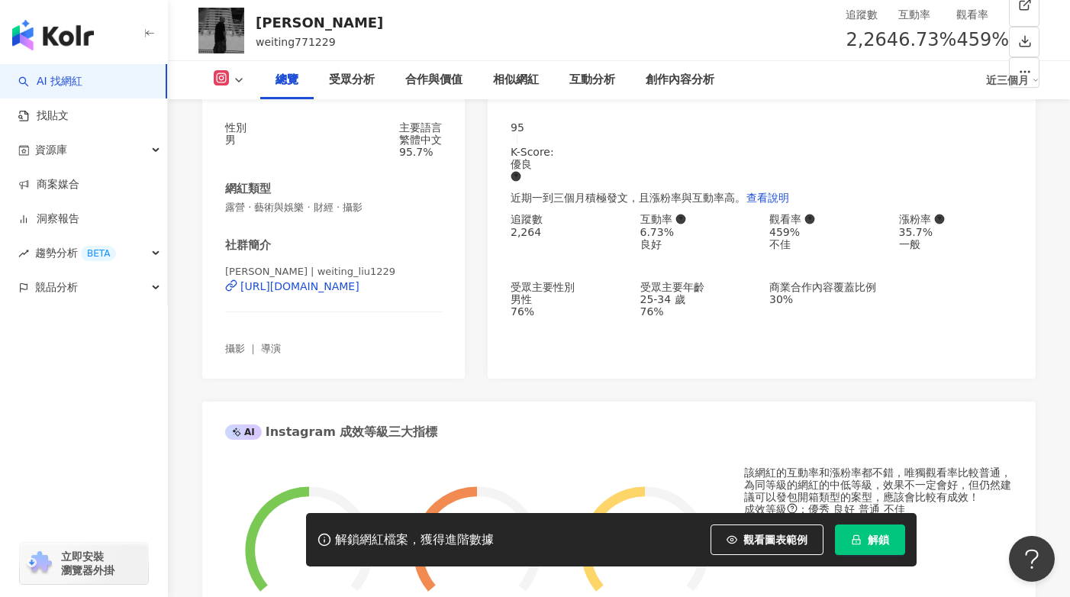
scroll to position [0, 0]
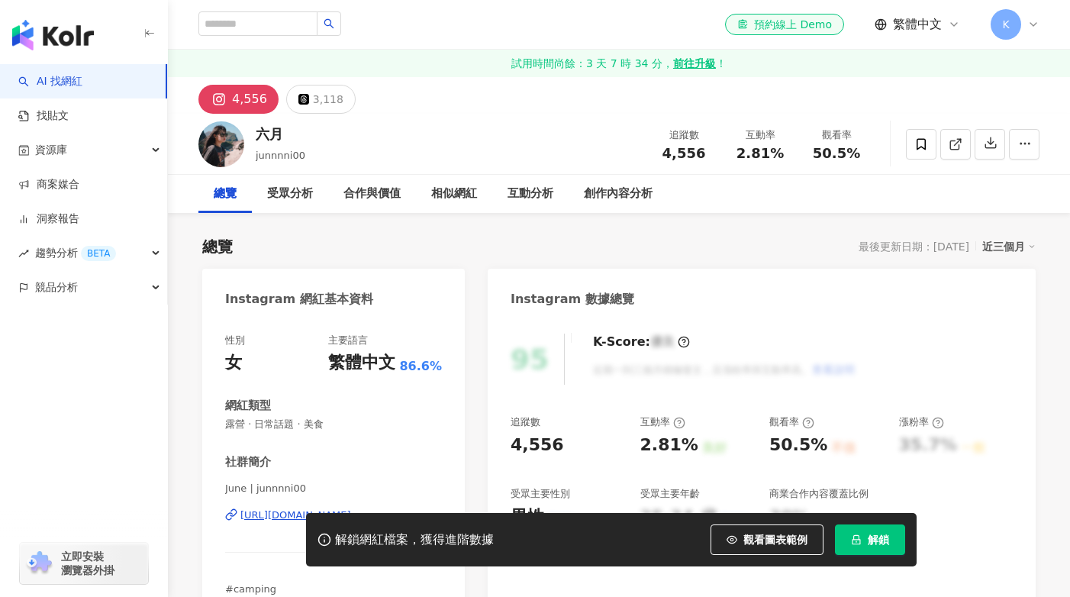
scroll to position [200, 0]
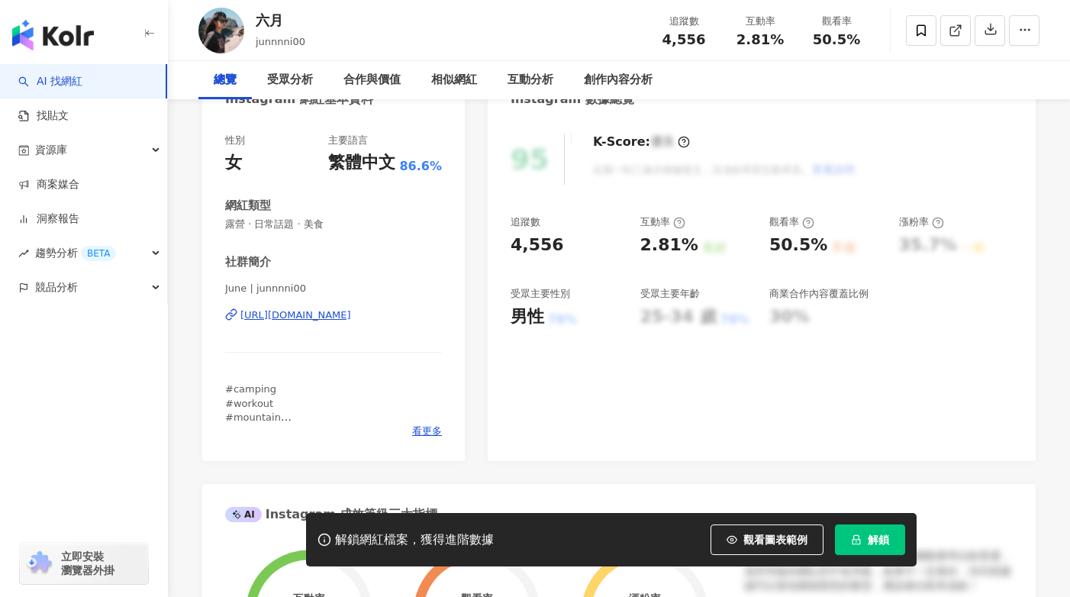
click at [351, 322] on div "https://www.instagram.com/junnnni00/" at bounding box center [295, 315] width 111 height 14
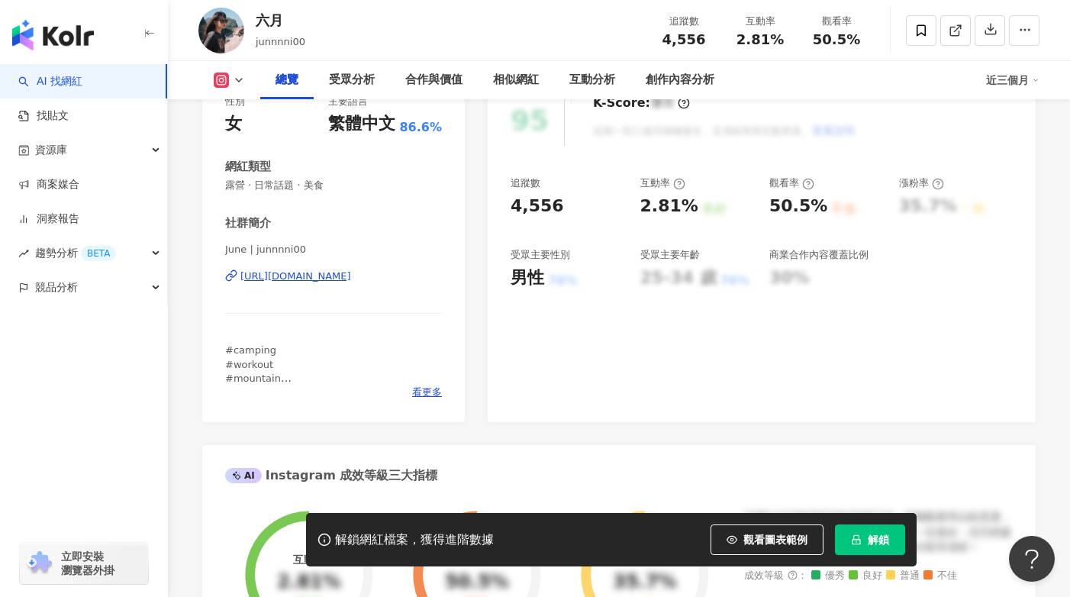
scroll to position [0, 0]
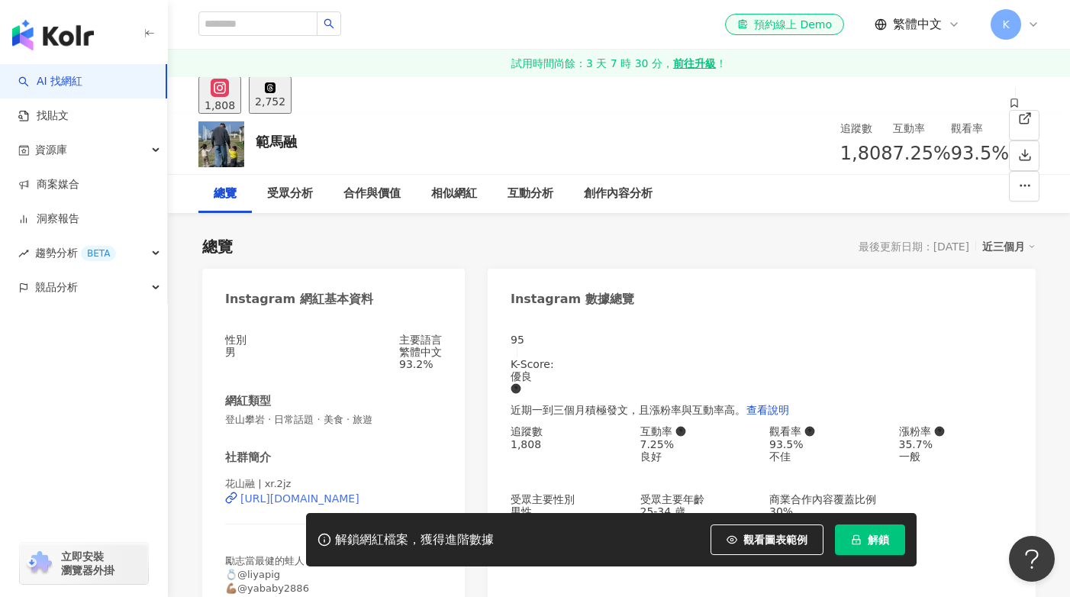
click at [292, 504] on div "[URL][DOMAIN_NAME]" at bounding box center [299, 498] width 119 height 12
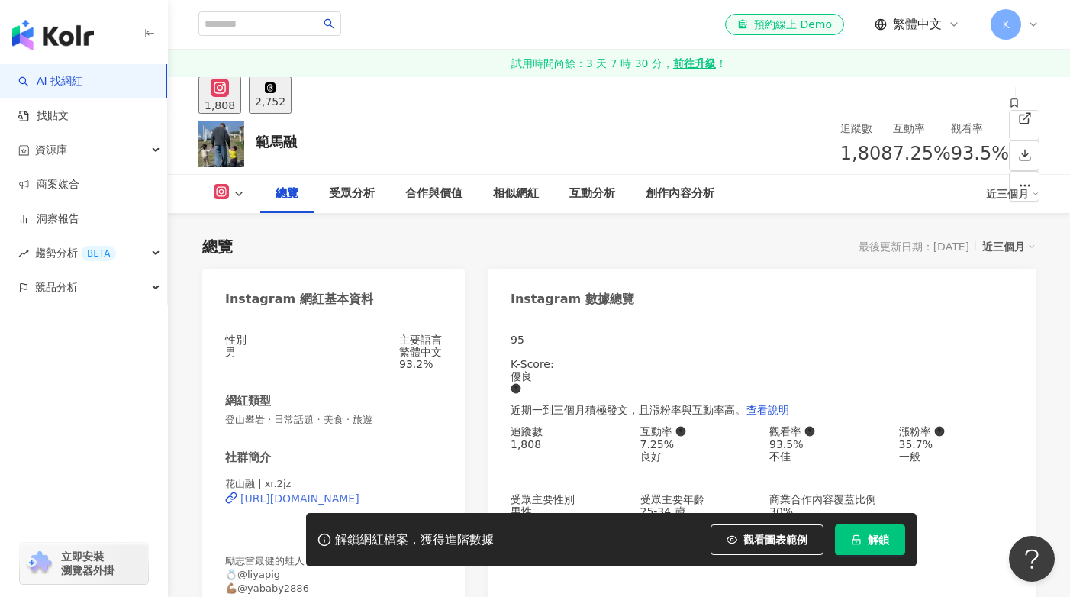
scroll to position [10, 0]
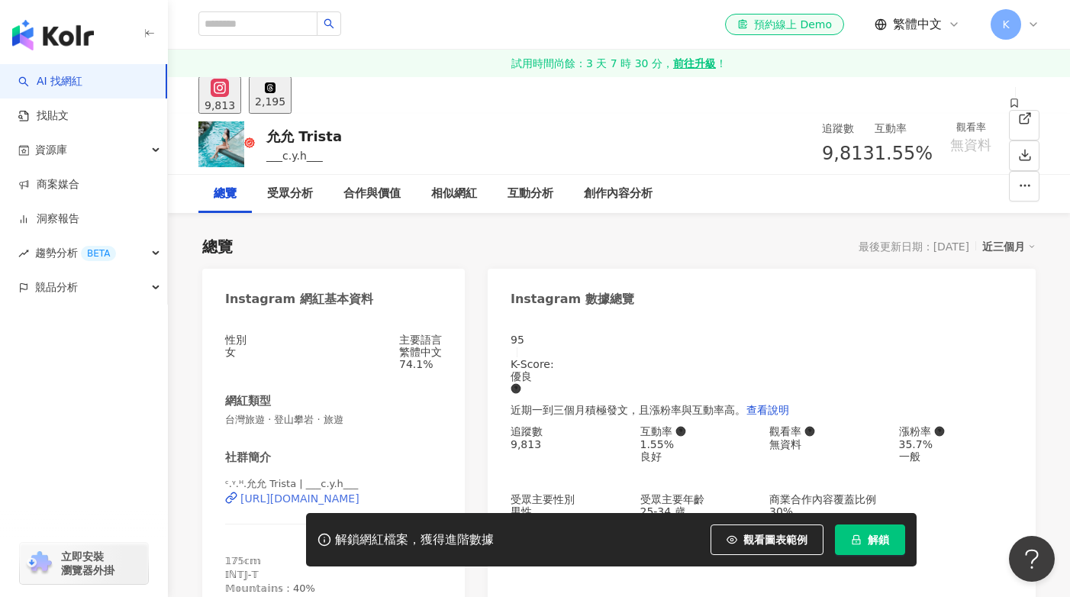
click at [359, 492] on div "https://www.instagram.com/___c.y.h___/" at bounding box center [299, 498] width 119 height 12
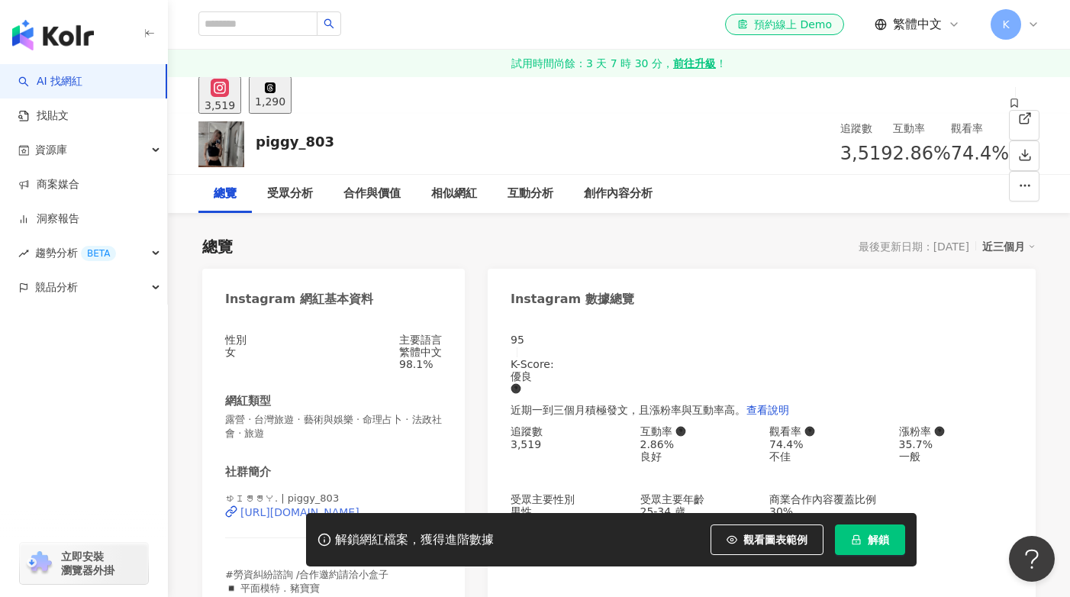
click at [374, 421] on span "露營 · 台灣旅遊 · 藝術與娛樂 · 命理占卜 · 法政社會 · 旅遊" at bounding box center [333, 426] width 217 height 27
click at [359, 506] on div "https://www.instagram.com/piggy_803/" at bounding box center [299, 512] width 119 height 12
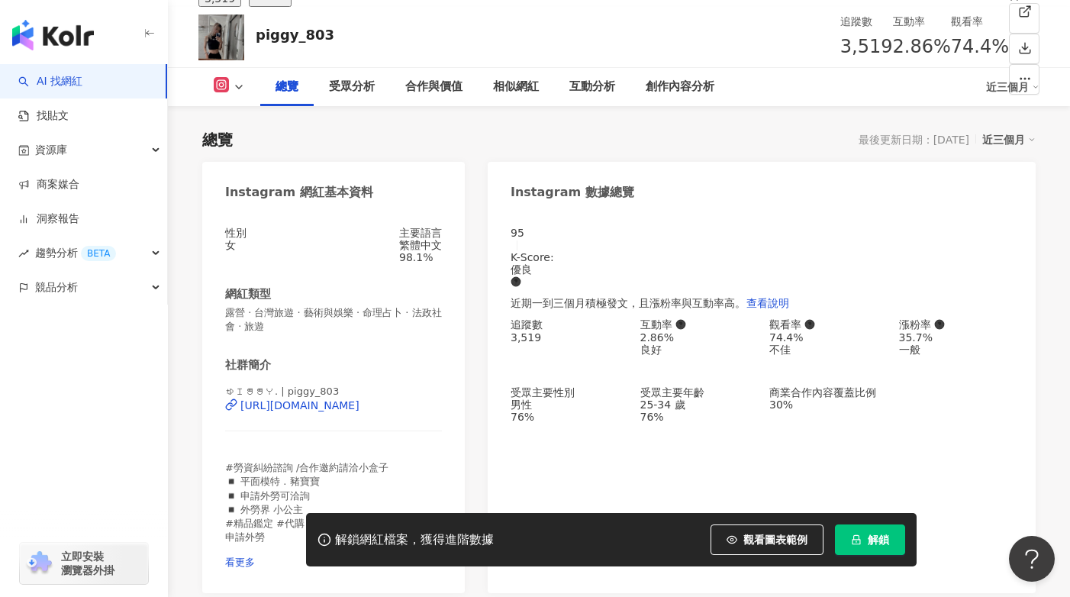
scroll to position [361, 0]
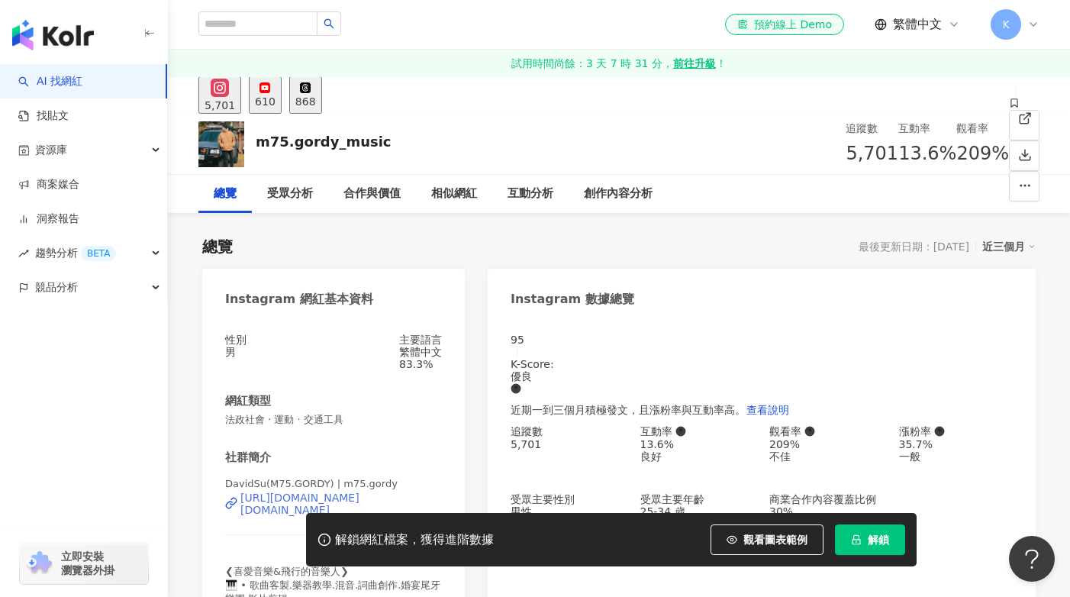
scroll to position [133, 0]
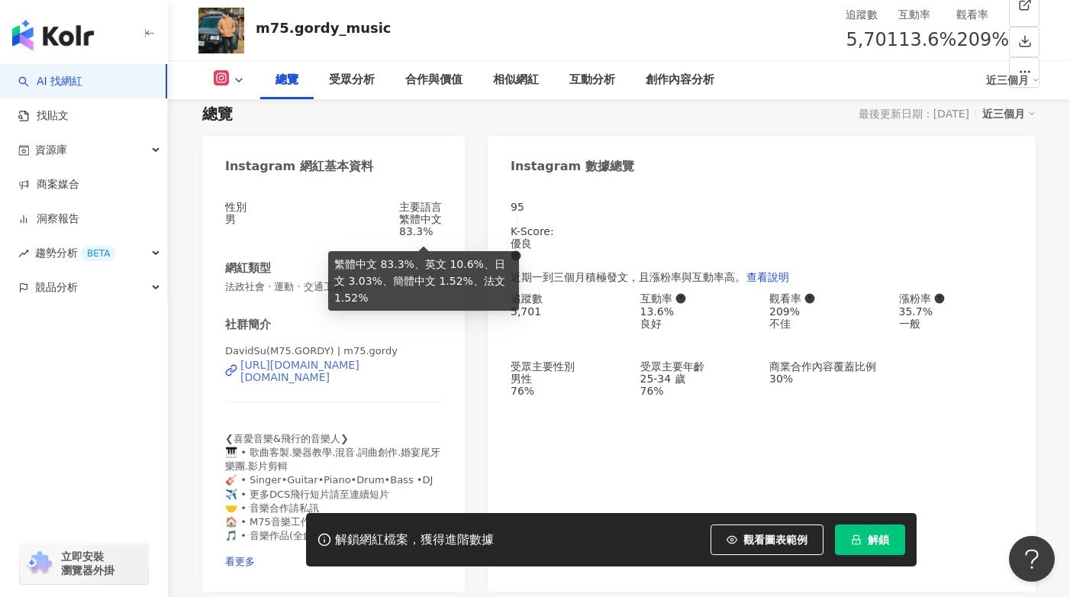
click at [379, 382] on div "[URL][DOMAIN_NAME][DOMAIN_NAME]" at bounding box center [340, 371] width 201 height 24
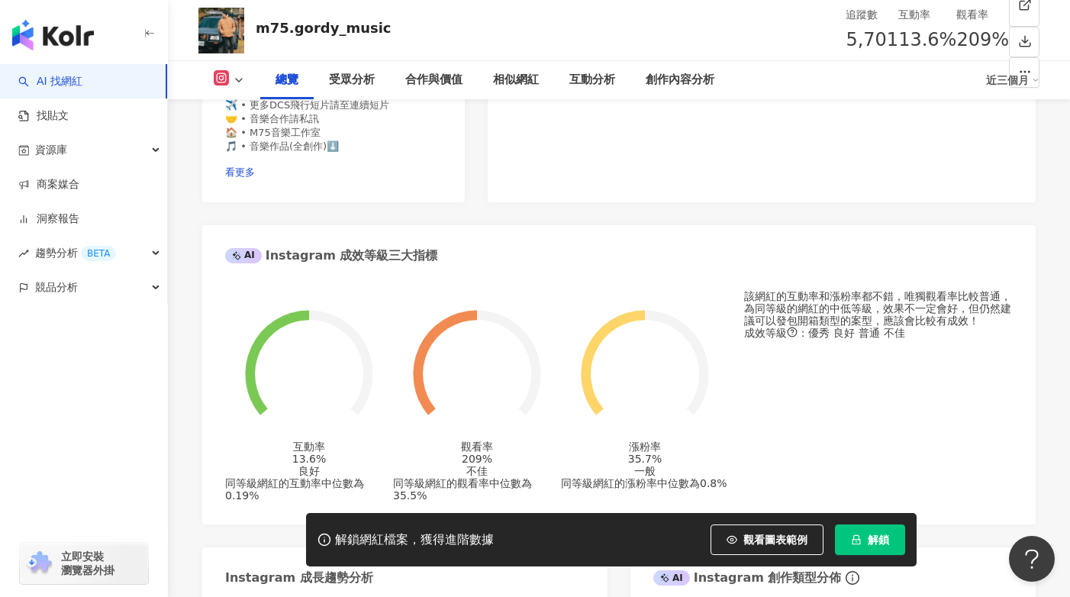
scroll to position [15, 0]
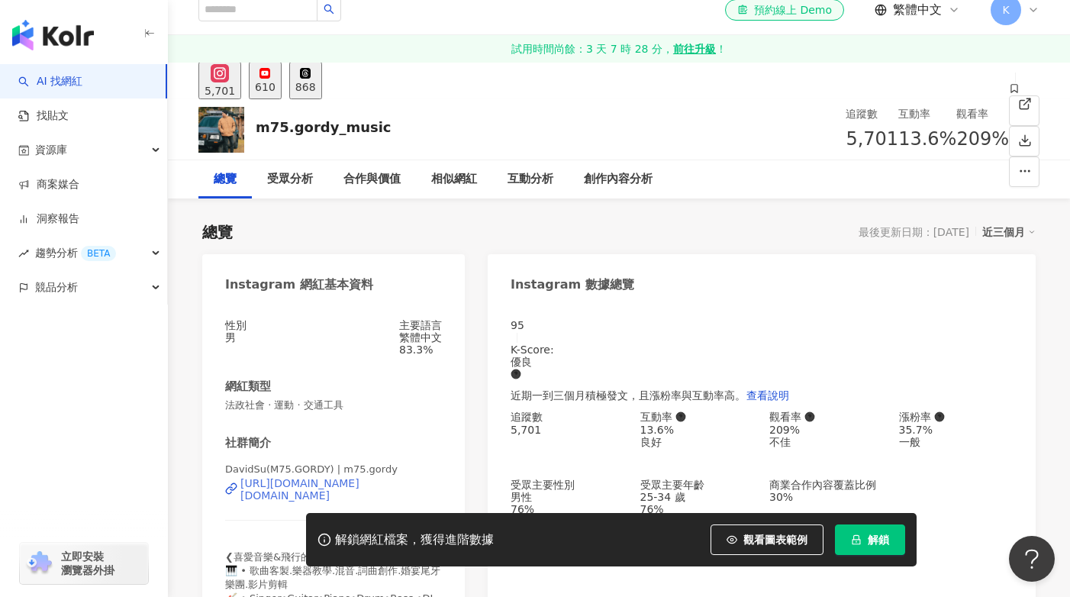
click at [279, 501] on div "https://www.instagram.com/m75.gordy/" at bounding box center [340, 489] width 201 height 24
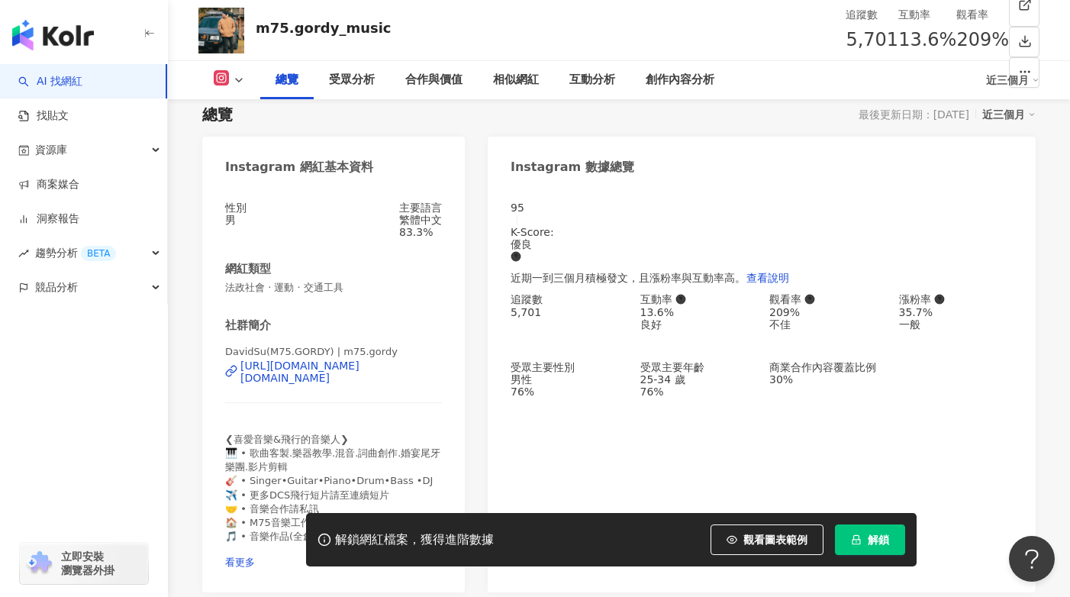
scroll to position [200, 0]
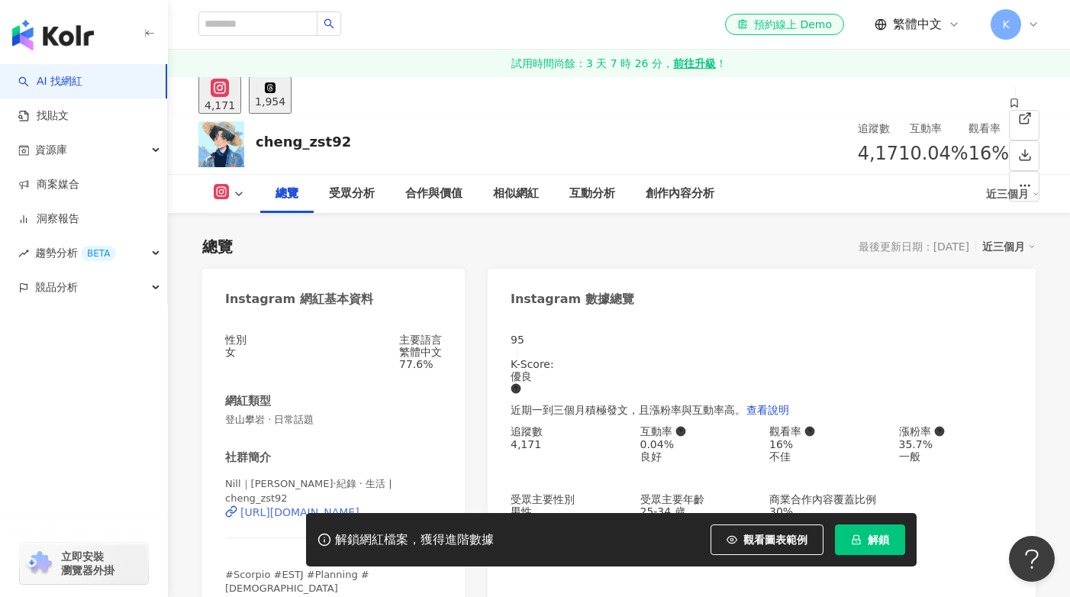
scroll to position [155, 0]
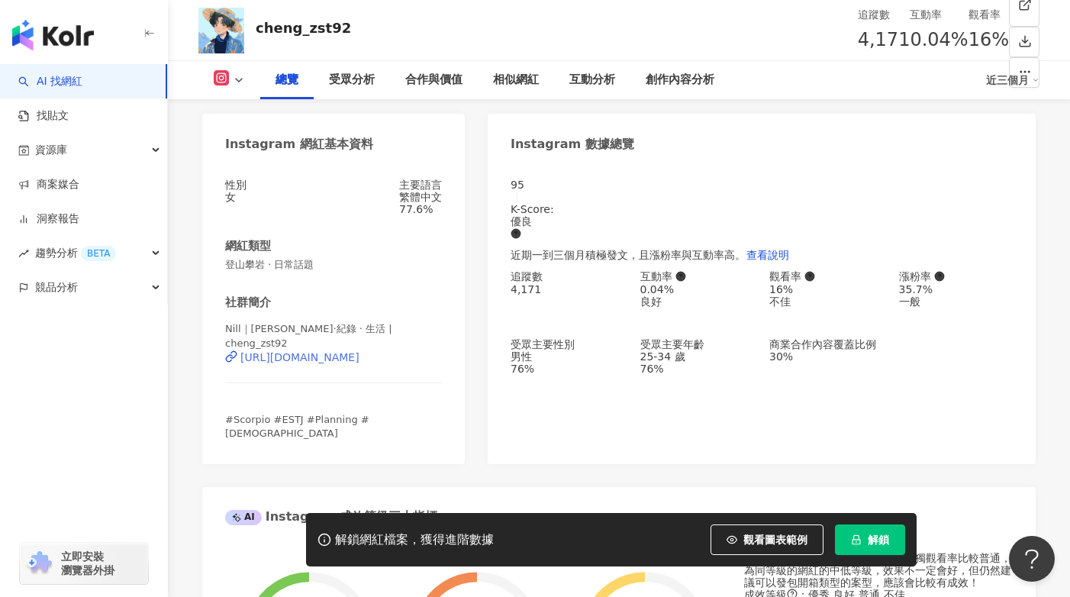
click at [359, 363] on div "https://www.instagram.com/cheng_zst92/" at bounding box center [299, 357] width 119 height 12
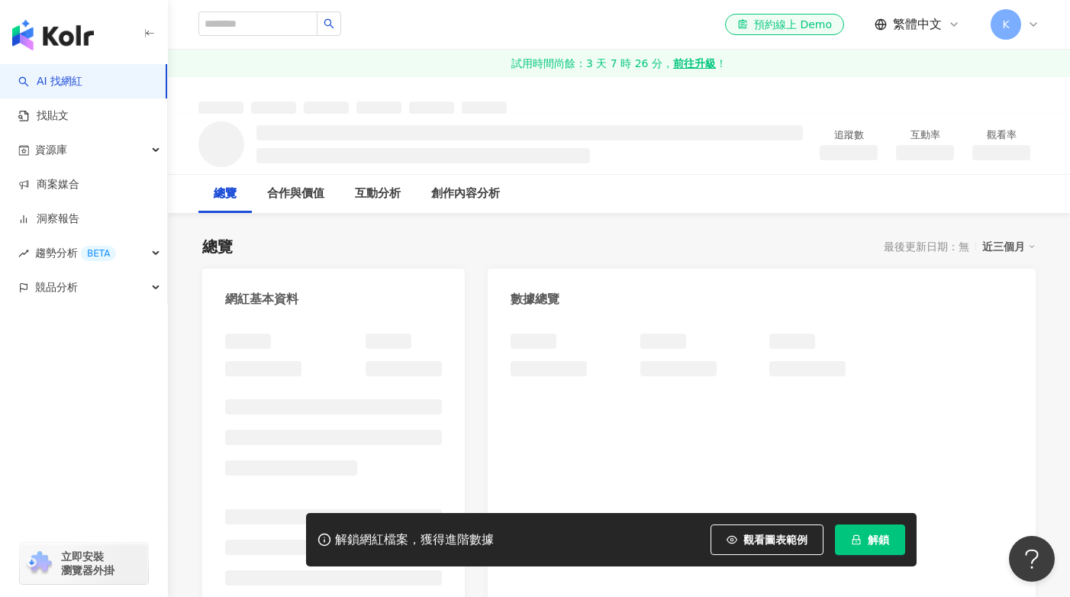
scroll to position [35, 0]
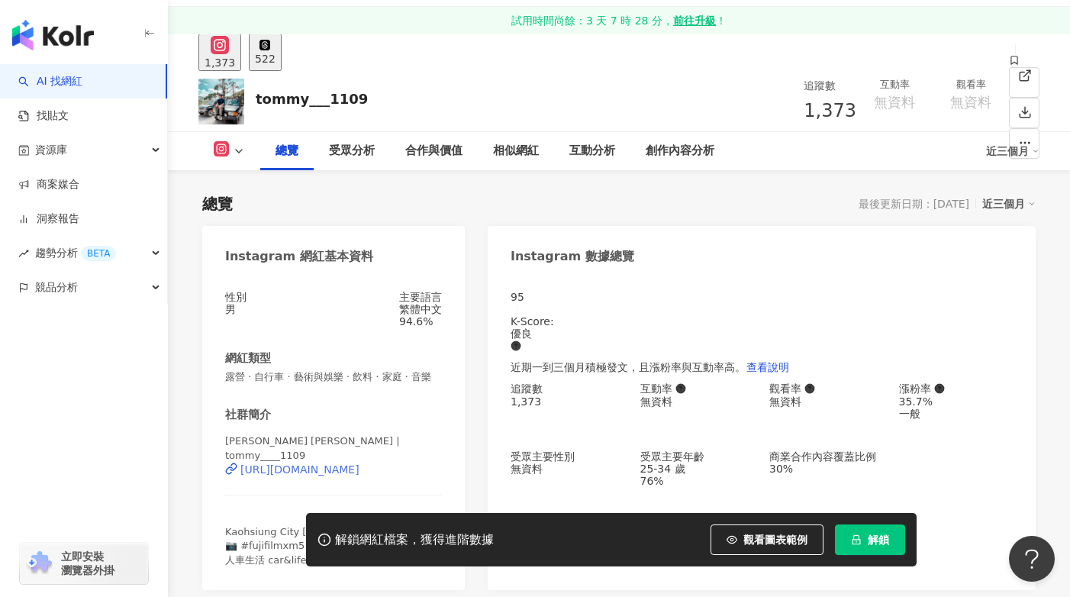
click at [349, 463] on div "https://www.instagram.com/tommy____1109/" at bounding box center [299, 469] width 119 height 12
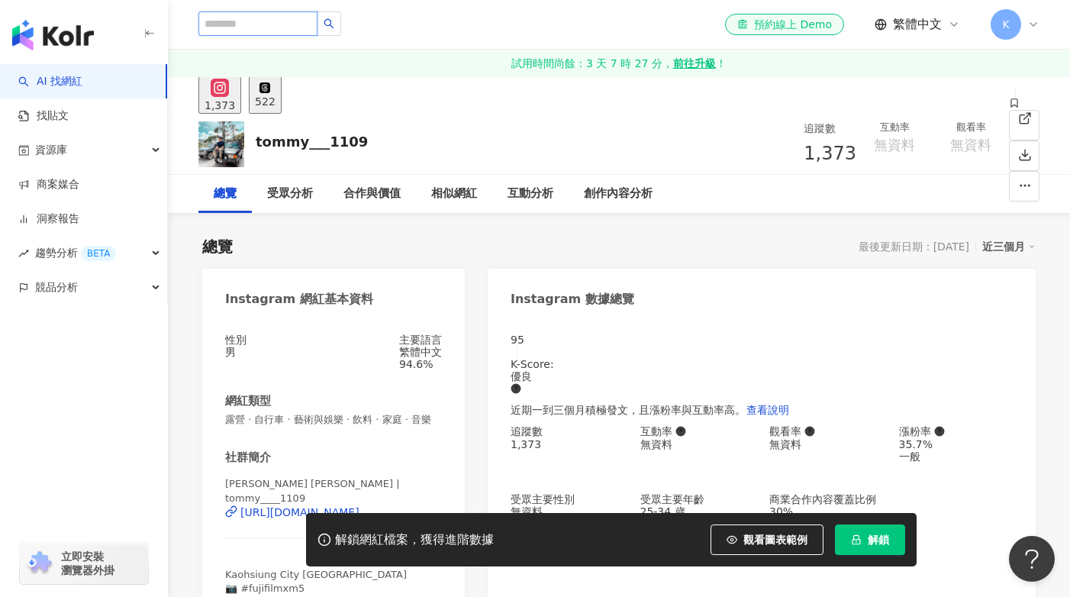
click at [224, 26] on input "search" at bounding box center [257, 23] width 119 height 24
type input "*"
type input "**"
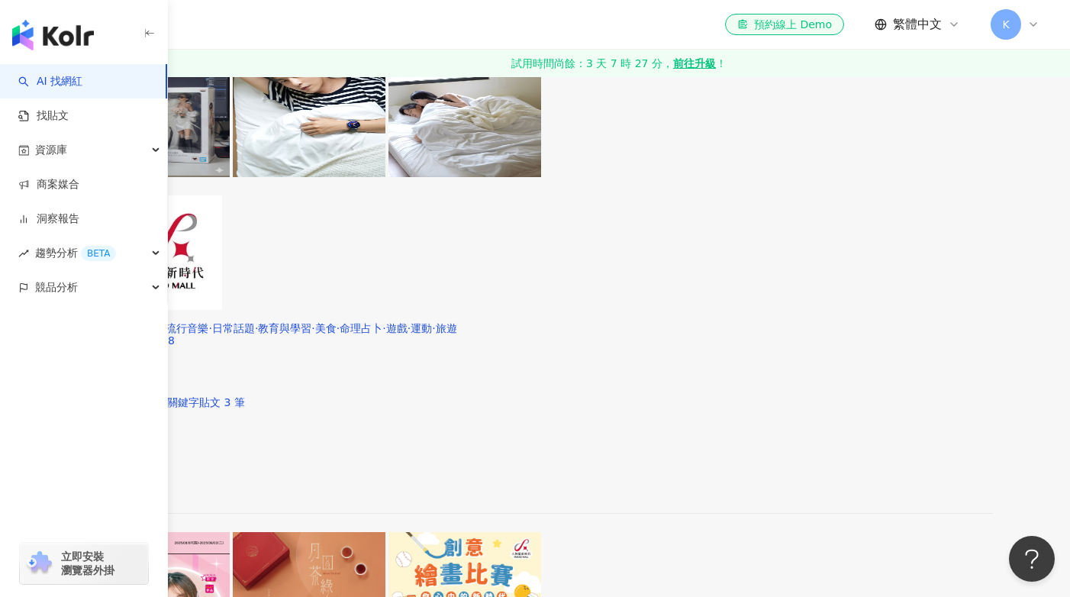
scroll to position [3086, 0]
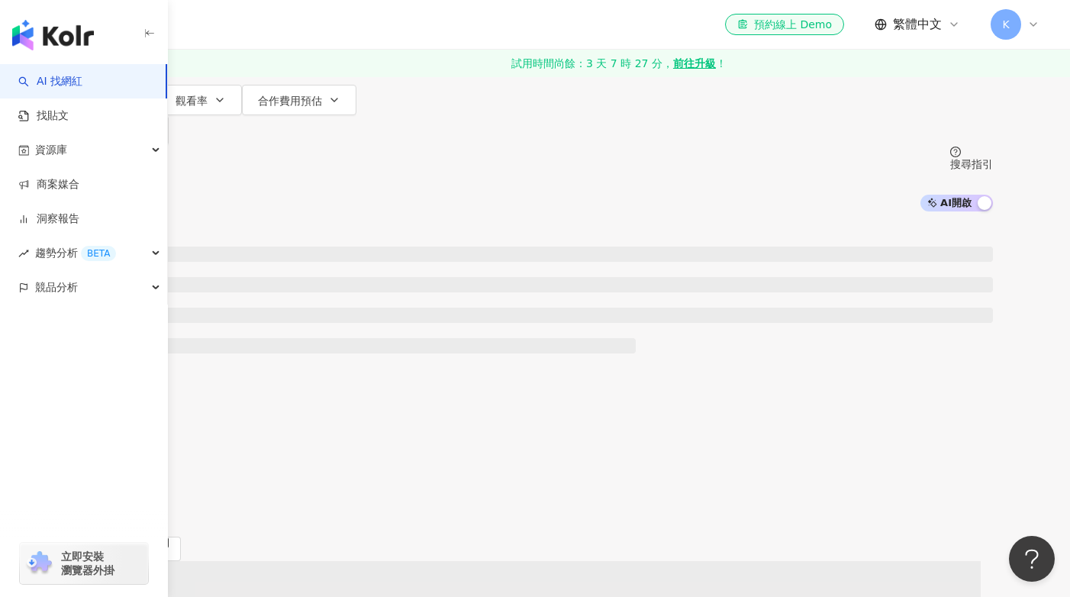
scroll to position [0, 0]
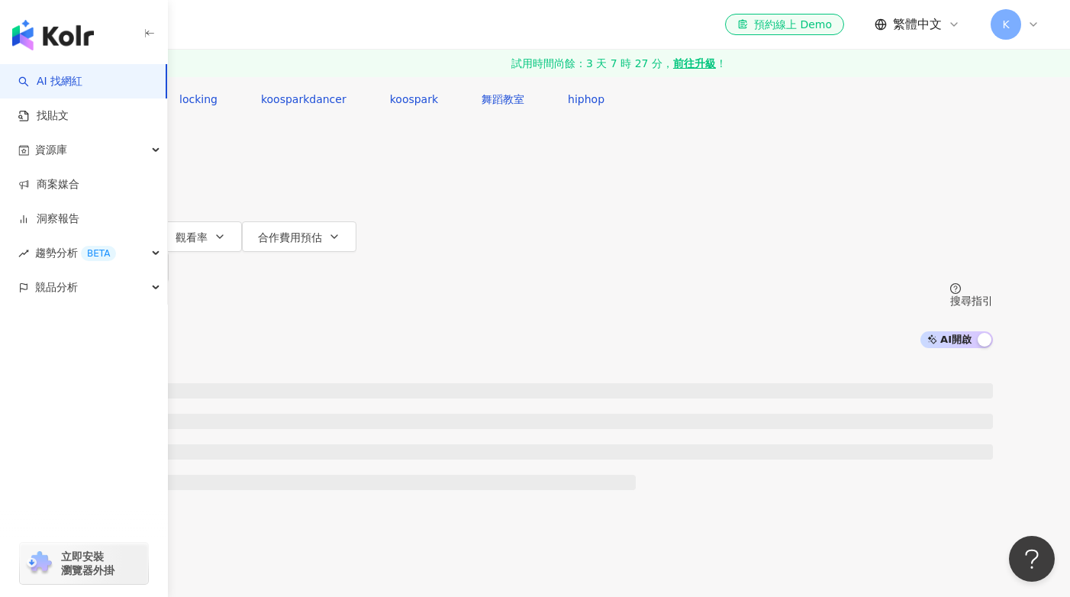
click at [160, 207] on button "追蹤數" at bounding box center [118, 206] width 82 height 31
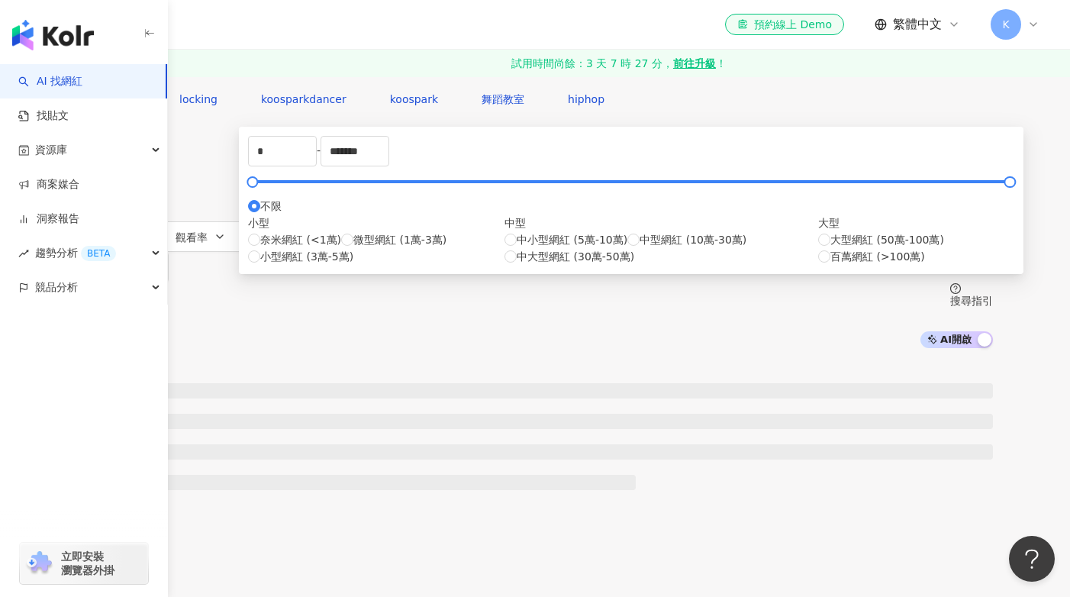
click at [819, 348] on div at bounding box center [535, 470] width 1070 height 244
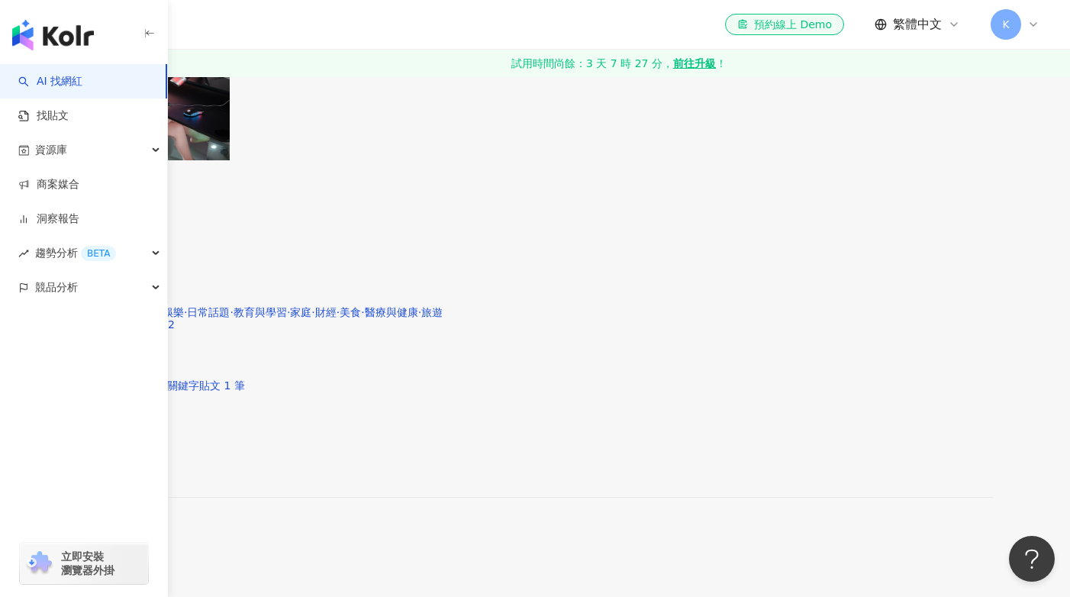
scroll to position [3153, 0]
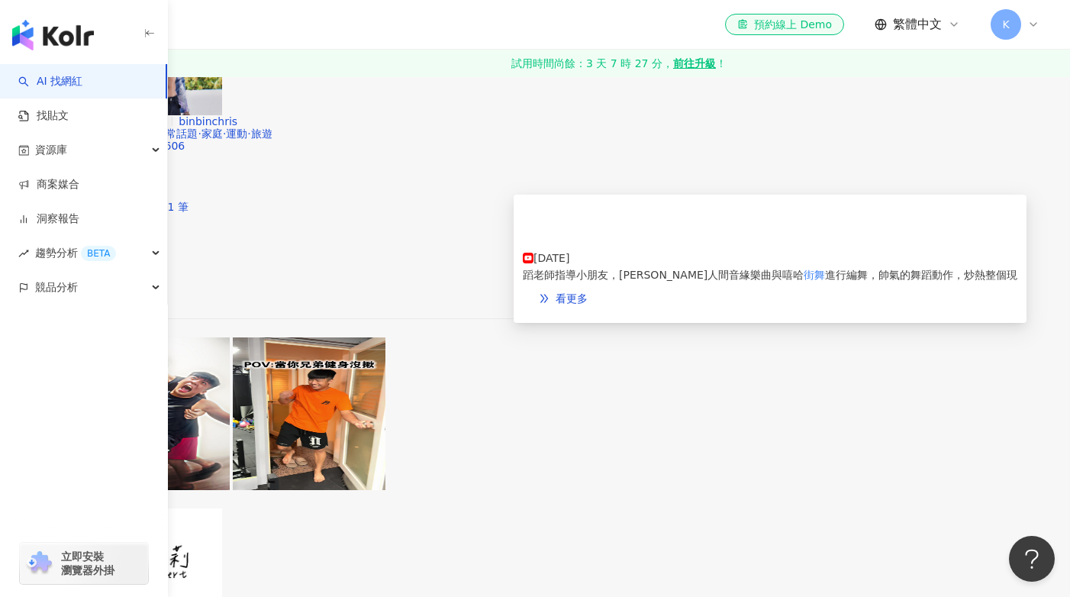
scroll to position [3002, 0]
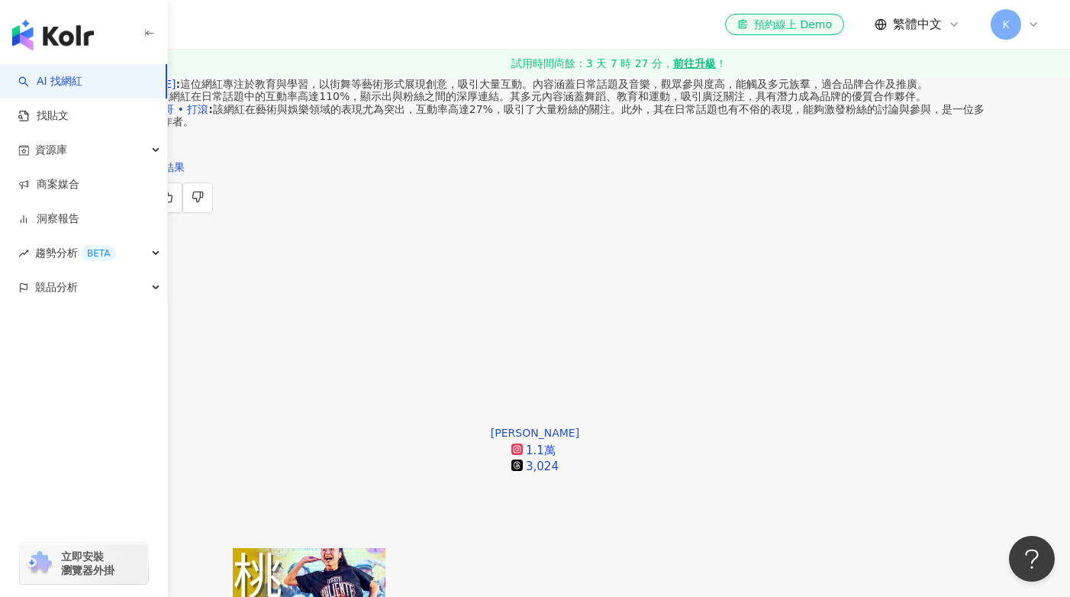
scroll to position [455, 0]
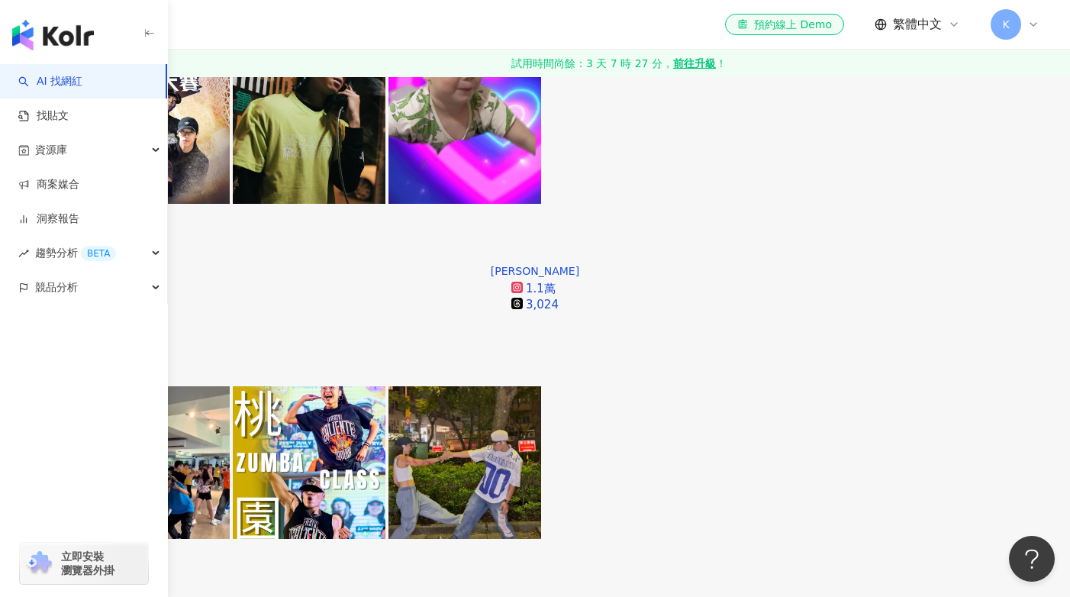
click at [1001, 27] on span "K" at bounding box center [1006, 24] width 31 height 31
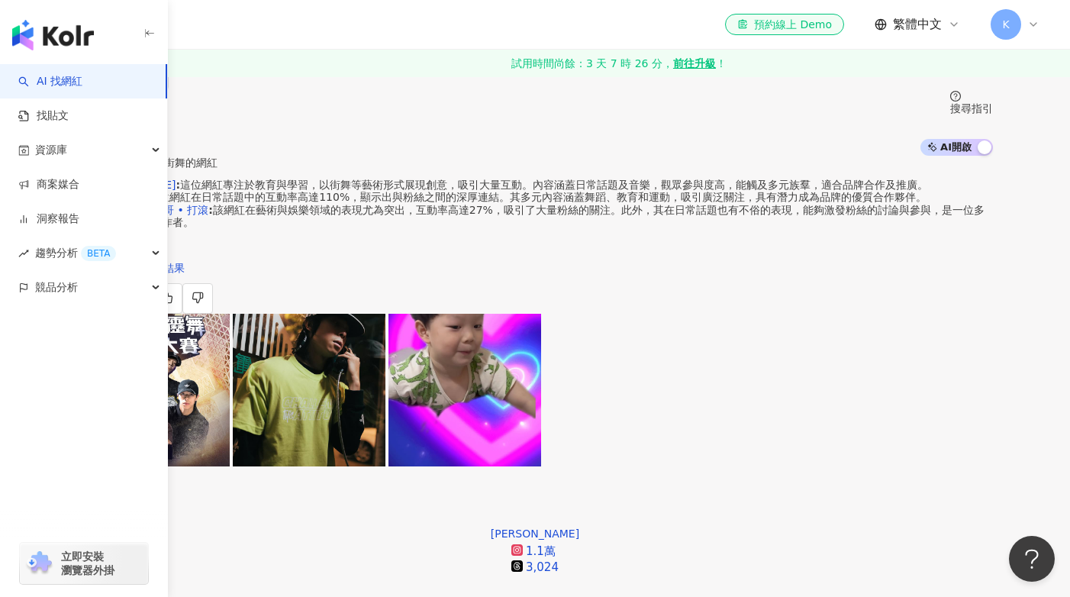
scroll to position [0, 0]
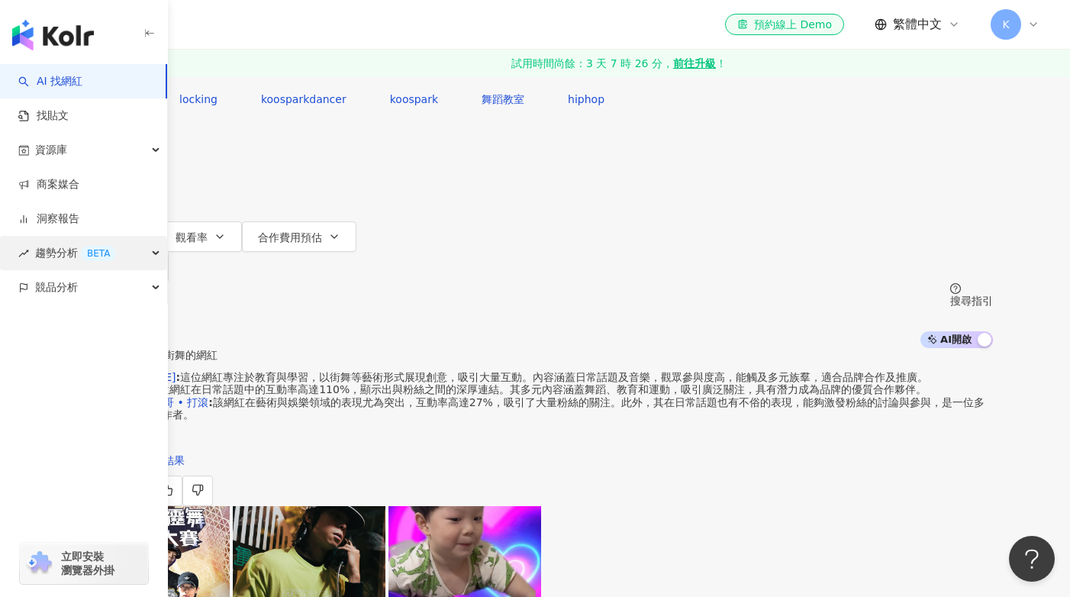
click at [74, 253] on span "趨勢分析 BETA" at bounding box center [75, 253] width 81 height 34
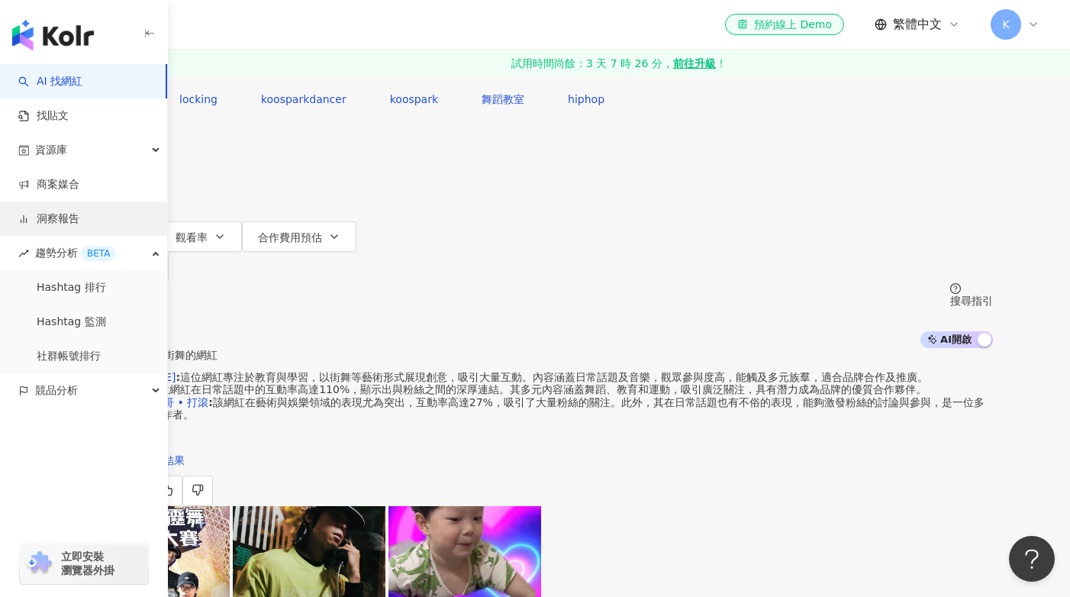
click at [79, 211] on link "洞察報告" at bounding box center [48, 218] width 61 height 15
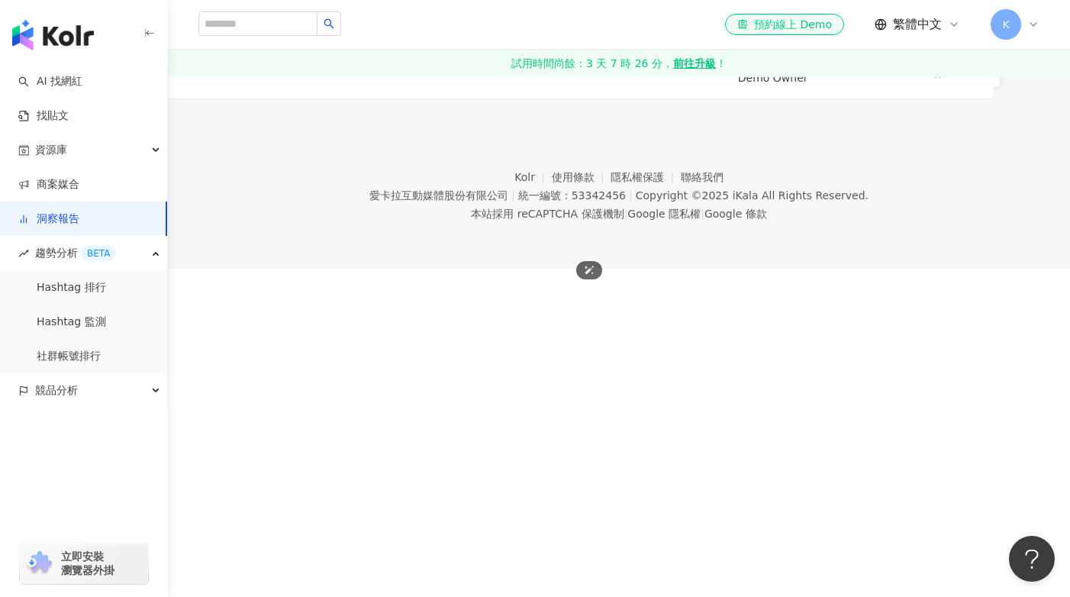
scroll to position [195, 0]
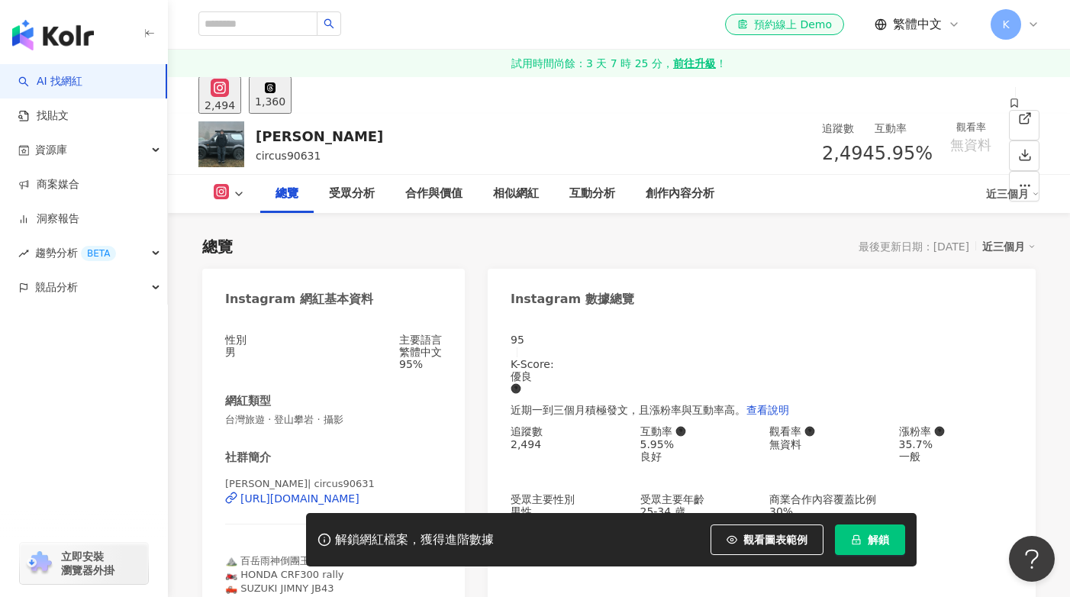
scroll to position [198, 0]
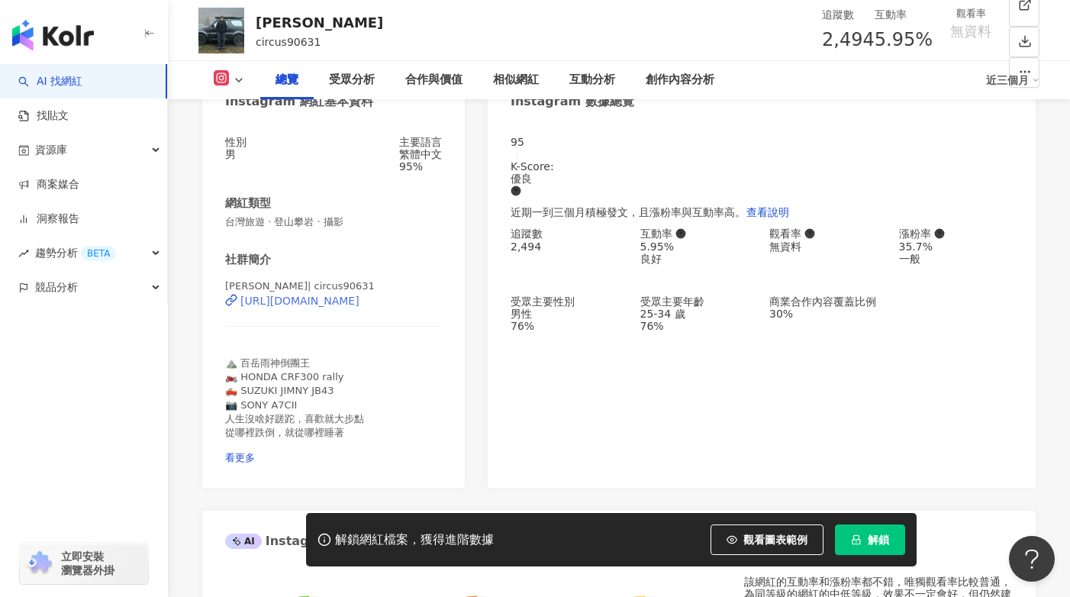
click at [359, 307] on div "https://www.instagram.com/circus90631/" at bounding box center [299, 301] width 119 height 12
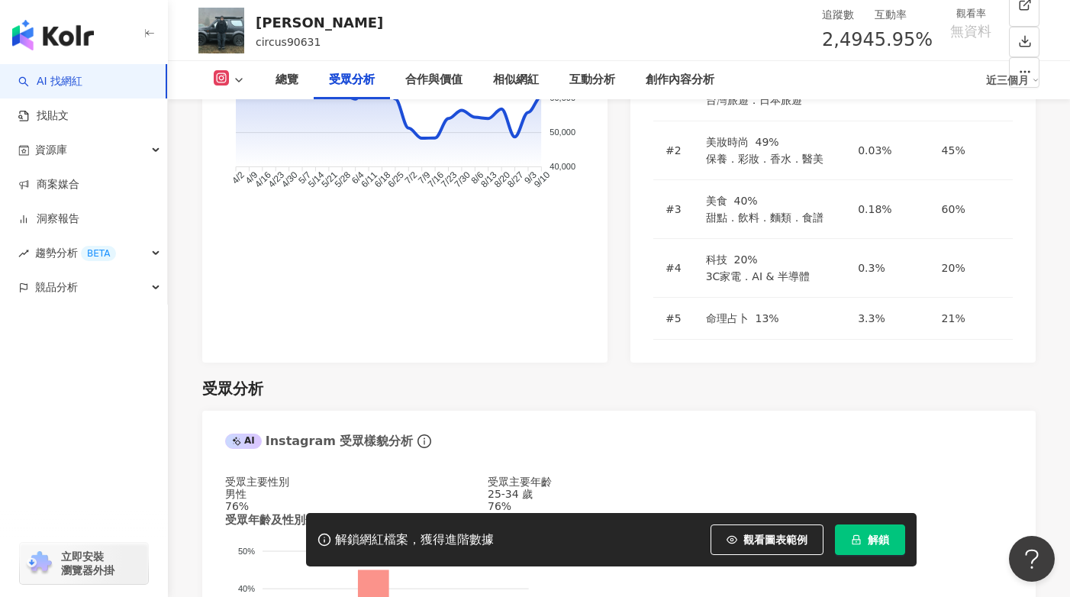
scroll to position [1745, 0]
